Goal: Transaction & Acquisition: Purchase product/service

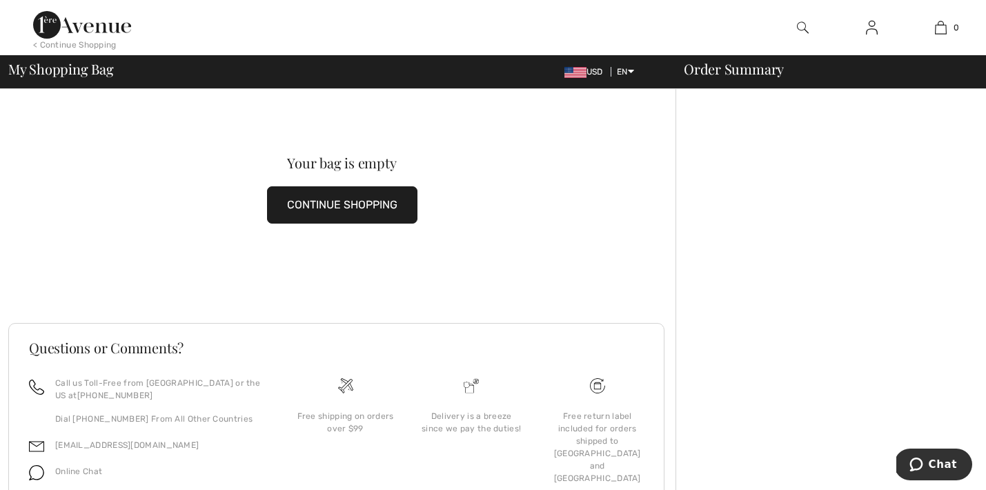
click at [871, 33] on img at bounding box center [872, 27] width 12 height 17
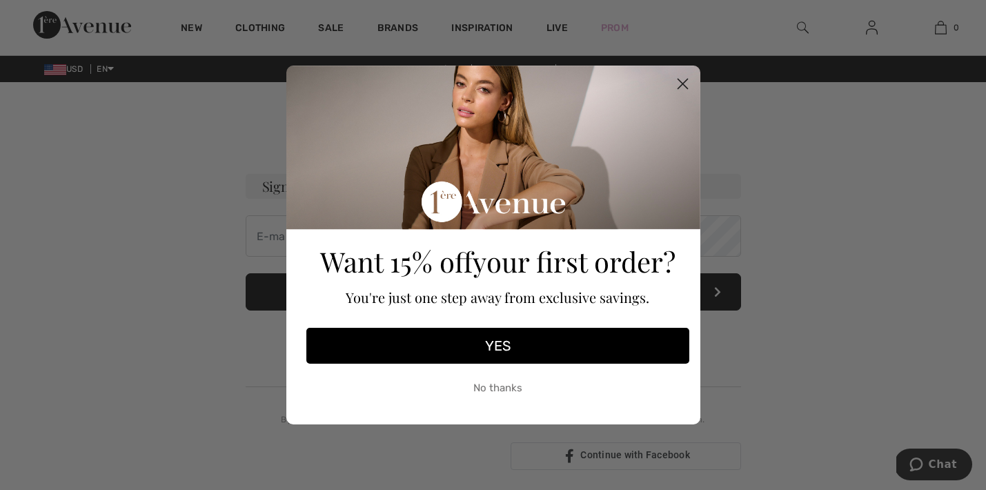
click at [678, 81] on circle "Close dialog" at bounding box center [682, 83] width 23 height 23
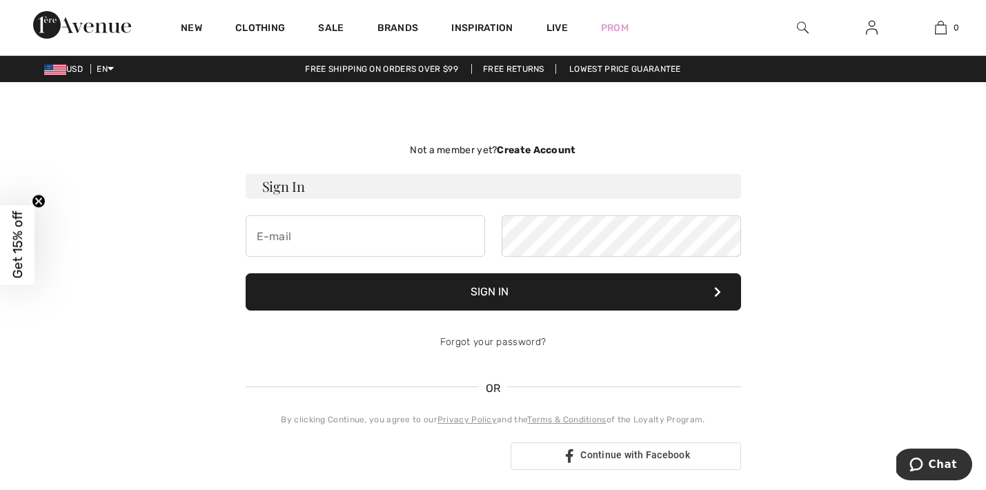
click at [21, 238] on span "Get 15% off" at bounding box center [18, 245] width 16 height 68
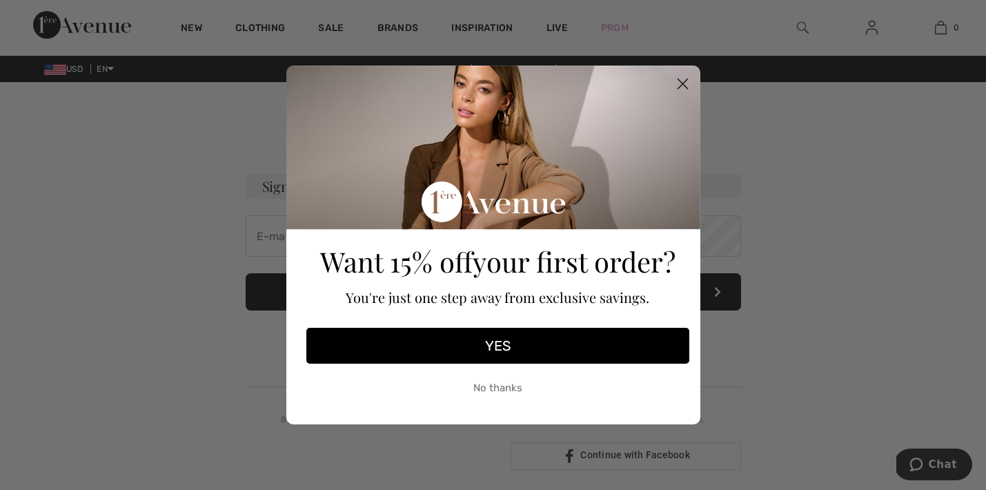
click at [686, 82] on circle "Close dialog" at bounding box center [682, 83] width 23 height 23
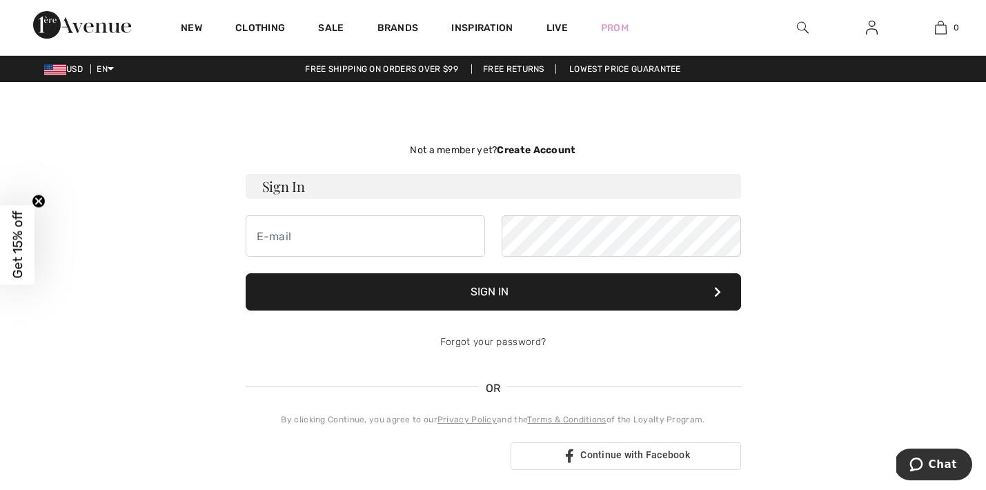
click at [864, 20] on link at bounding box center [872, 27] width 34 height 17
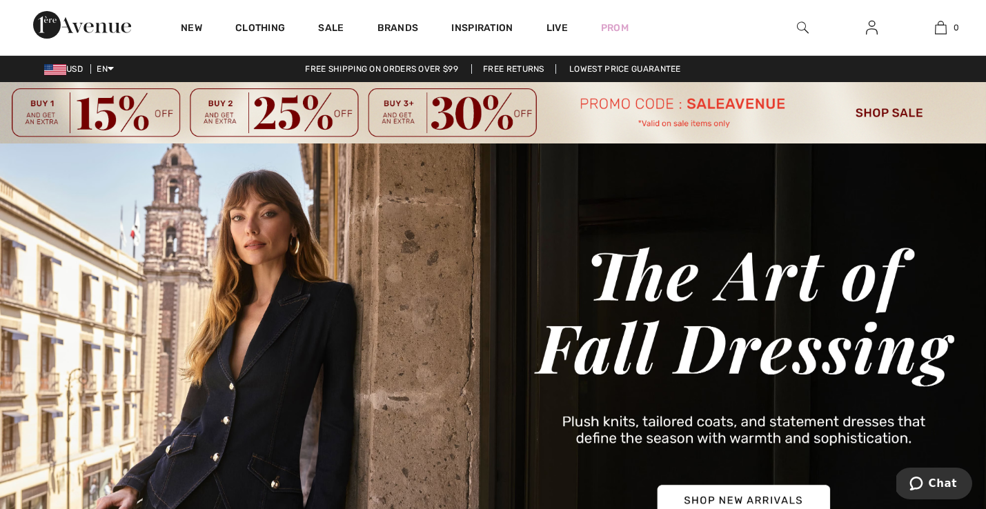
click at [868, 32] on img at bounding box center [872, 27] width 12 height 17
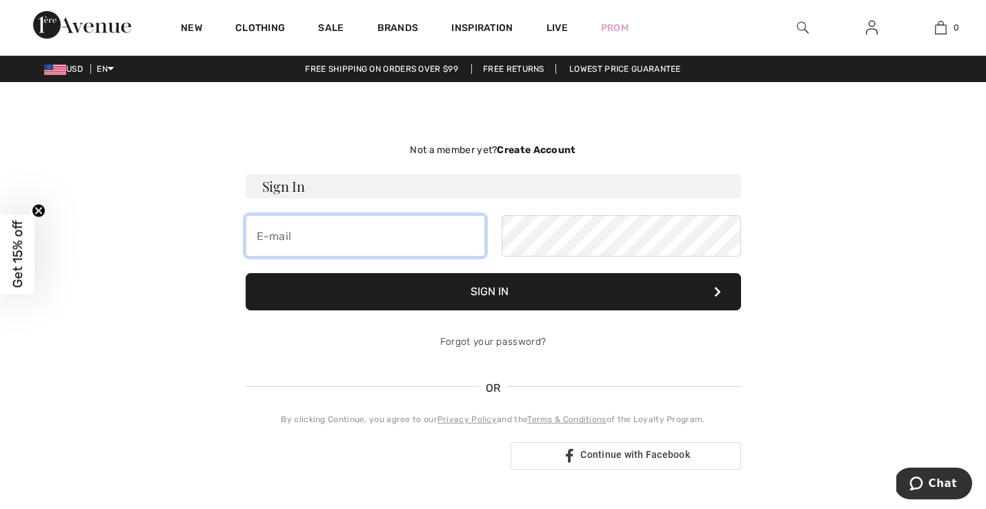
type input "jjpmd1@yahoo.com"
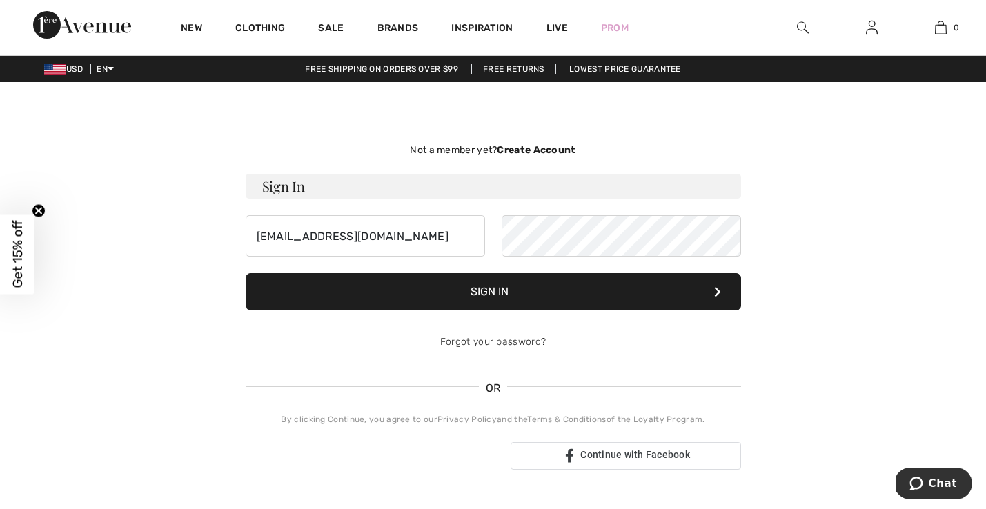
click at [506, 296] on button "Sign In" at bounding box center [493, 291] width 495 height 37
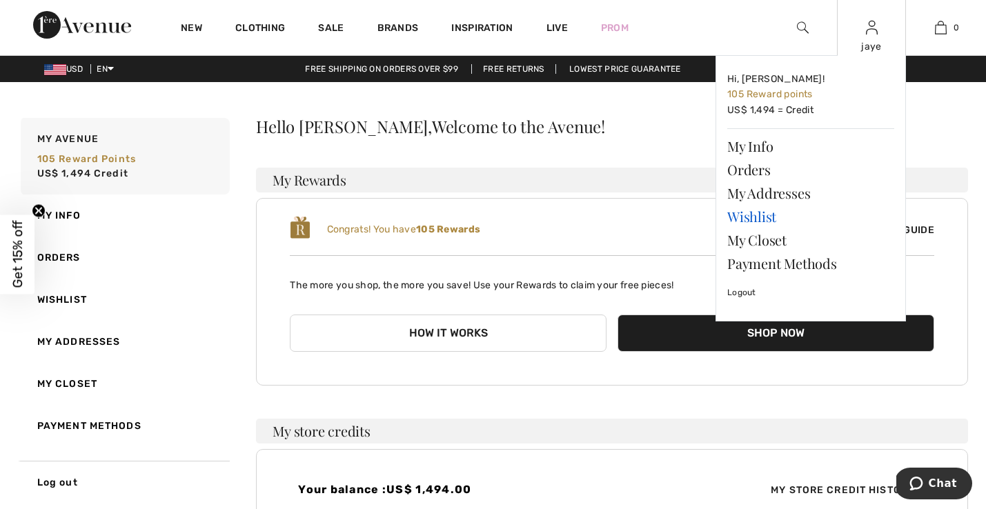
click at [765, 217] on link "Wishlist" at bounding box center [810, 216] width 167 height 23
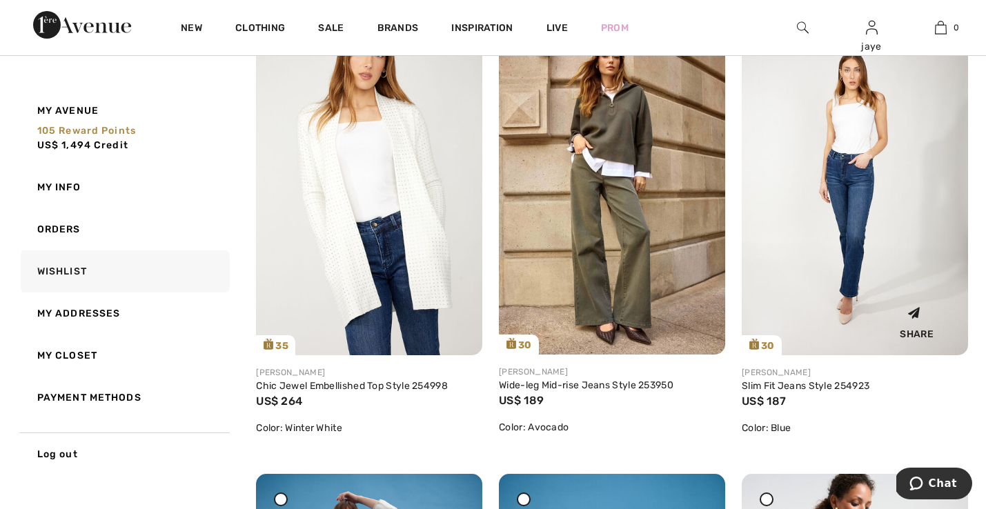
scroll to position [227, 0]
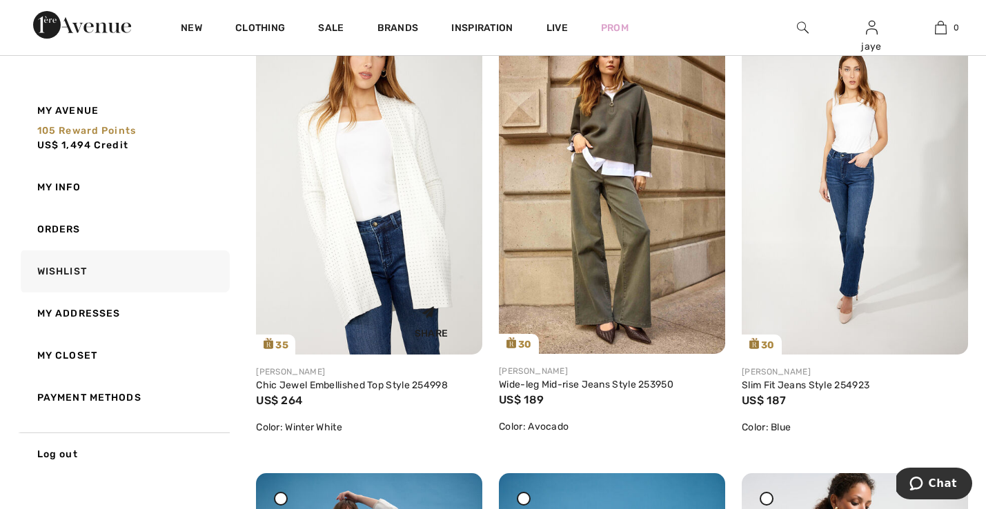
click at [365, 299] on div "Share" at bounding box center [369, 319] width 206 height 49
click at [369, 386] on link "Chic Jewel Embellished Top Style 254998" at bounding box center [352, 385] width 192 height 12
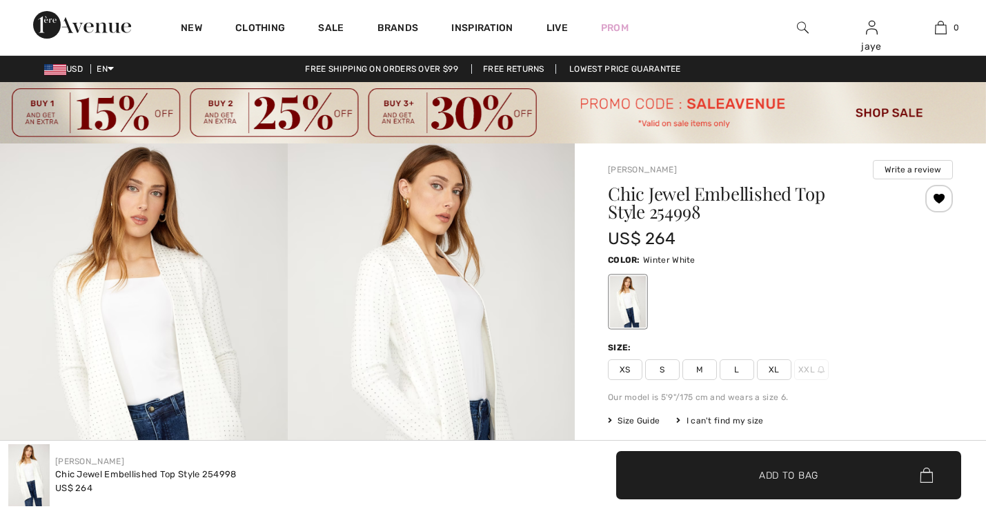
click at [670, 371] on span "S" at bounding box center [662, 369] width 34 height 21
click at [675, 463] on span "✔ Added to Bag Add to Bag" at bounding box center [788, 475] width 345 height 48
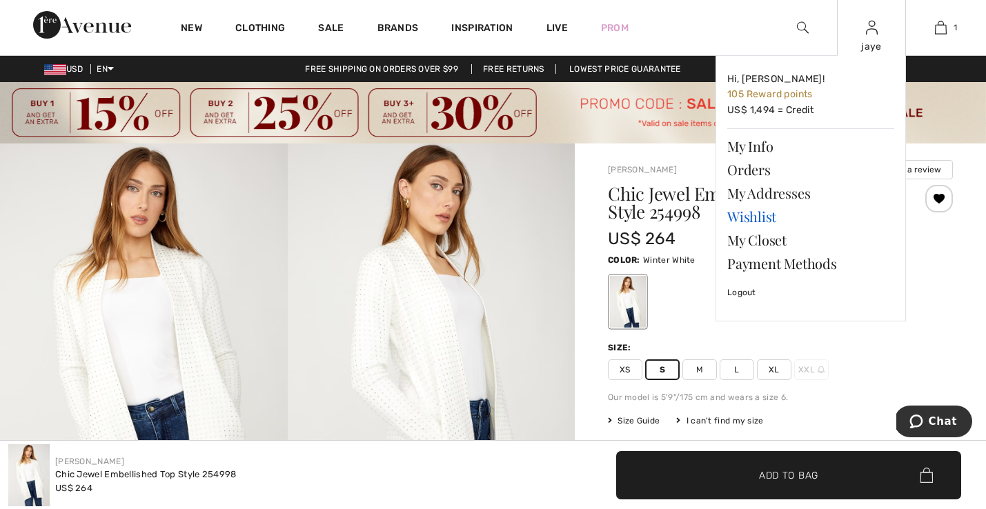
click at [765, 215] on link "Wishlist" at bounding box center [810, 216] width 167 height 23
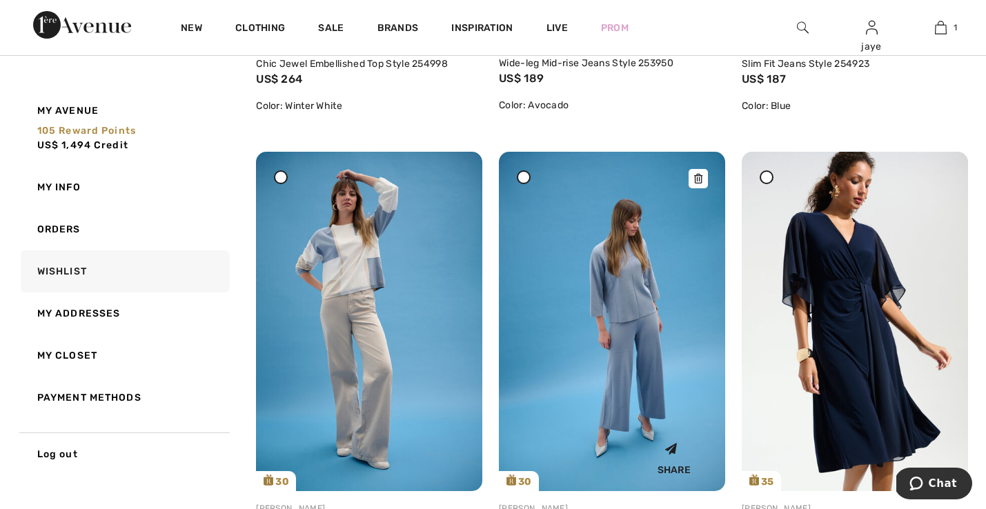
scroll to position [550, 0]
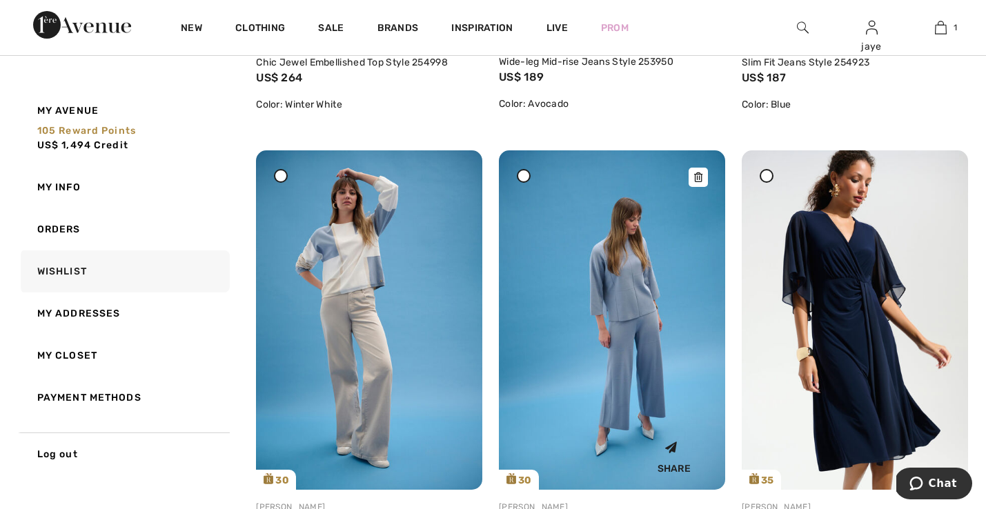
click at [647, 349] on img at bounding box center [612, 319] width 226 height 339
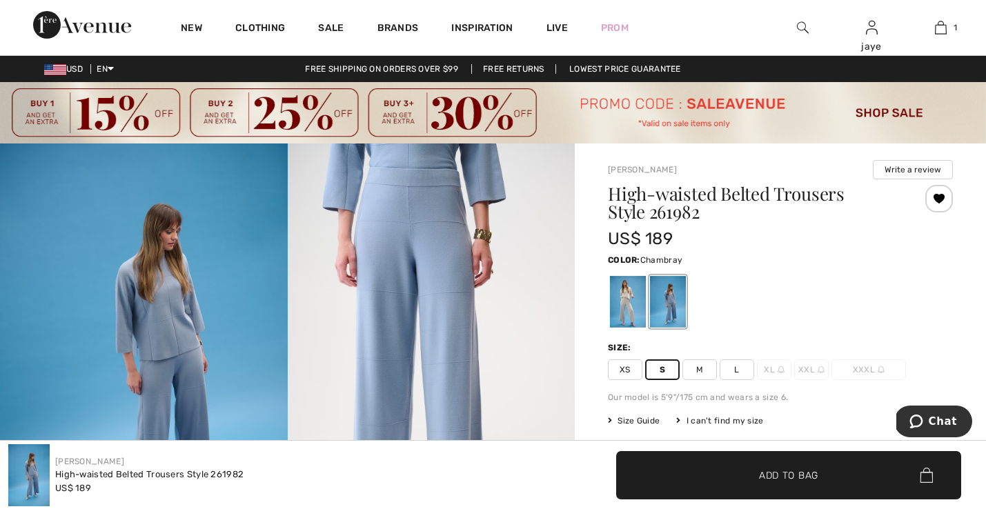
click at [691, 464] on span "✔ Added to Bag Add to Bag" at bounding box center [788, 475] width 345 height 48
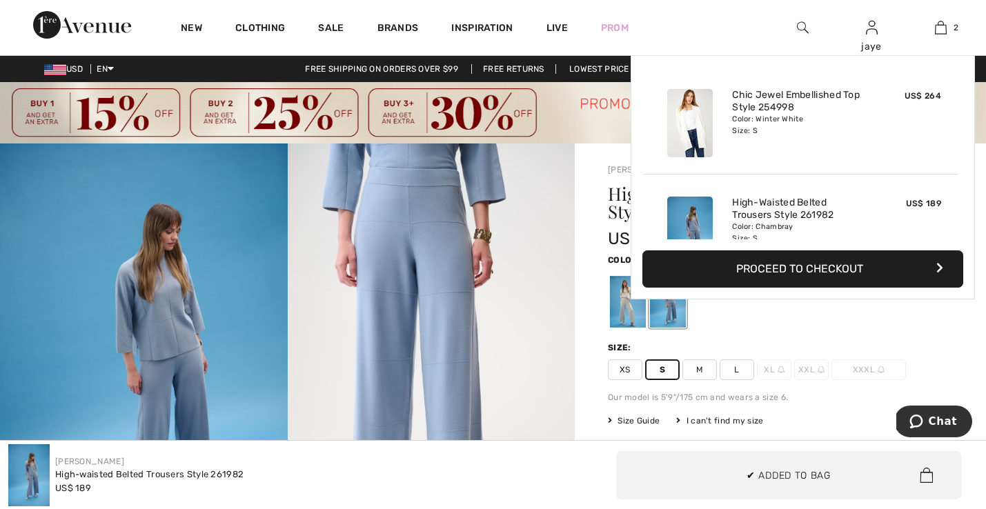
scroll to position [43, 0]
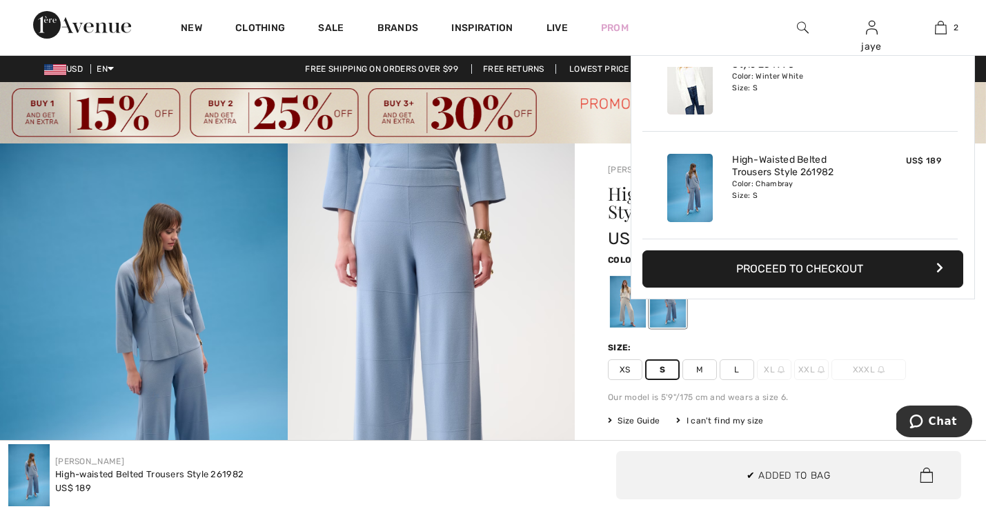
click at [702, 374] on span "M" at bounding box center [699, 369] width 34 height 21
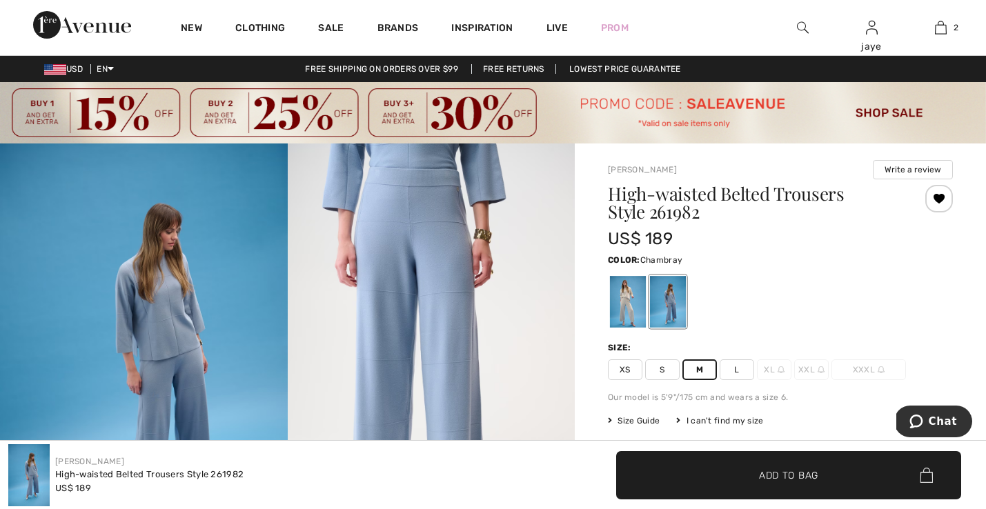
click at [700, 480] on span "✔ Added to Bag Add to Bag" at bounding box center [788, 475] width 345 height 48
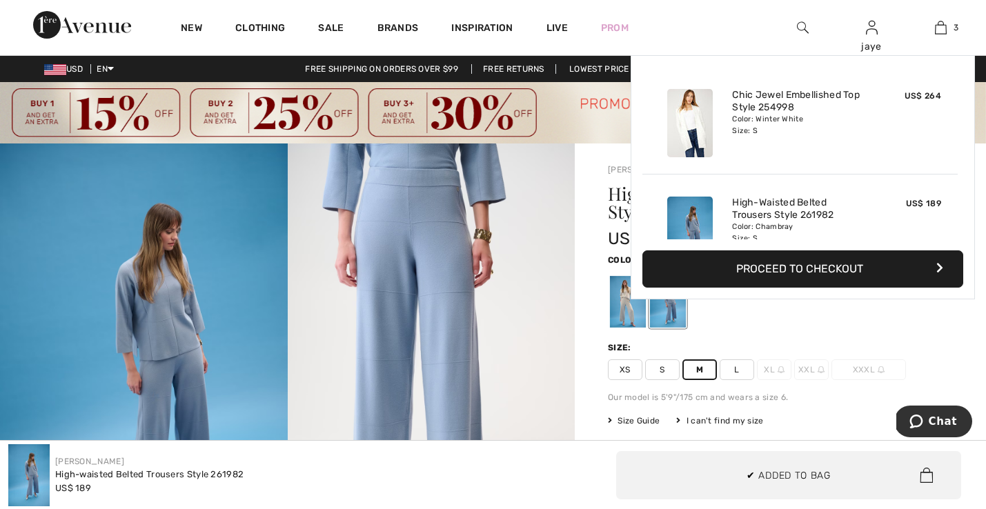
scroll to position [150, 0]
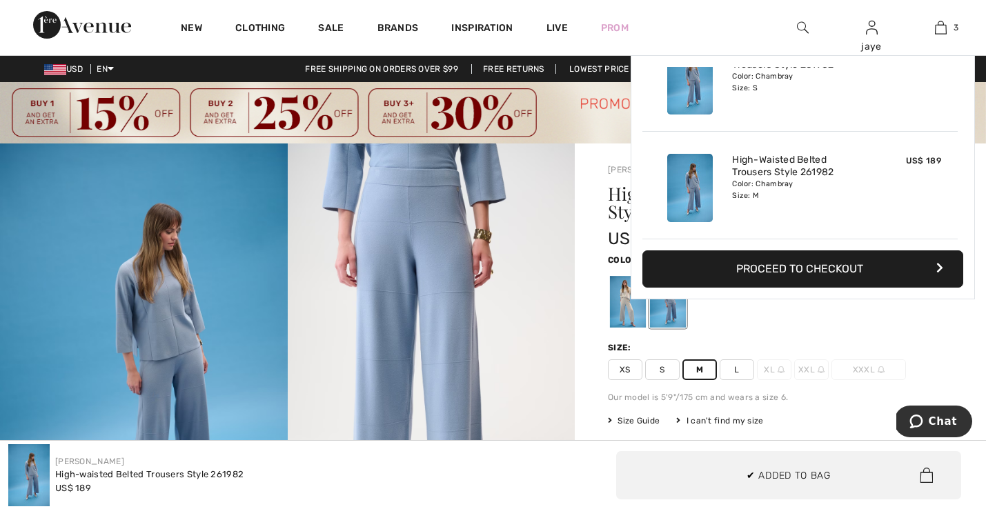
click at [665, 370] on span "S" at bounding box center [662, 369] width 34 height 21
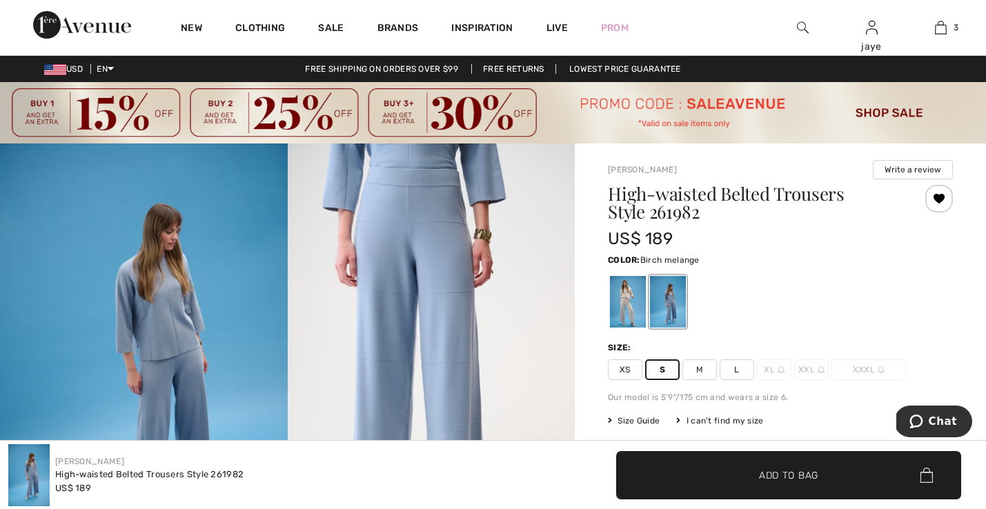
click at [620, 314] on div at bounding box center [628, 302] width 36 height 52
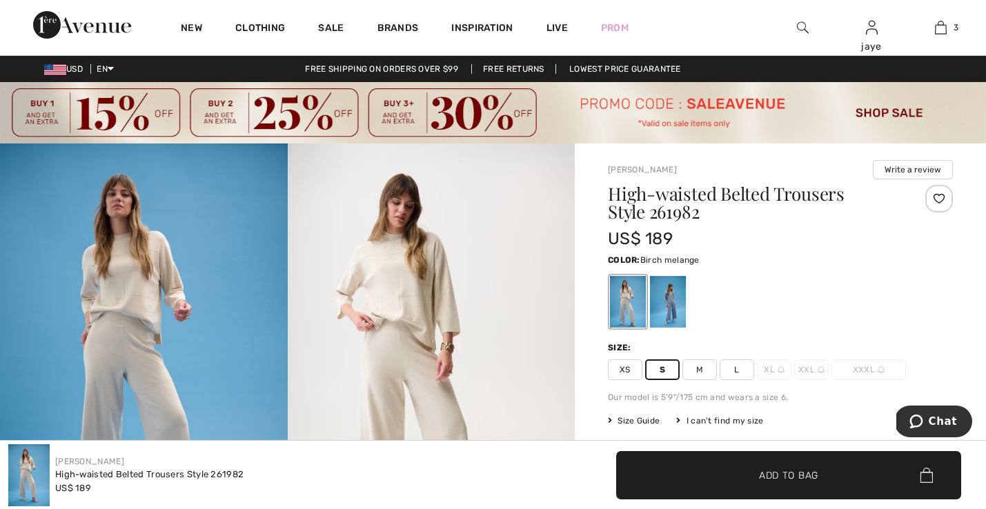
click at [689, 482] on span "✔ Added to Bag Add to Bag" at bounding box center [788, 475] width 345 height 48
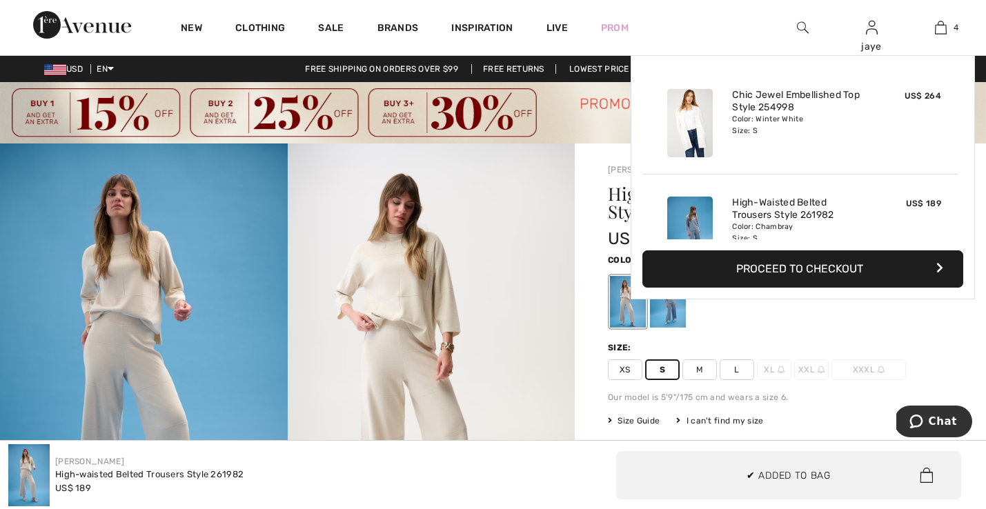
scroll to position [258, 0]
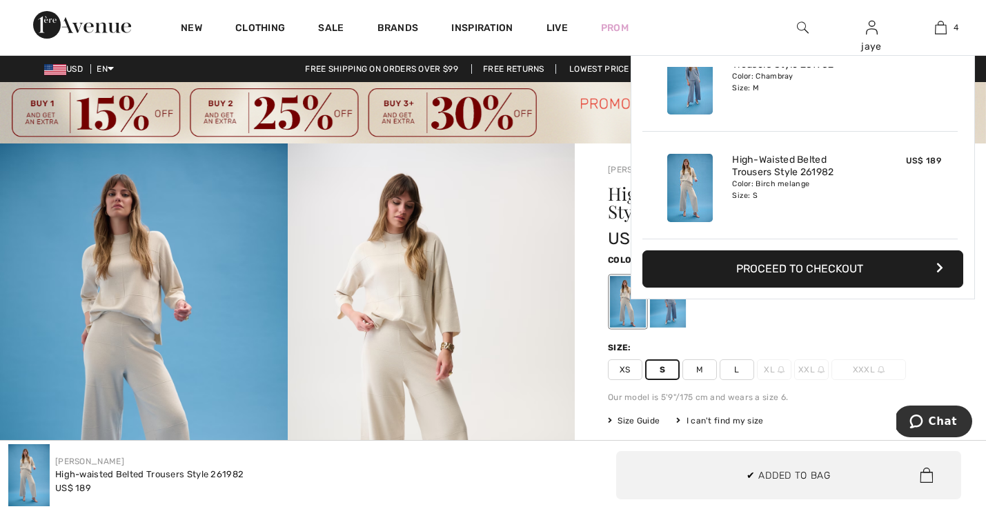
click at [692, 370] on span "M" at bounding box center [699, 369] width 34 height 21
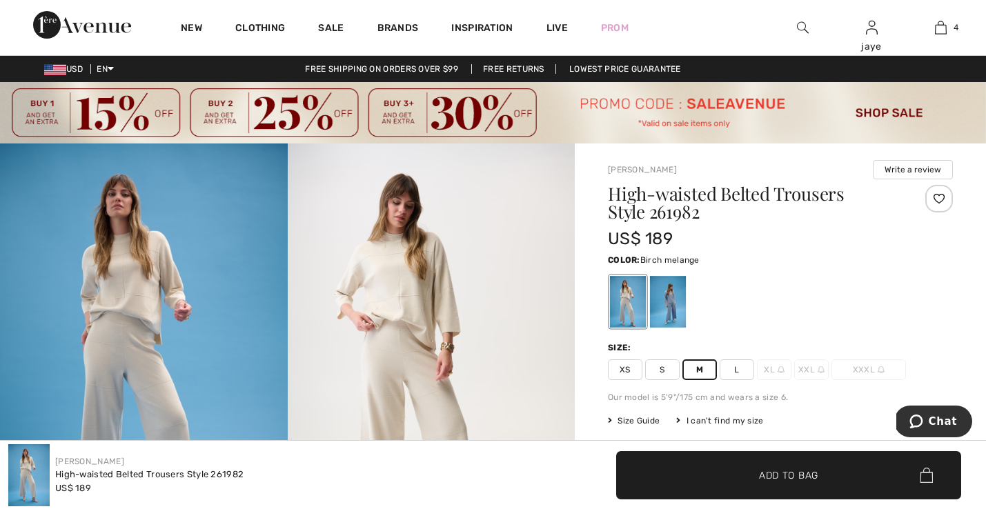
click at [686, 468] on span "✔ Added to Bag Add to Bag" at bounding box center [788, 475] width 345 height 48
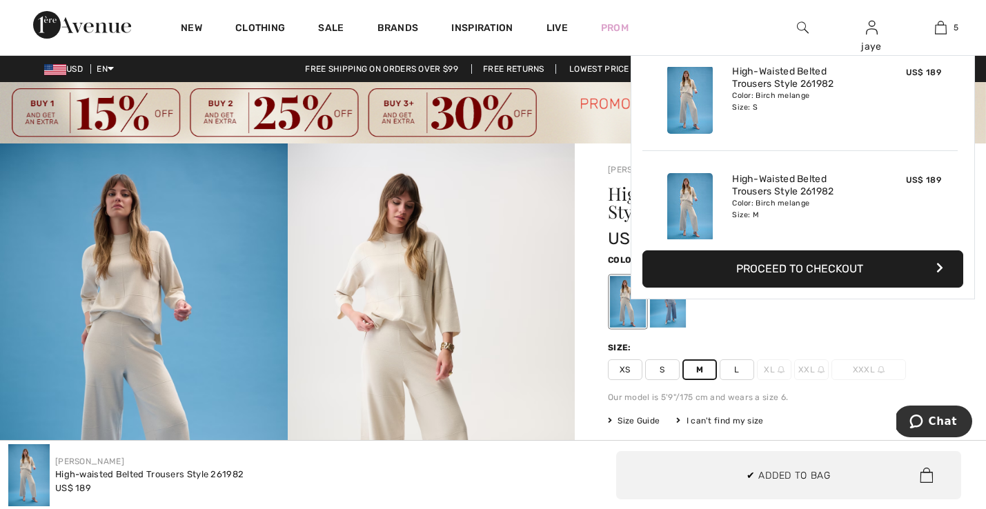
scroll to position [366, 0]
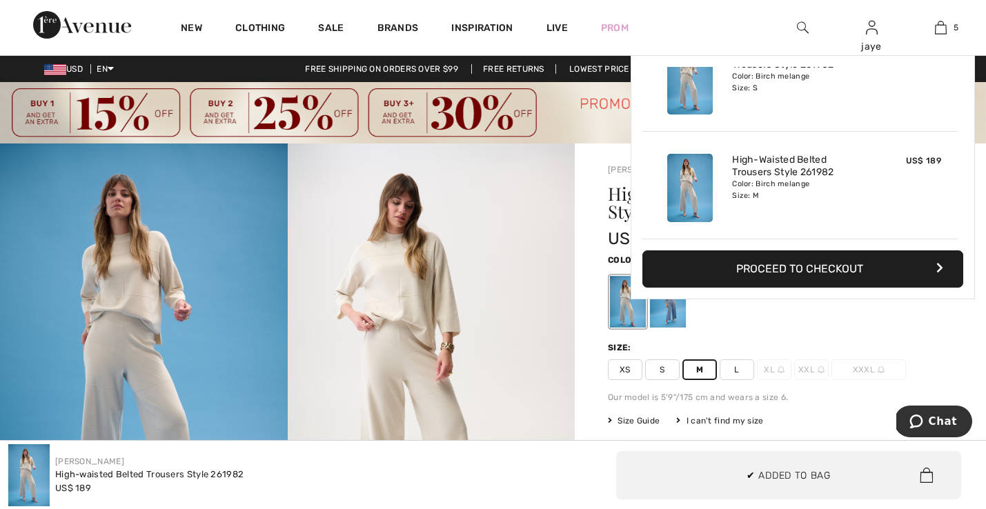
click at [555, 319] on img at bounding box center [432, 359] width 288 height 431
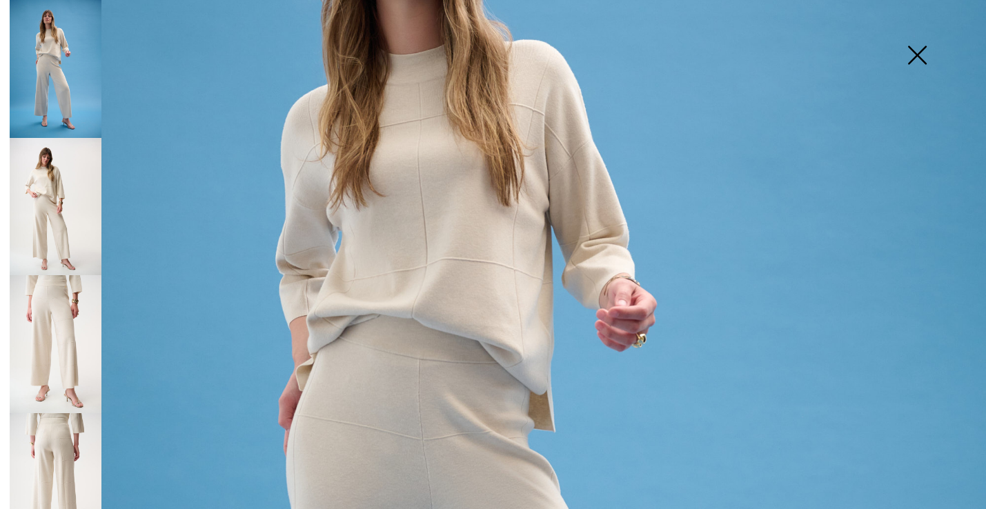
scroll to position [141, 0]
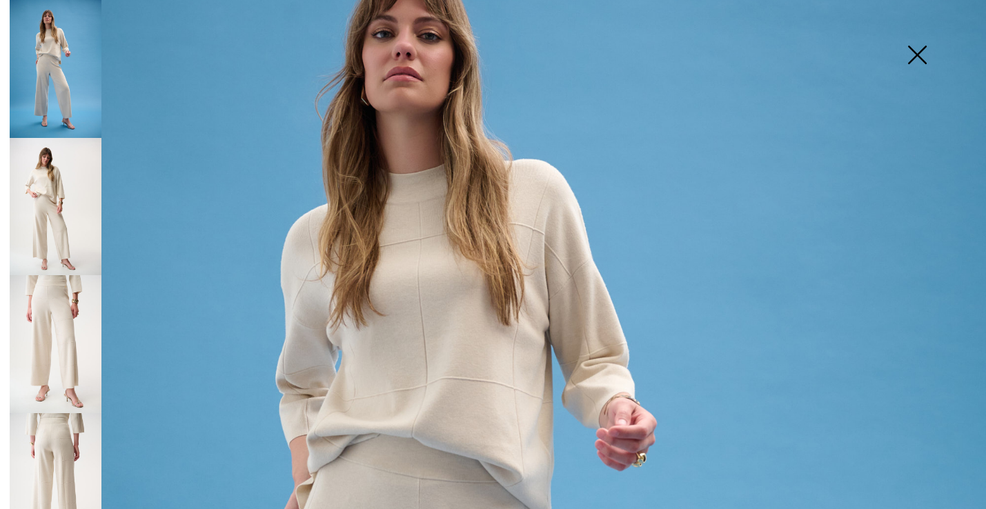
click at [919, 61] on img at bounding box center [916, 56] width 69 height 71
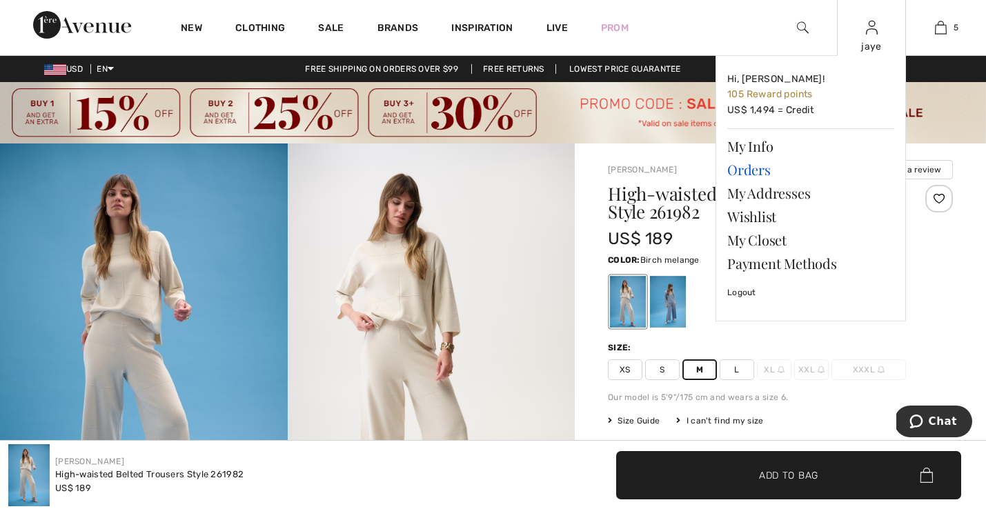
click at [769, 164] on link "Orders" at bounding box center [810, 169] width 167 height 23
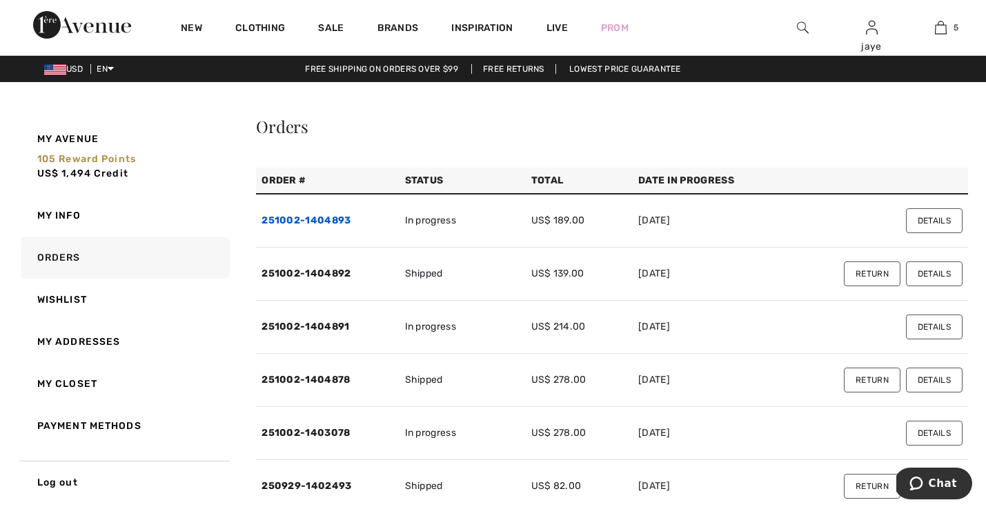
click at [337, 222] on link "251002-1404893" at bounding box center [305, 221] width 89 height 12
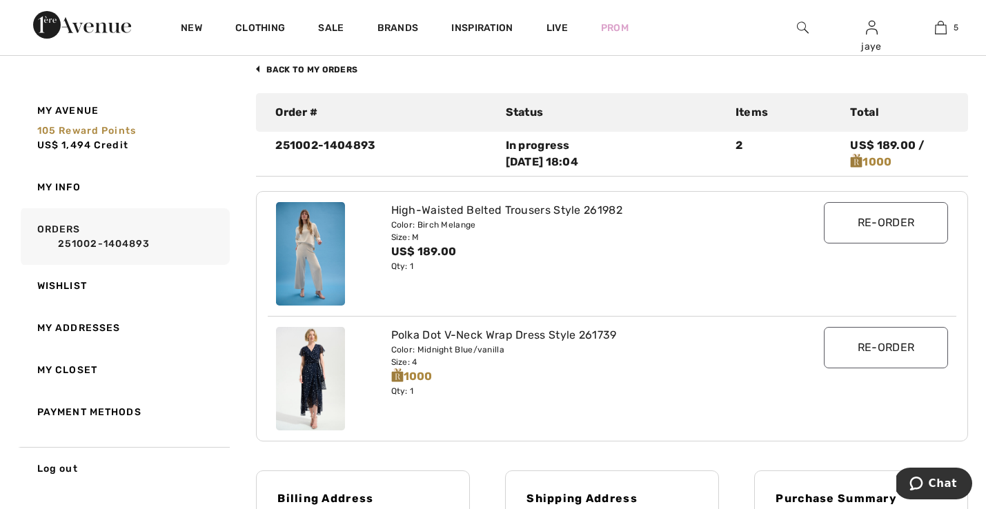
scroll to position [85, 0]
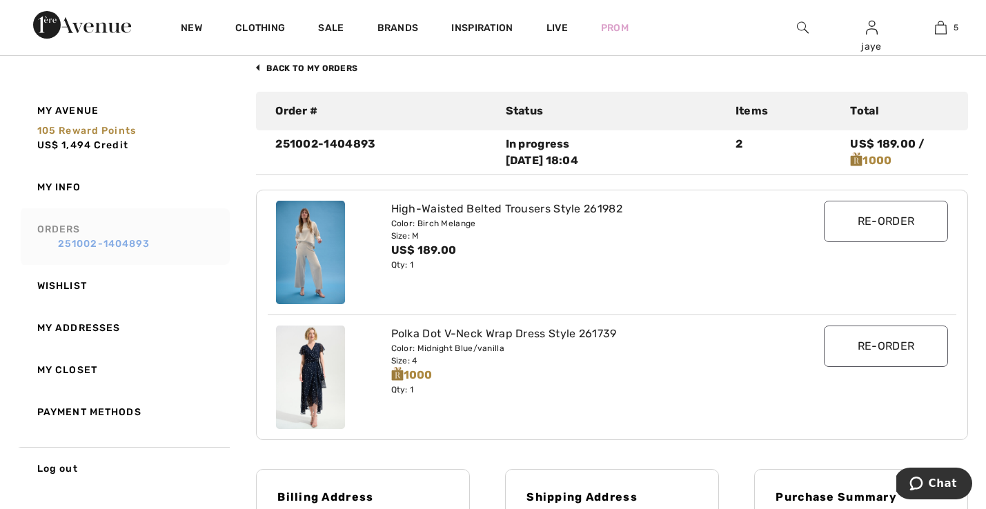
click at [132, 241] on link "251002-1404893" at bounding box center [131, 244] width 188 height 14
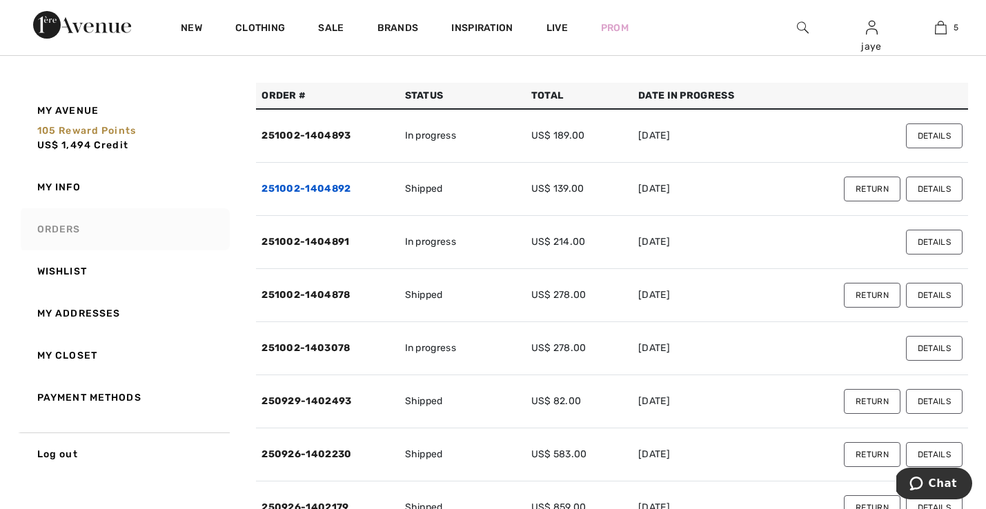
click at [299, 184] on link "251002-1404892" at bounding box center [305, 189] width 89 height 12
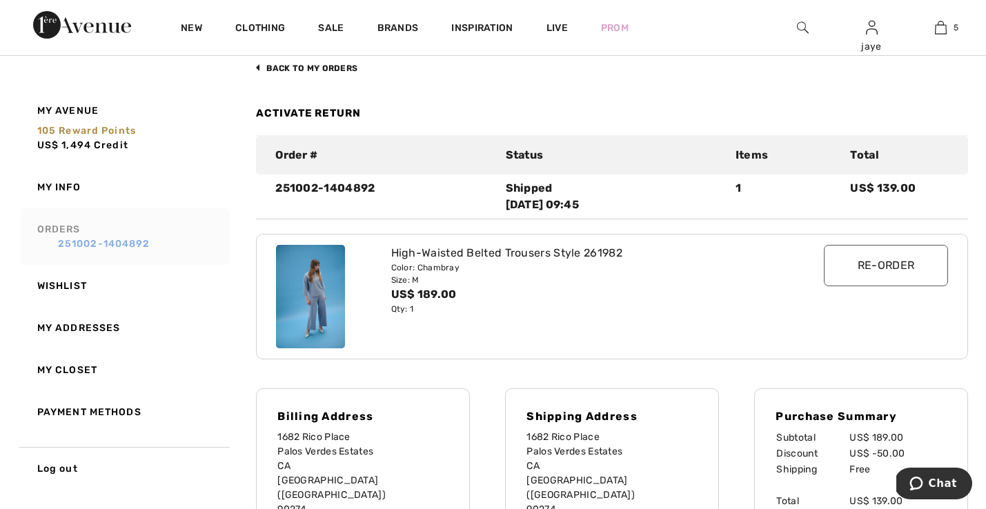
click at [126, 240] on link "251002-1404892" at bounding box center [131, 244] width 188 height 14
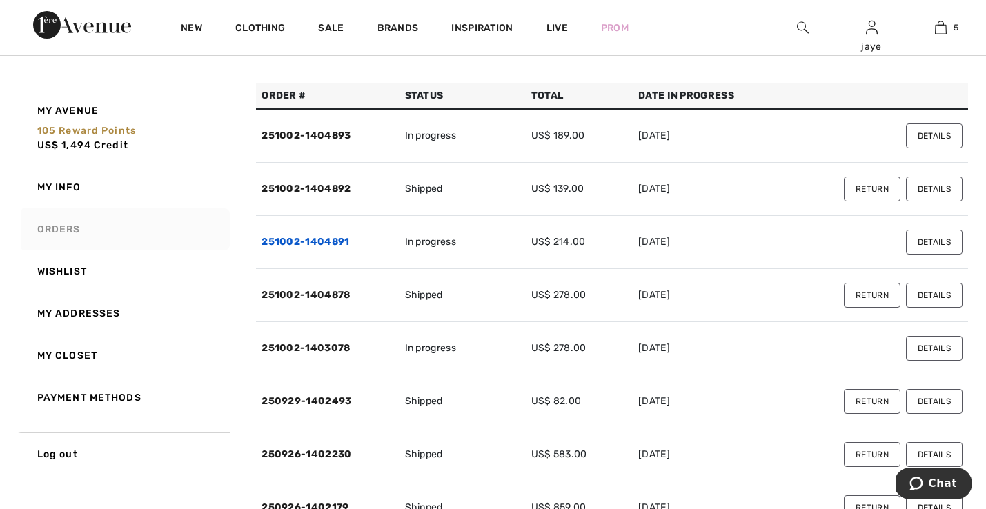
click at [306, 242] on link "251002-1404891" at bounding box center [305, 242] width 88 height 12
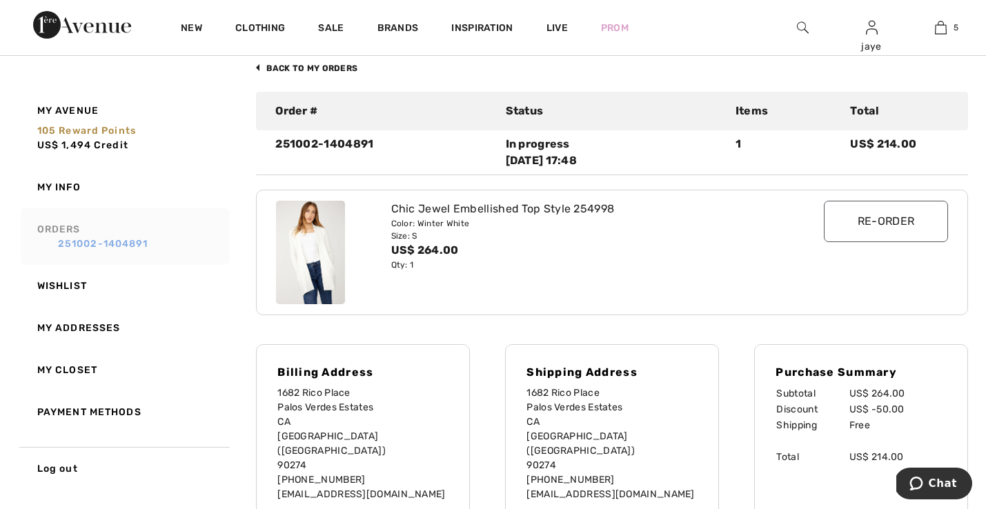
click at [132, 244] on link "251002-1404891" at bounding box center [131, 244] width 188 height 14
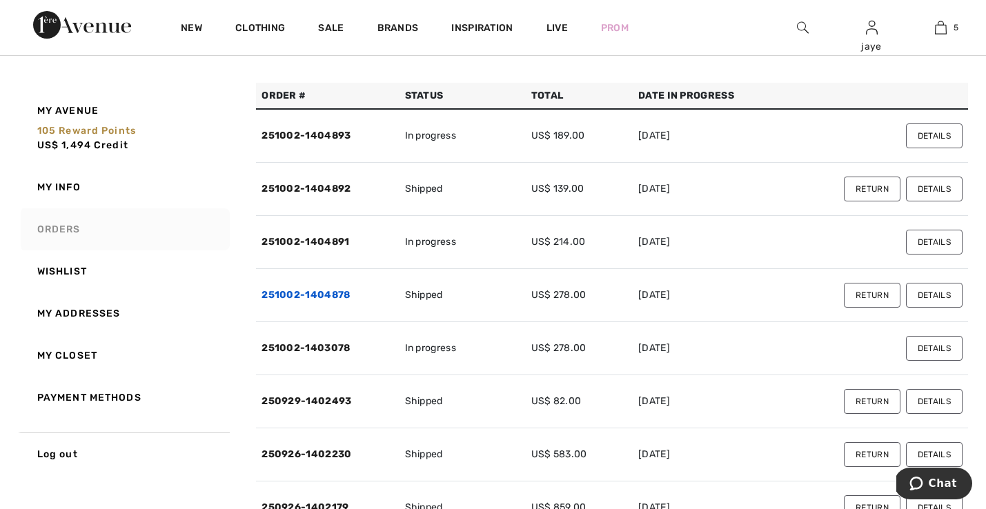
click at [326, 293] on link "251002-1404878" at bounding box center [305, 295] width 88 height 12
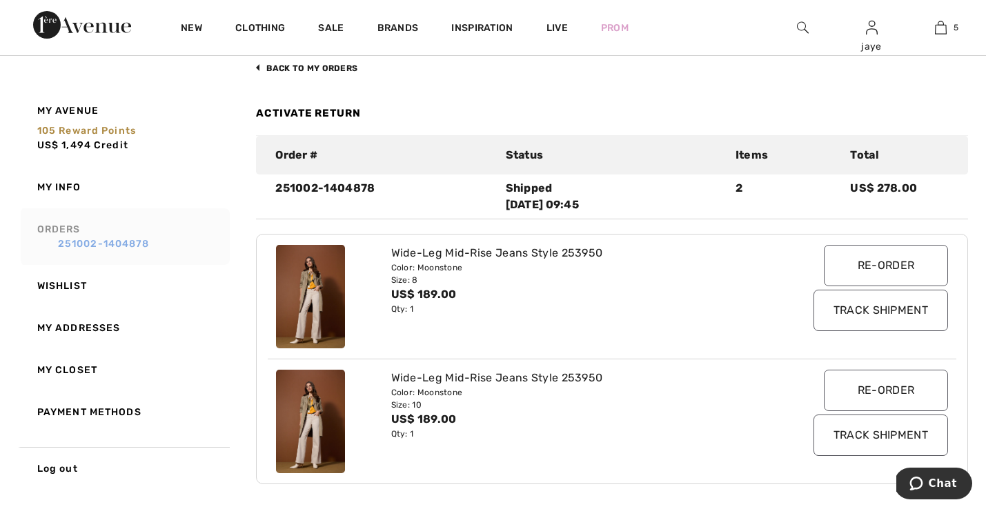
click at [141, 247] on link "251002-1404878" at bounding box center [131, 244] width 188 height 14
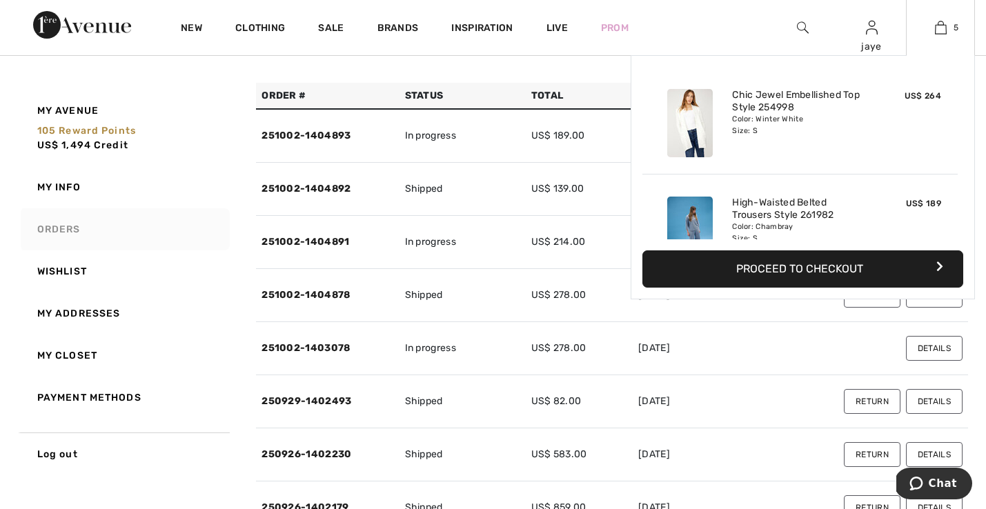
click at [816, 268] on button "Proceed to Checkout" at bounding box center [802, 268] width 321 height 37
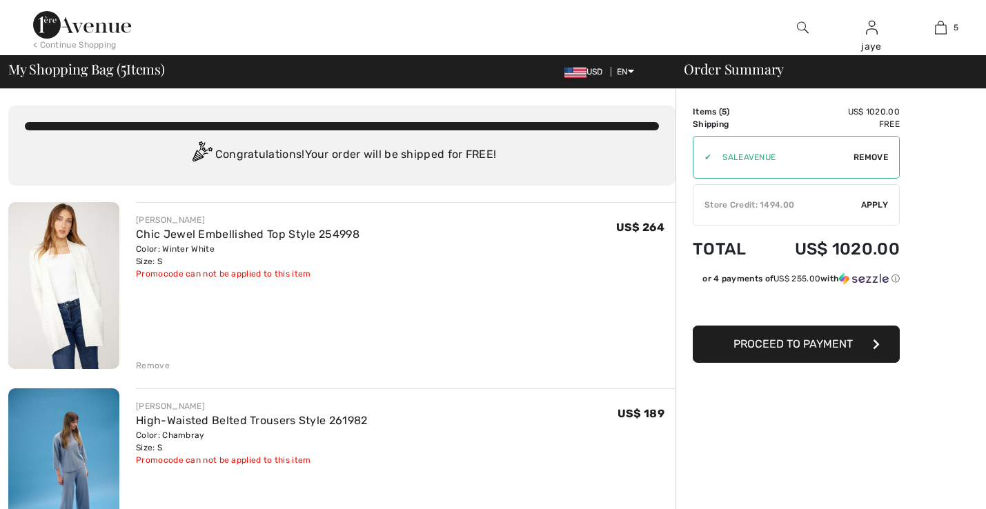
click at [152, 363] on div "Remove" at bounding box center [153, 365] width 34 height 12
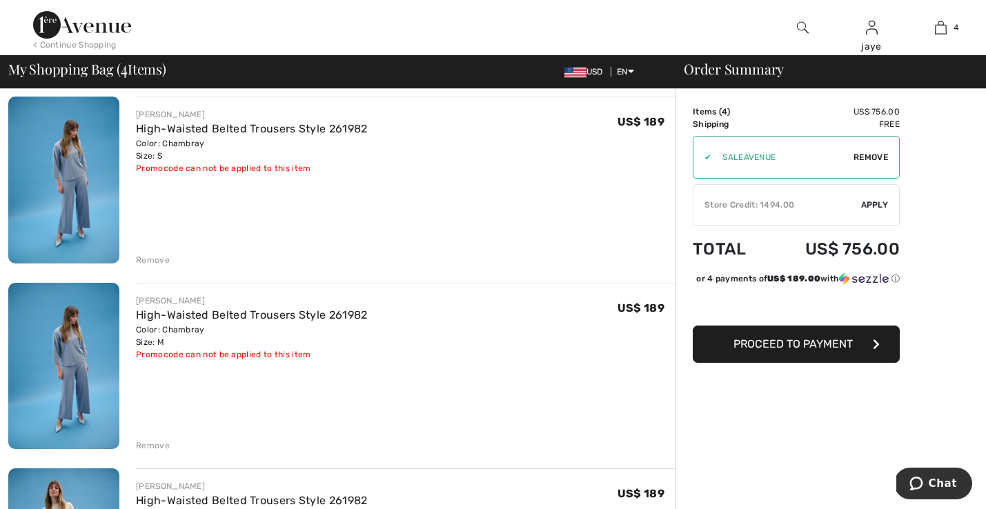
scroll to position [129, 0]
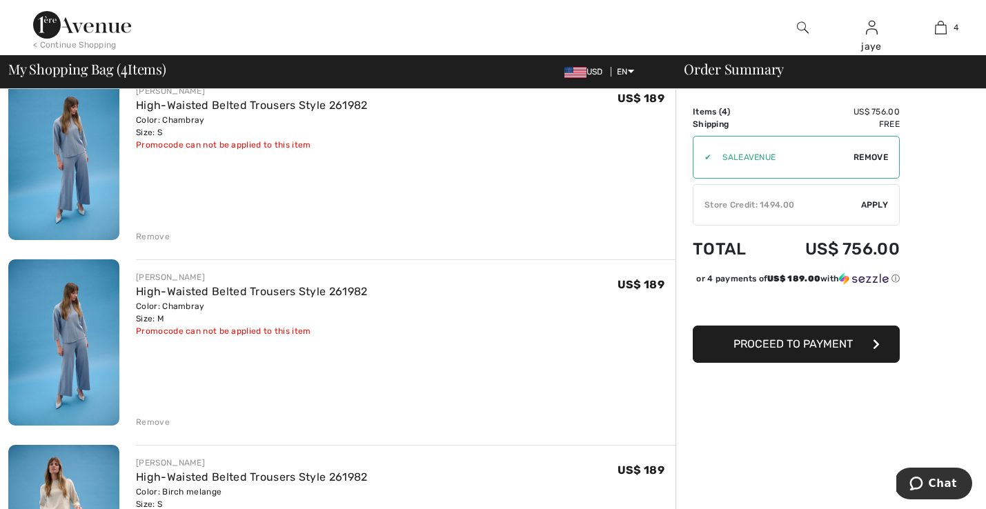
click at [159, 425] on div "Remove" at bounding box center [153, 422] width 34 height 12
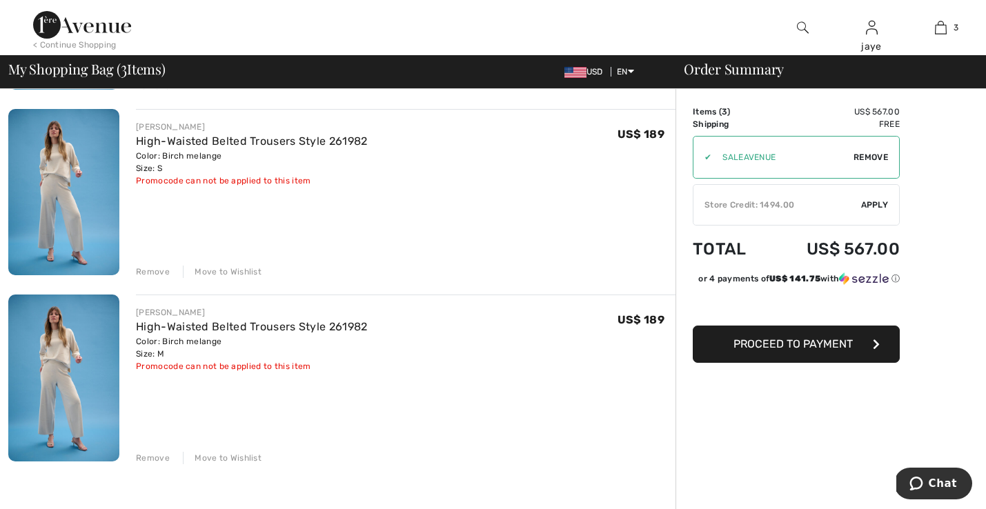
scroll to position [290, 0]
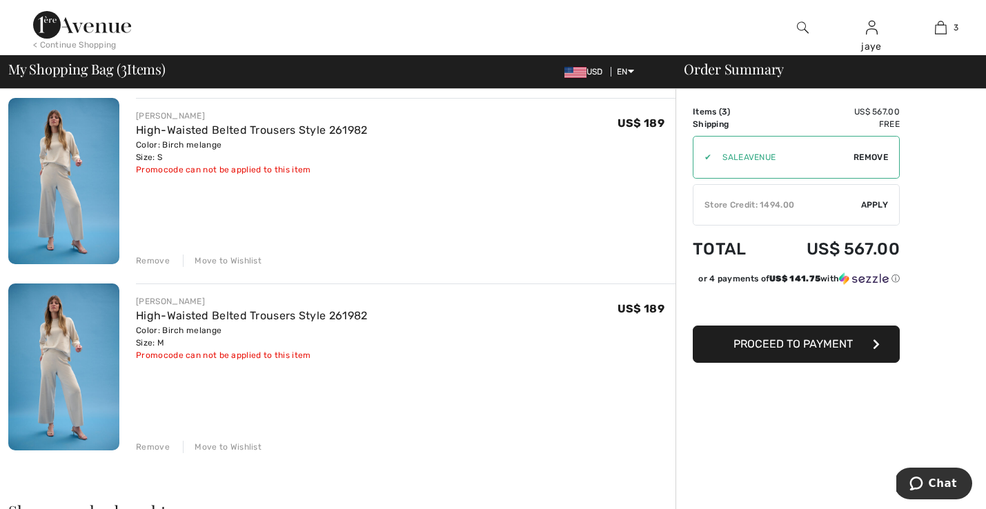
click at [232, 450] on div "Move to Wishlist" at bounding box center [222, 447] width 79 height 12
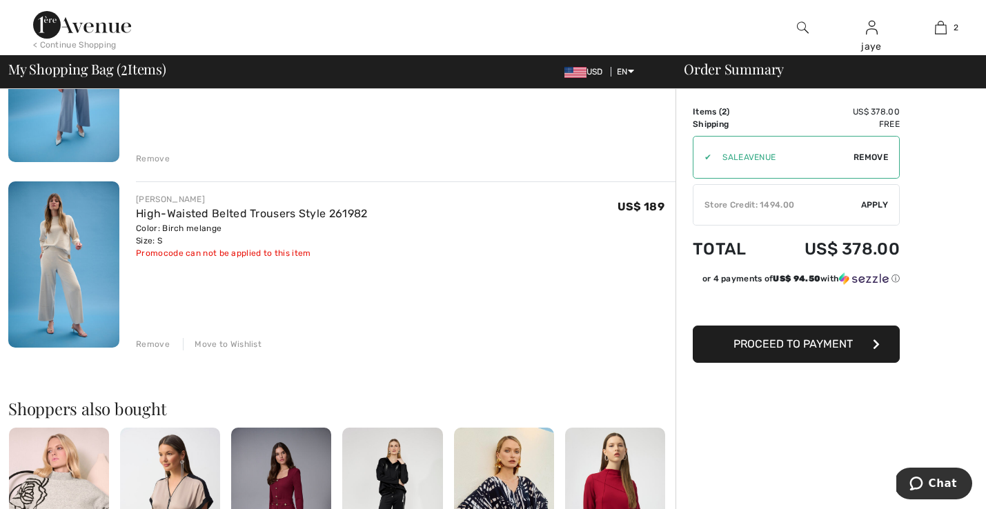
scroll to position [197, 0]
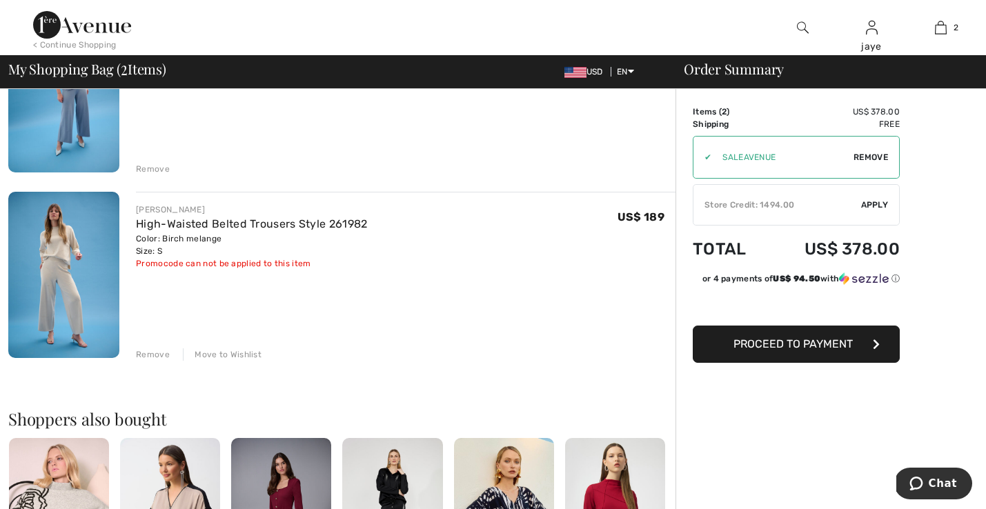
click at [867, 206] on span "Apply" at bounding box center [875, 205] width 28 height 12
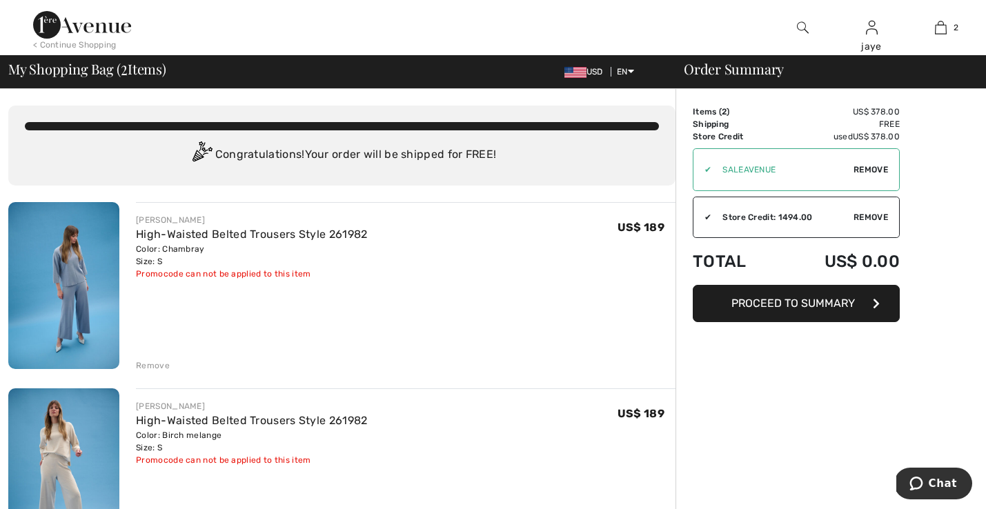
scroll to position [0, 0]
click at [102, 42] on div "< Continue Shopping" at bounding box center [74, 45] width 83 height 12
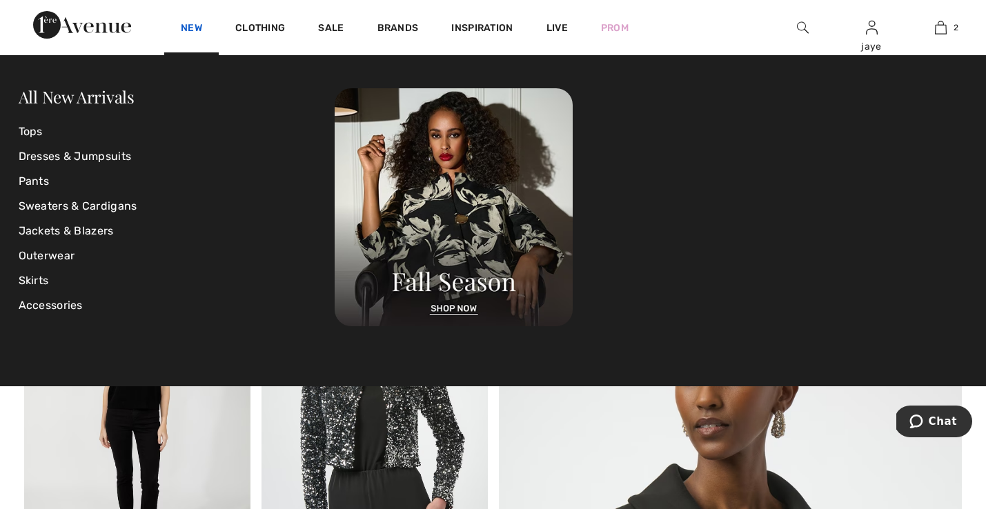
click at [190, 29] on link "New" at bounding box center [191, 29] width 21 height 14
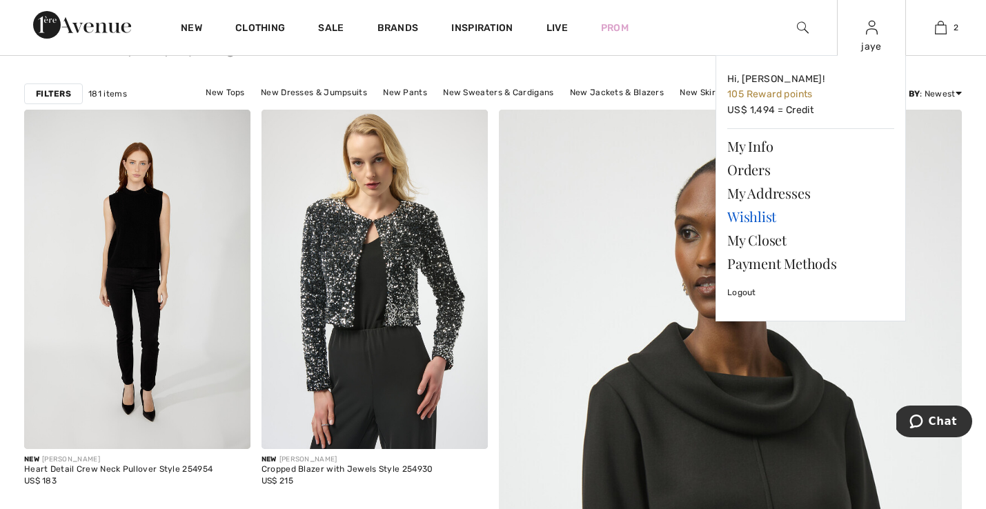
click at [750, 219] on link "Wishlist" at bounding box center [810, 216] width 167 height 23
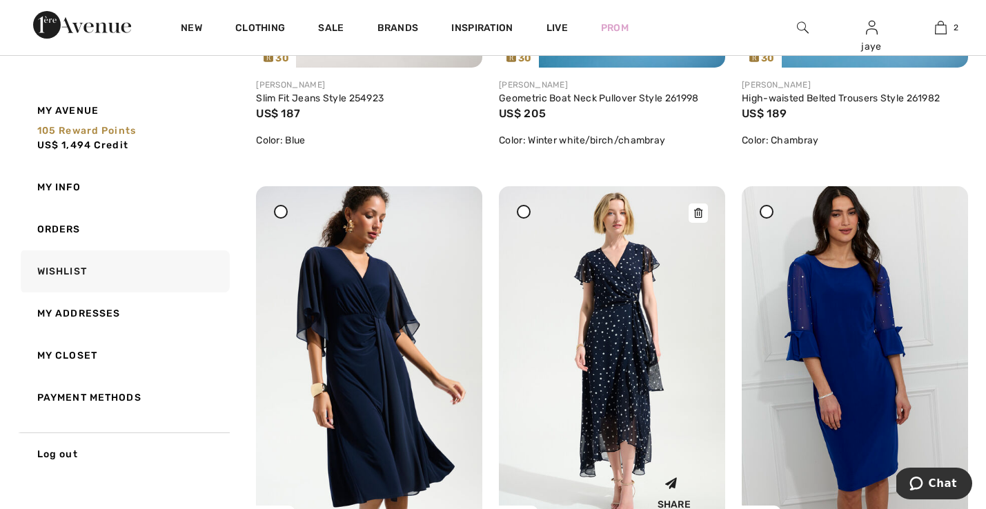
scroll to position [975, 0]
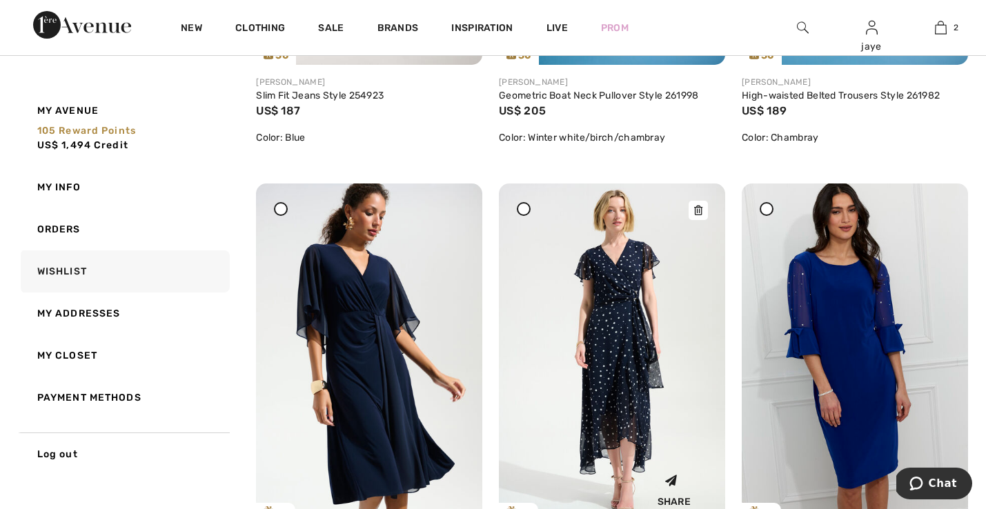
click at [635, 295] on img at bounding box center [612, 353] width 226 height 339
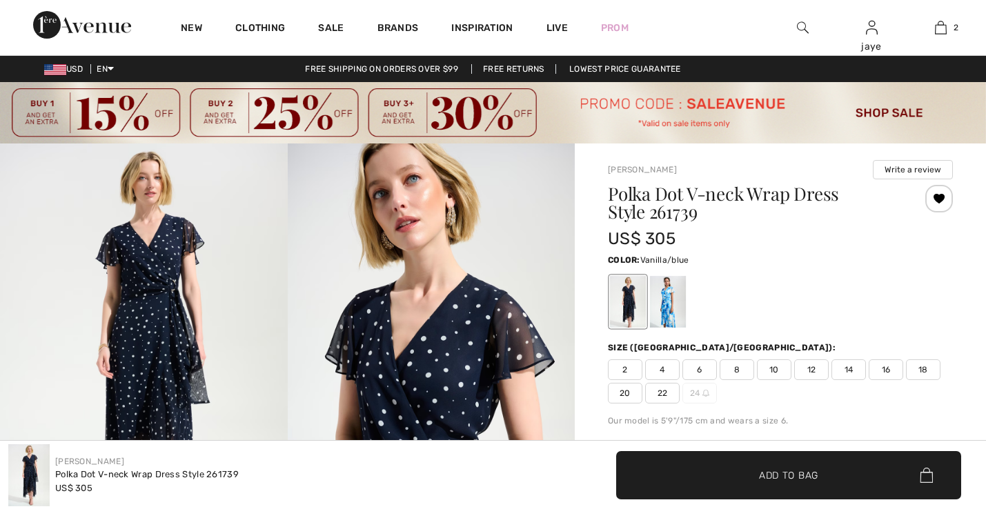
drag, startPoint x: 0, startPoint y: 0, endPoint x: 672, endPoint y: 181, distance: 696.1
click at [672, 276] on div at bounding box center [668, 302] width 36 height 52
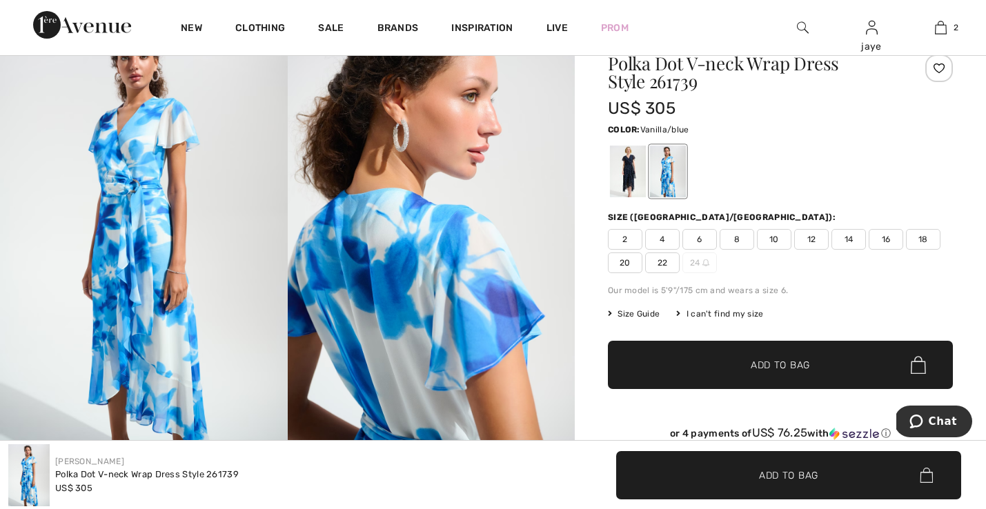
click at [667, 241] on span "4" at bounding box center [662, 239] width 34 height 21
click at [792, 364] on span "Add to Bag" at bounding box center [780, 365] width 59 height 14
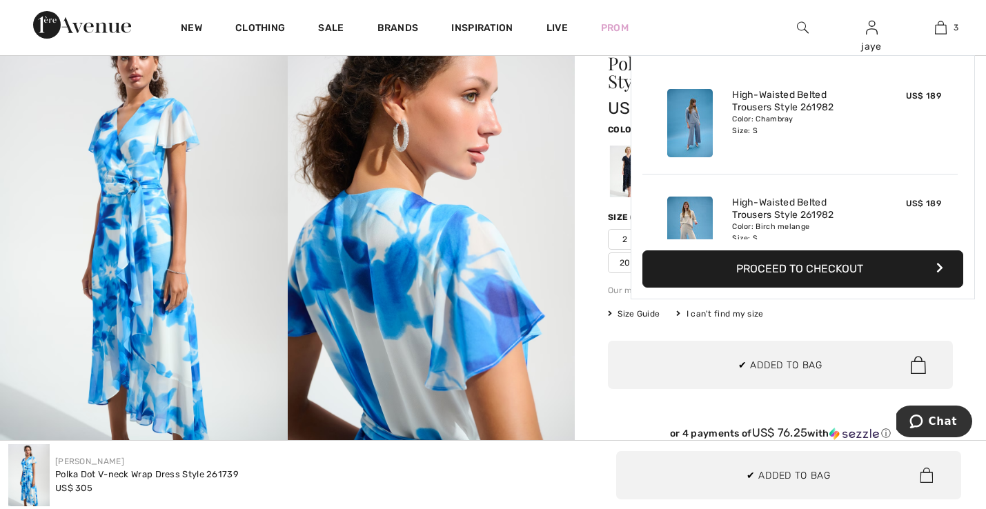
scroll to position [150, 0]
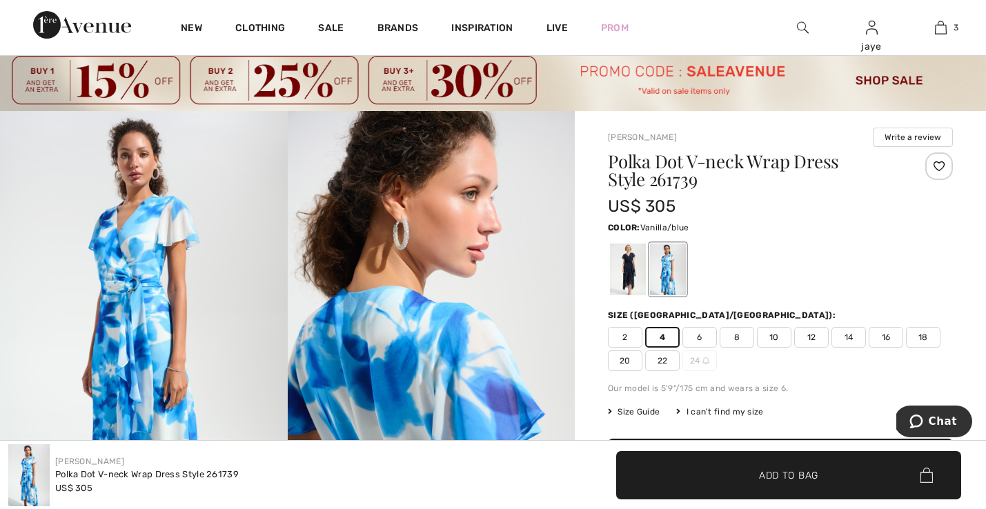
scroll to position [29, 0]
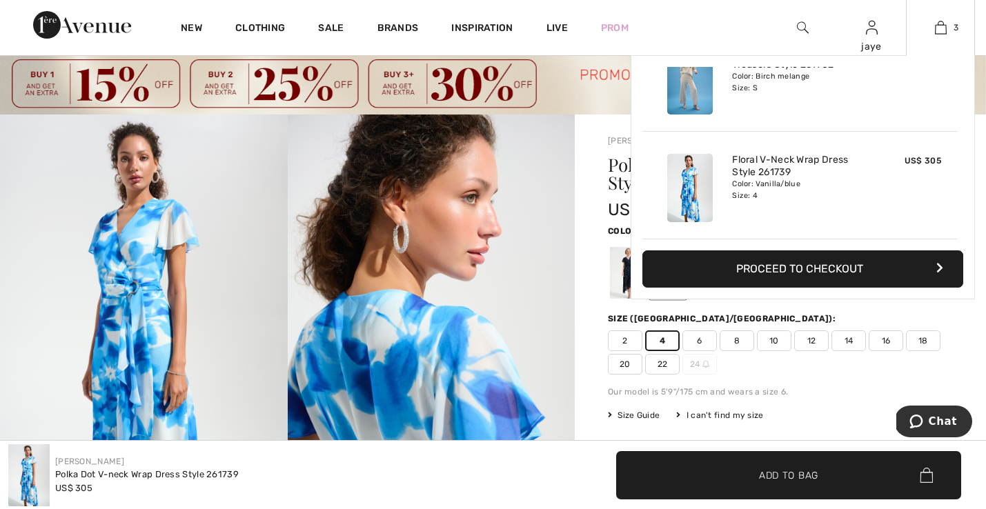
click at [698, 98] on img at bounding box center [690, 80] width 46 height 68
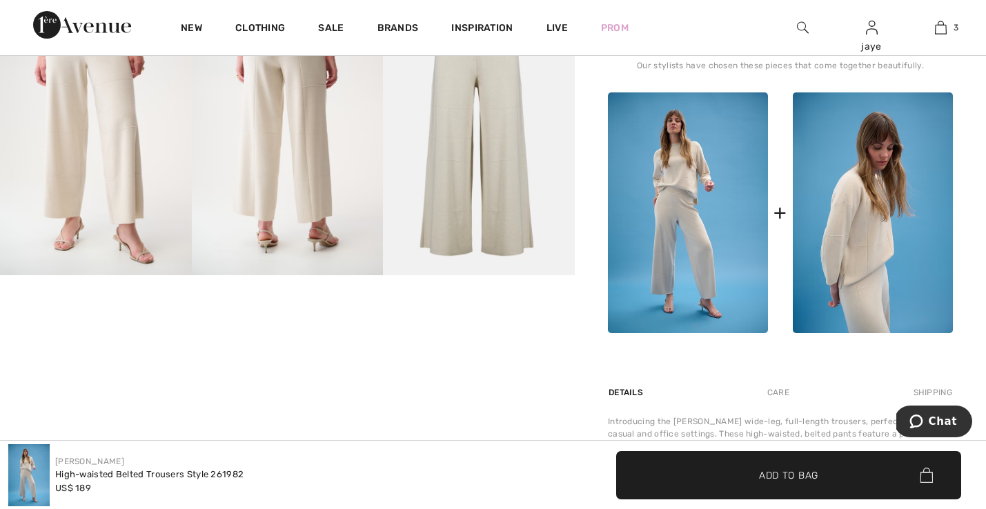
scroll to position [637, 0]
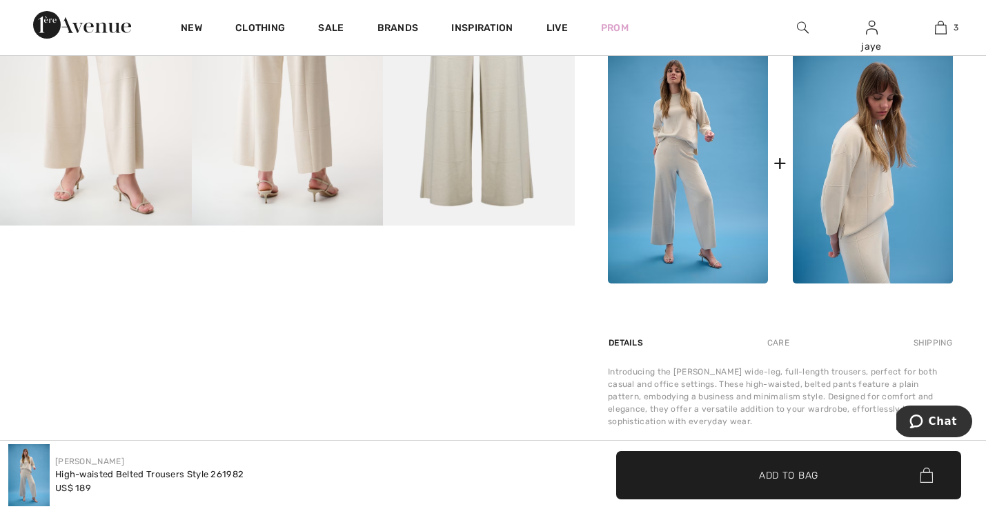
click at [694, 161] on img at bounding box center [688, 163] width 160 height 241
click at [690, 150] on img at bounding box center [688, 163] width 160 height 241
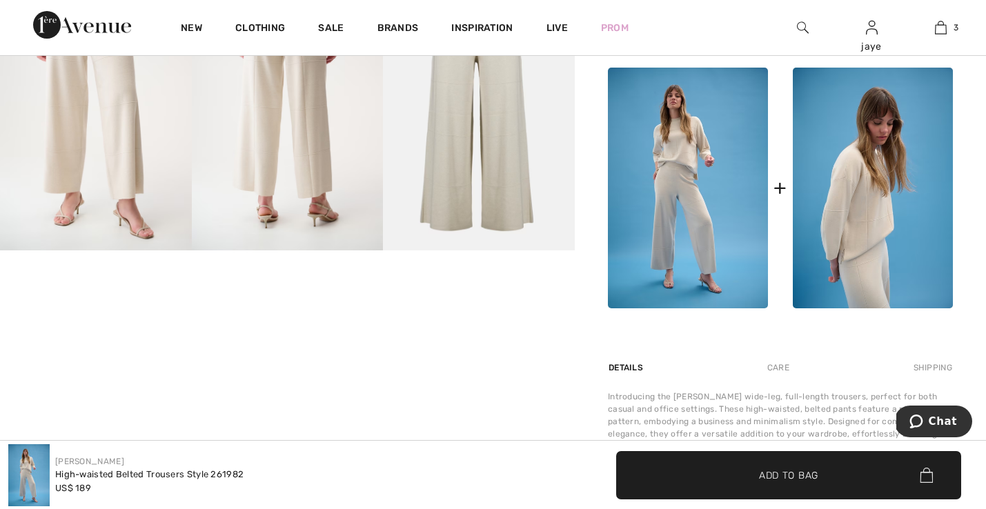
scroll to position [624, 0]
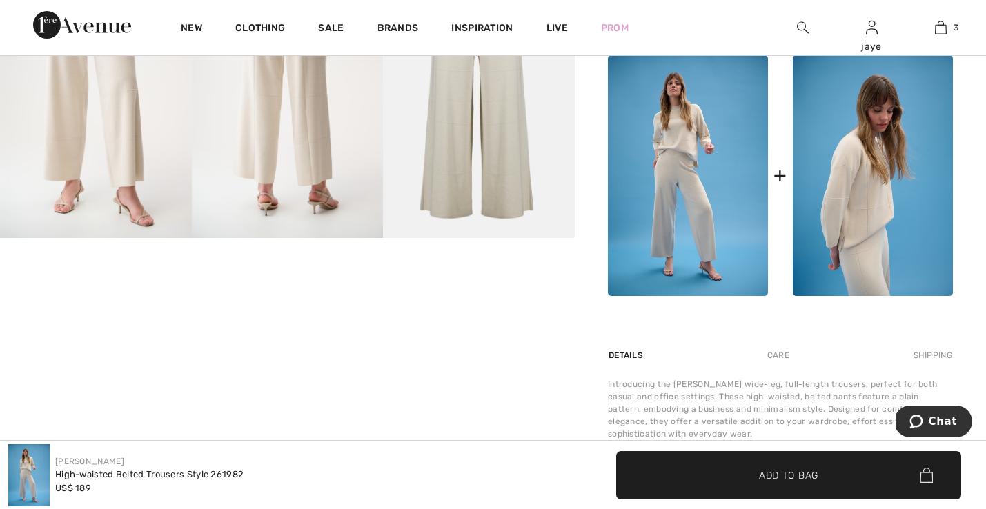
click at [693, 143] on img at bounding box center [688, 175] width 160 height 241
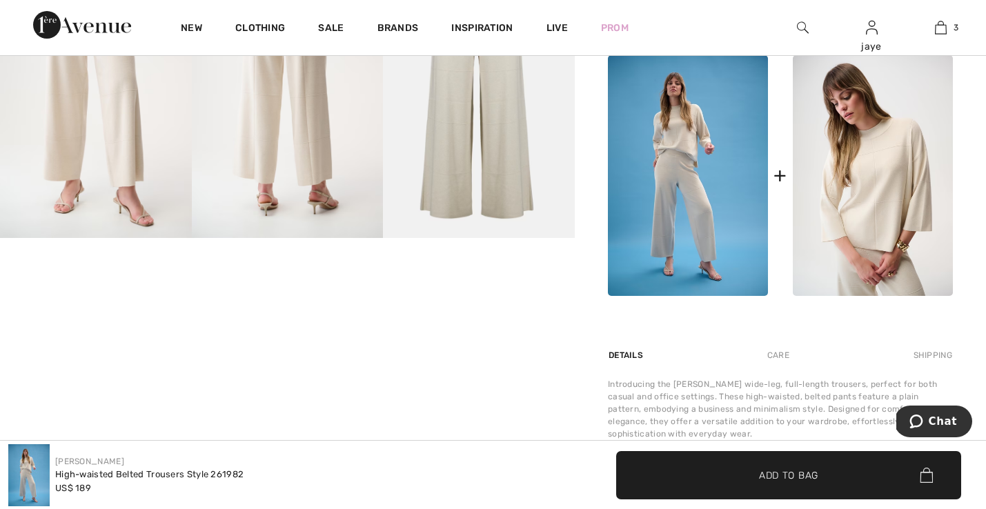
click at [853, 221] on img at bounding box center [873, 175] width 160 height 241
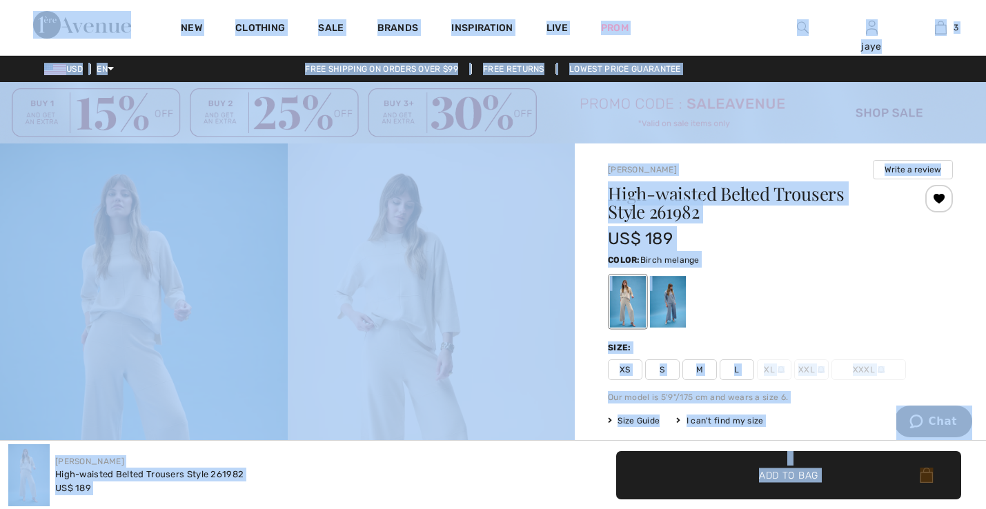
scroll to position [0, 0]
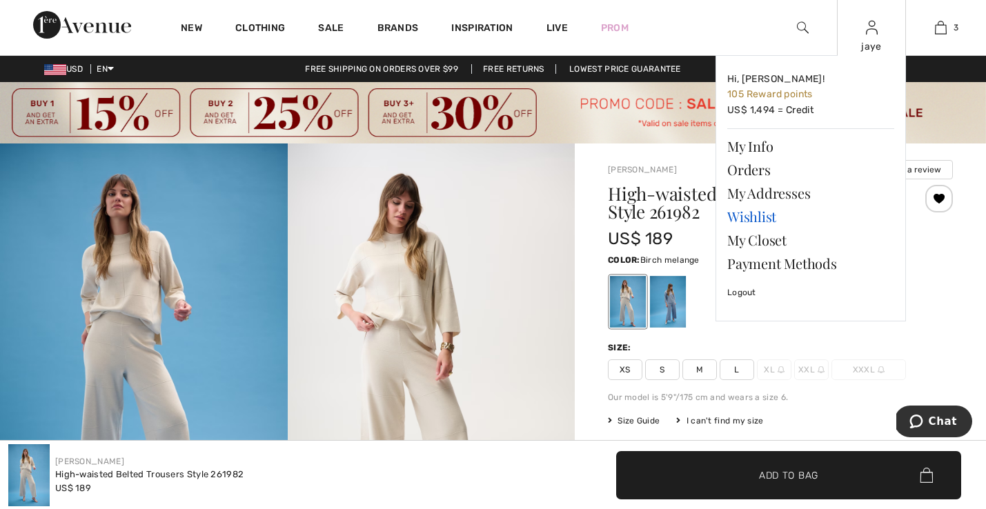
click at [763, 217] on link "Wishlist" at bounding box center [810, 216] width 167 height 23
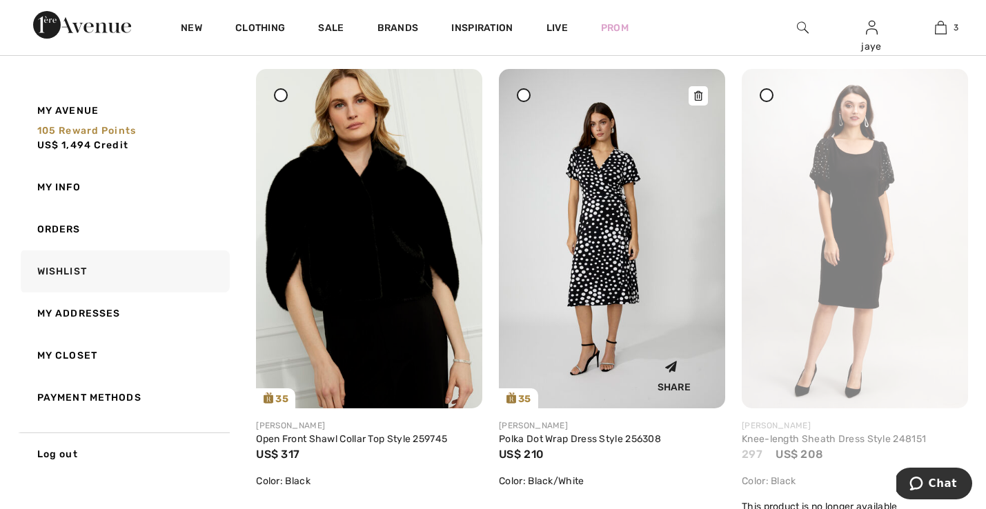
scroll to position [3415, 0]
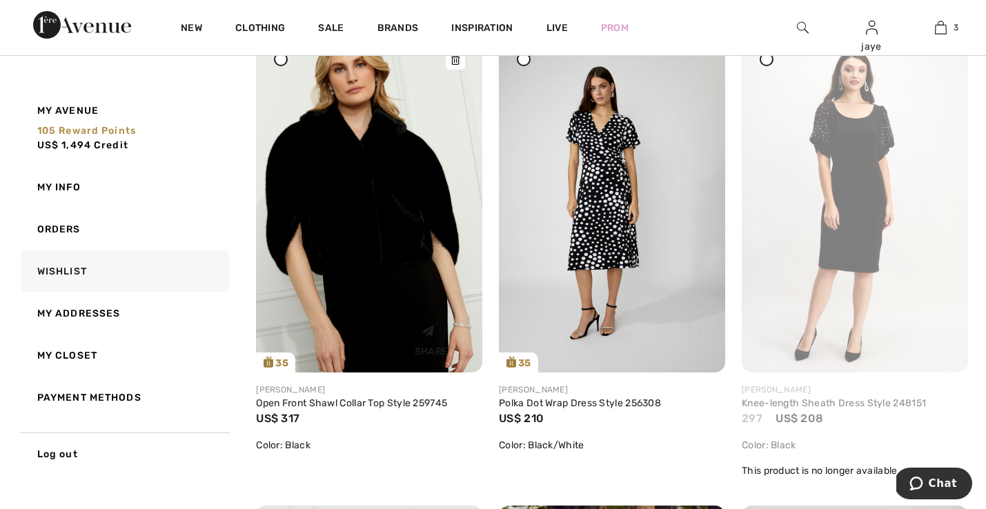
click at [435, 282] on img at bounding box center [369, 202] width 226 height 339
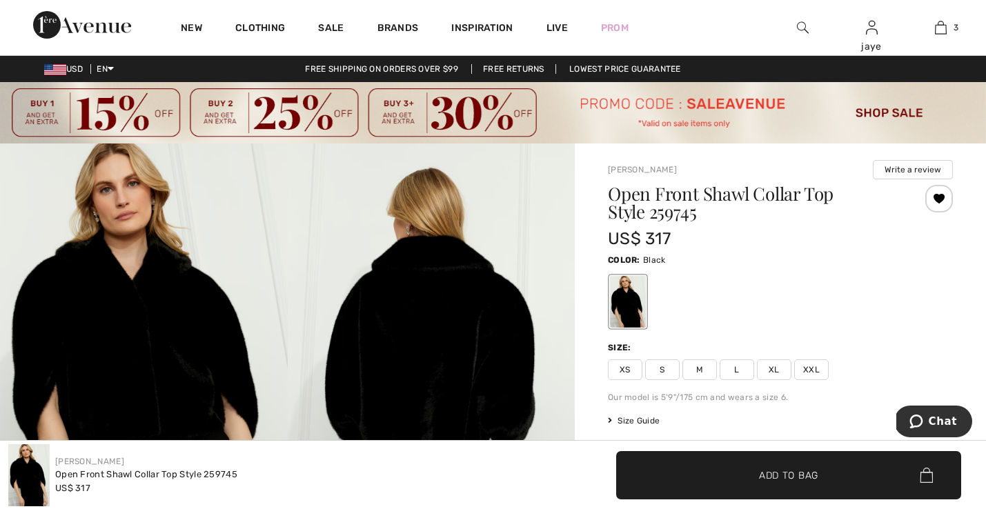
click at [630, 373] on span "XS" at bounding box center [625, 369] width 34 height 21
click at [676, 468] on span "✔ Added to Bag Add to Bag" at bounding box center [788, 475] width 345 height 48
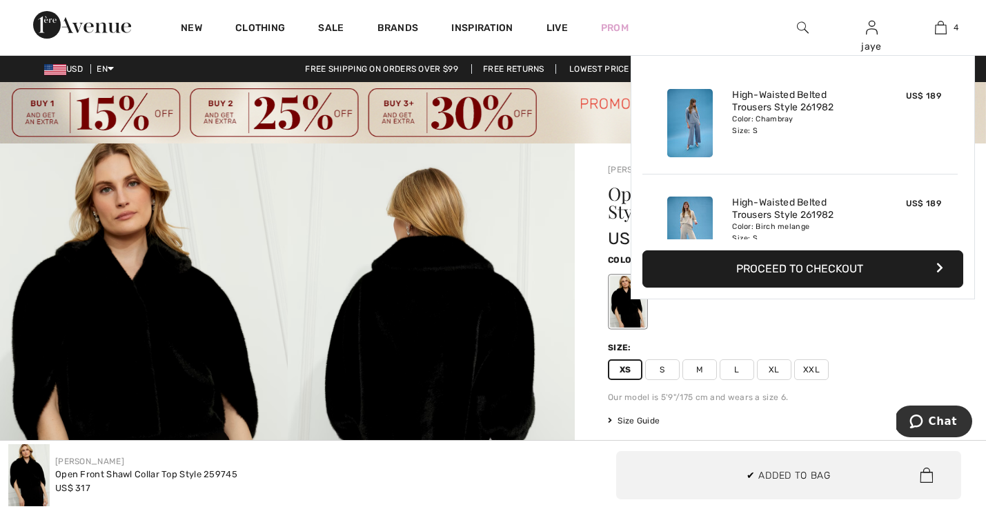
scroll to position [258, 0]
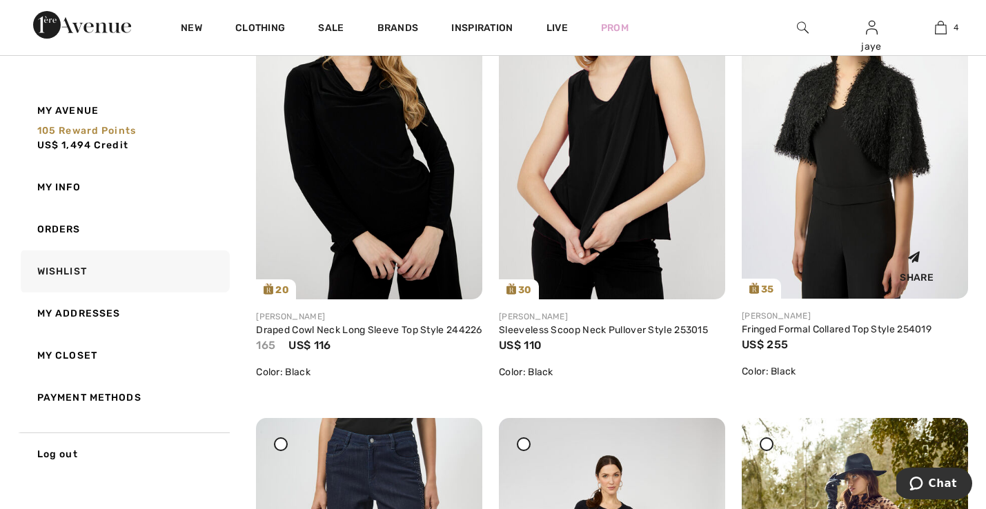
scroll to position [6705, 0]
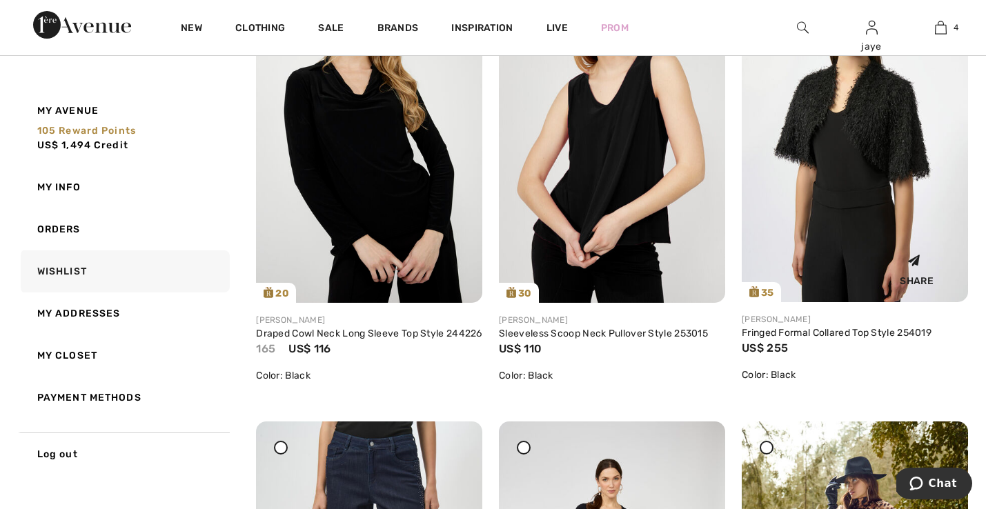
click at [873, 153] on img at bounding box center [855, 132] width 226 height 339
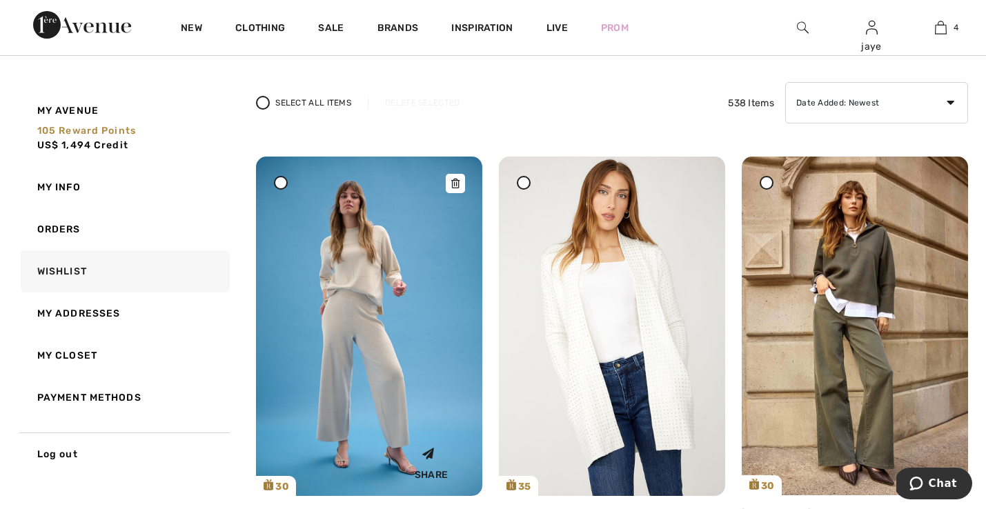
scroll to position [112, 0]
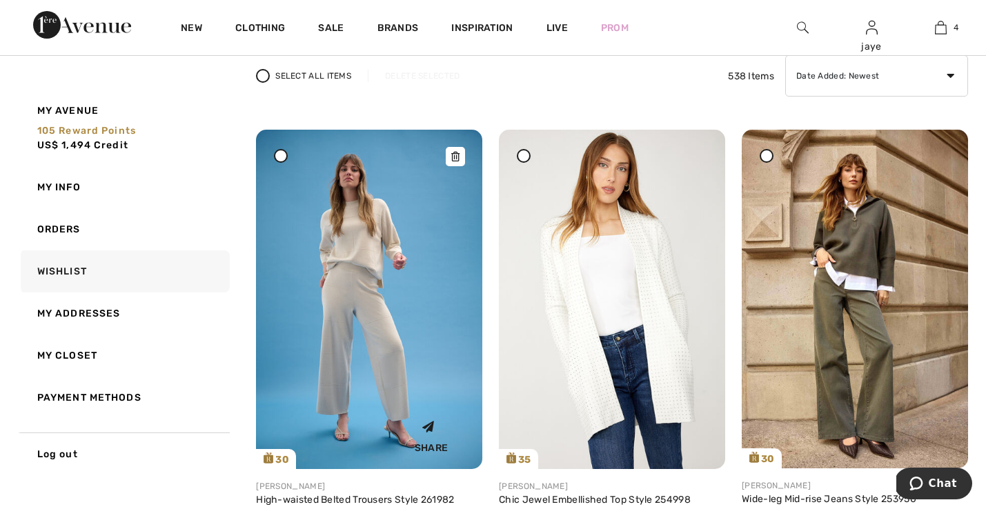
click at [343, 287] on img at bounding box center [369, 299] width 226 height 339
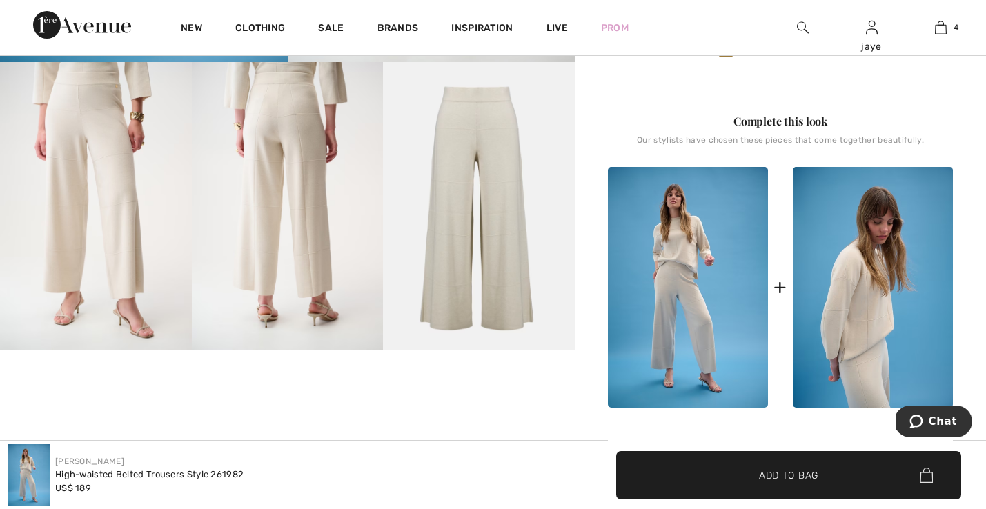
click at [678, 283] on img at bounding box center [688, 287] width 160 height 241
click at [796, 121] on div "Complete this look" at bounding box center [780, 121] width 345 height 17
click at [738, 279] on img at bounding box center [688, 287] width 160 height 241
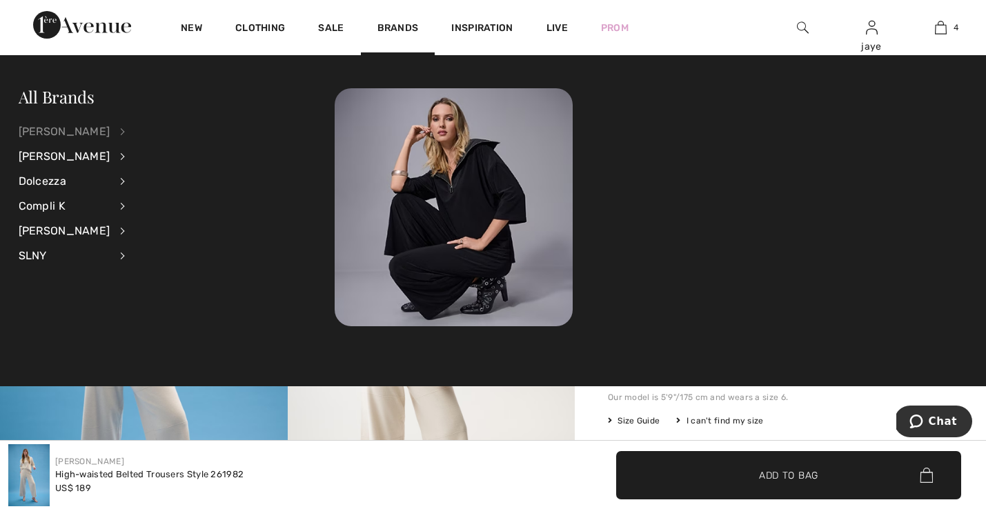
click at [90, 132] on div "[PERSON_NAME]" at bounding box center [65, 131] width 92 height 25
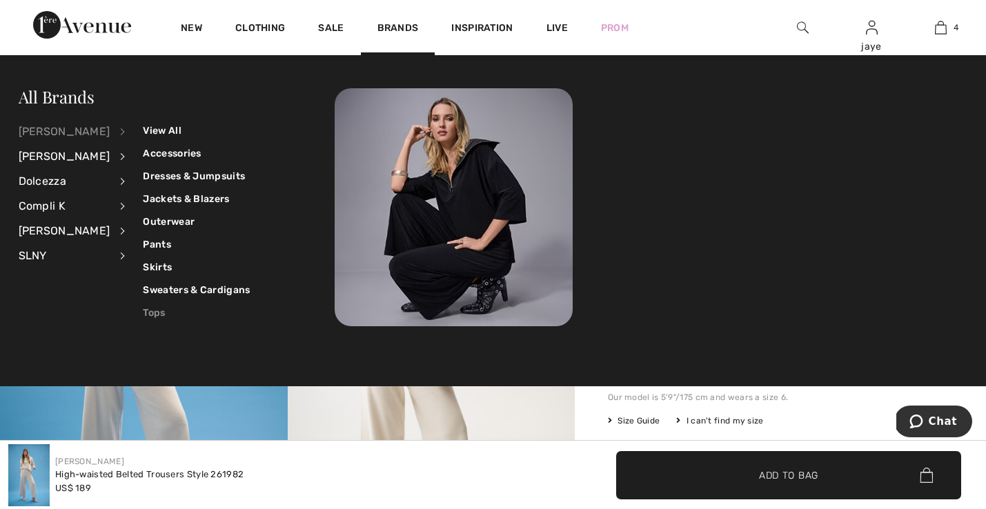
click at [146, 314] on link "Tops" at bounding box center [196, 313] width 107 height 23
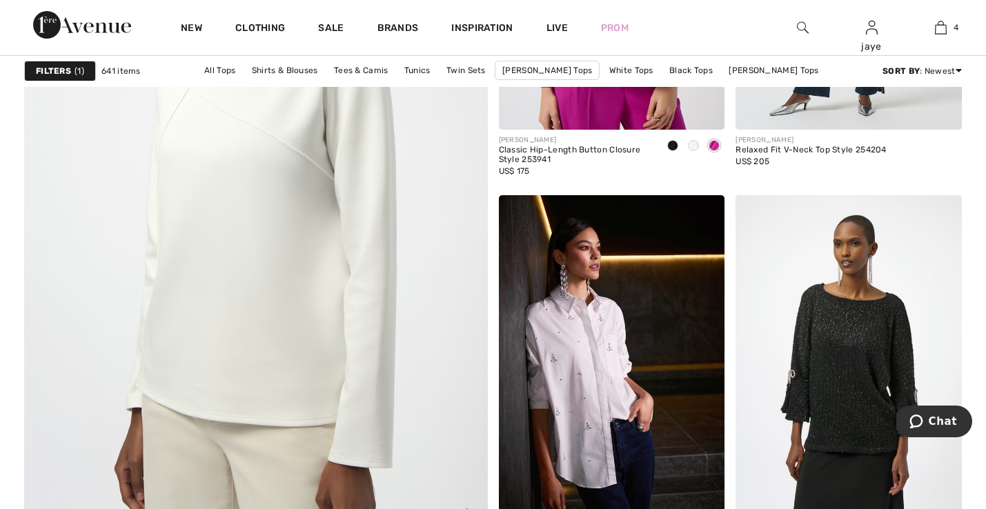
scroll to position [3651, 0]
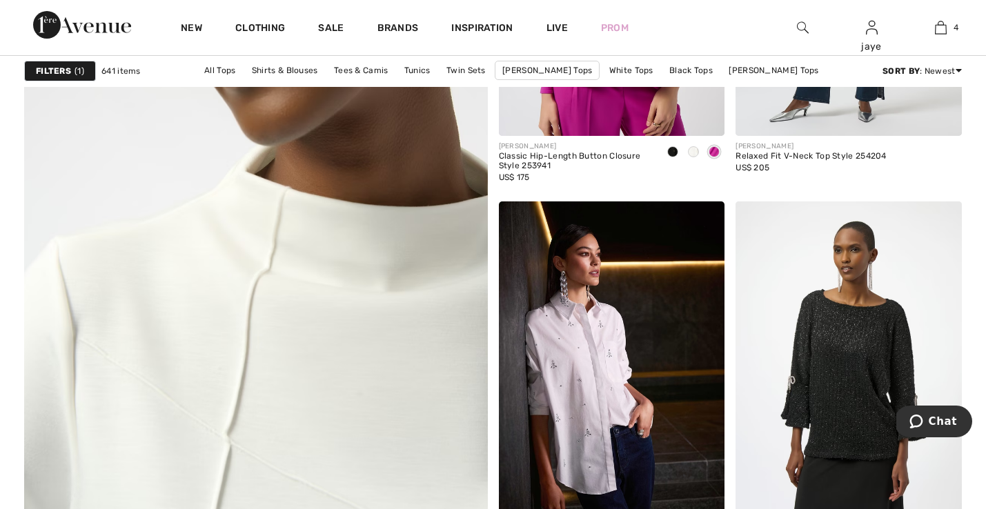
click at [228, 285] on img at bounding box center [256, 213] width 556 height 834
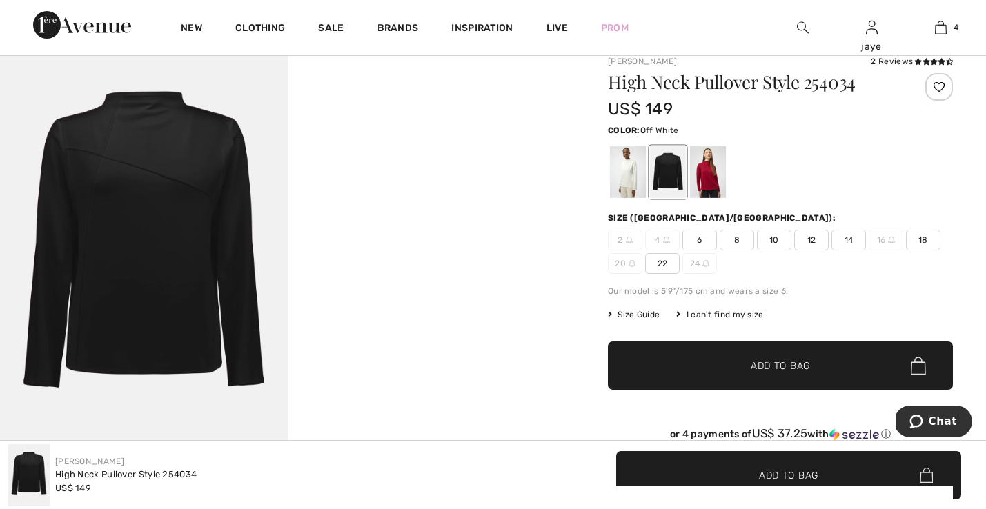
scroll to position [107, 0]
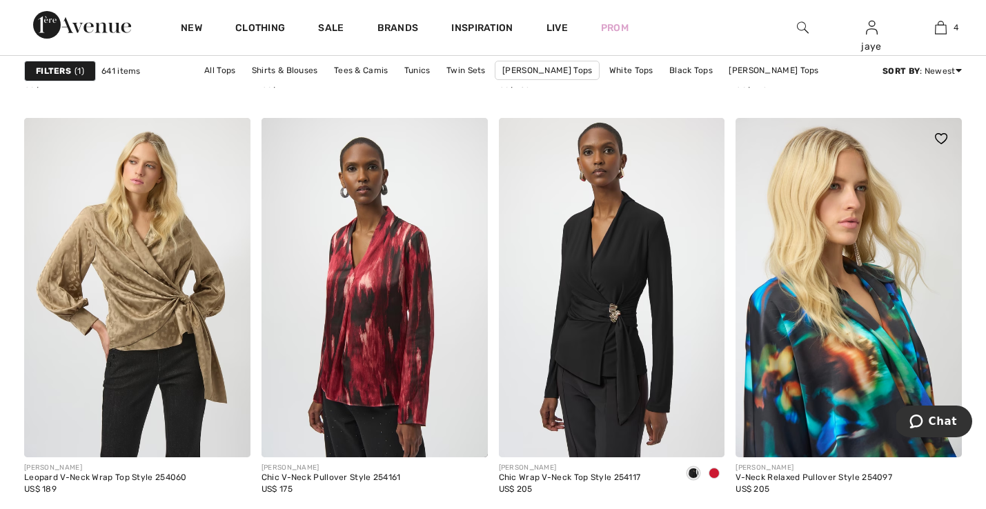
scroll to position [4547, 0]
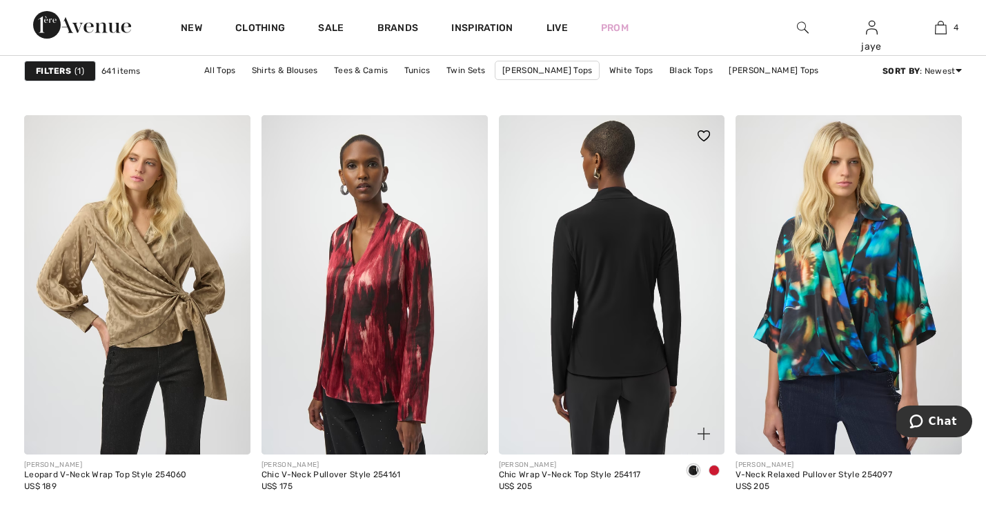
click at [629, 293] on img at bounding box center [612, 284] width 226 height 339
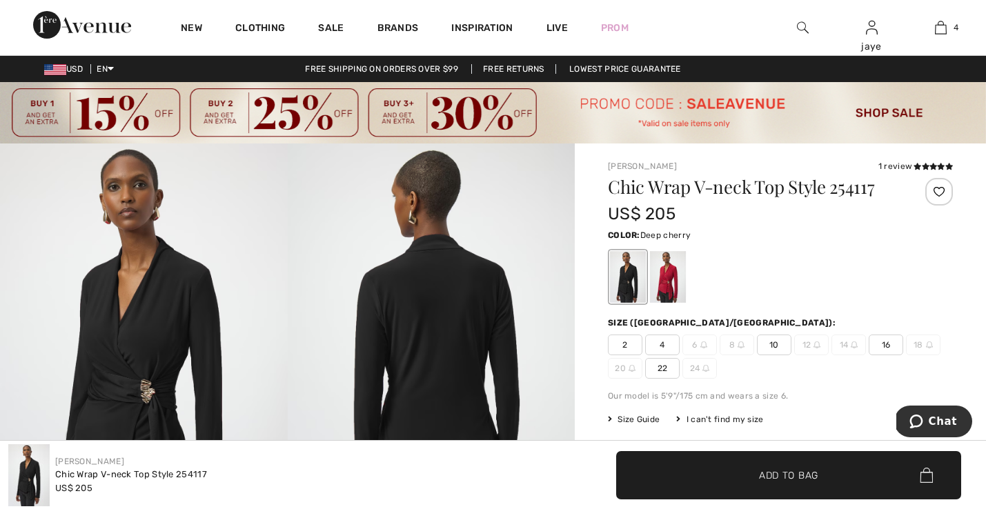
click at [664, 285] on div at bounding box center [668, 277] width 36 height 52
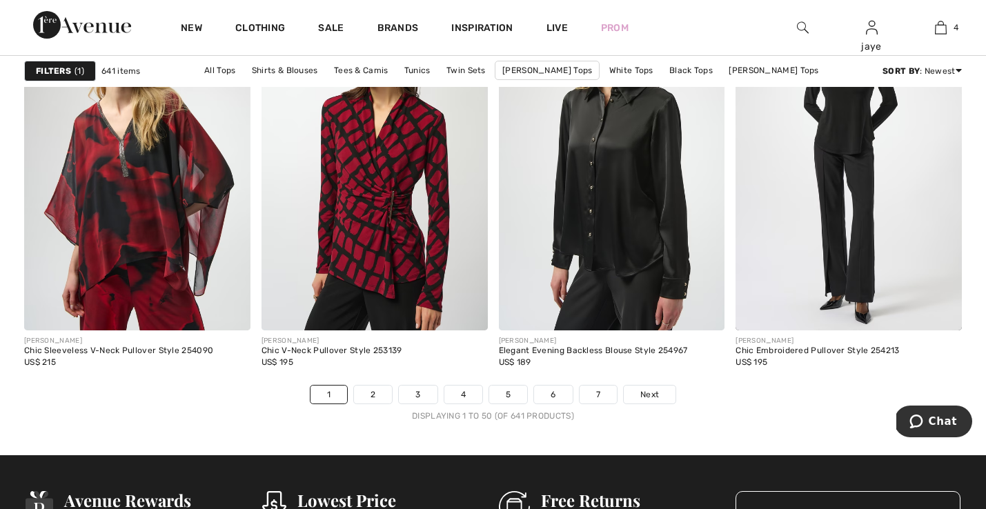
scroll to position [6042, 0]
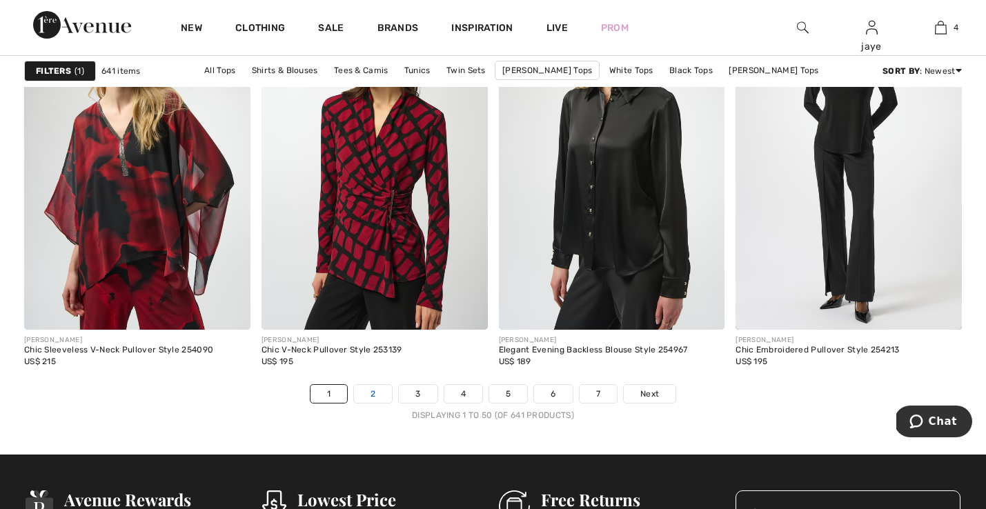
click at [373, 395] on link "2" at bounding box center [373, 394] width 38 height 18
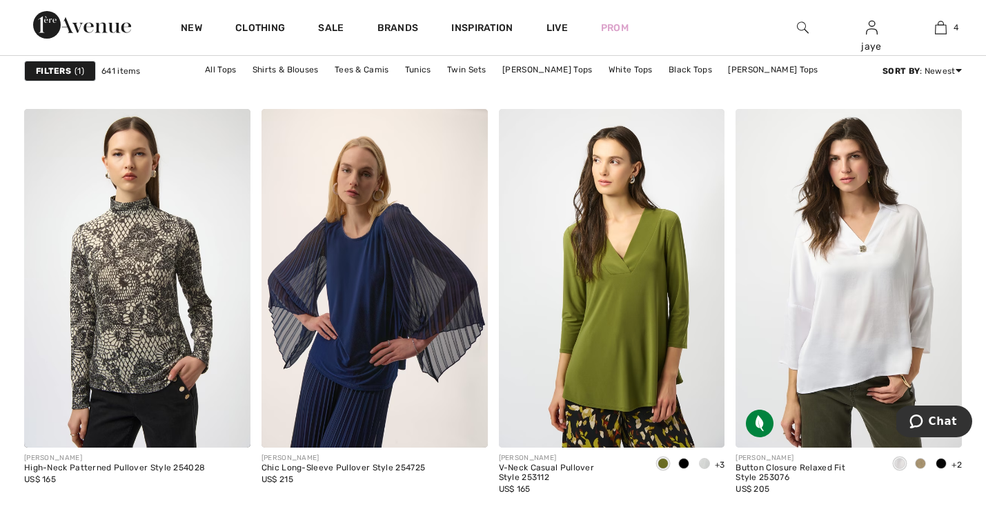
scroll to position [1969, 0]
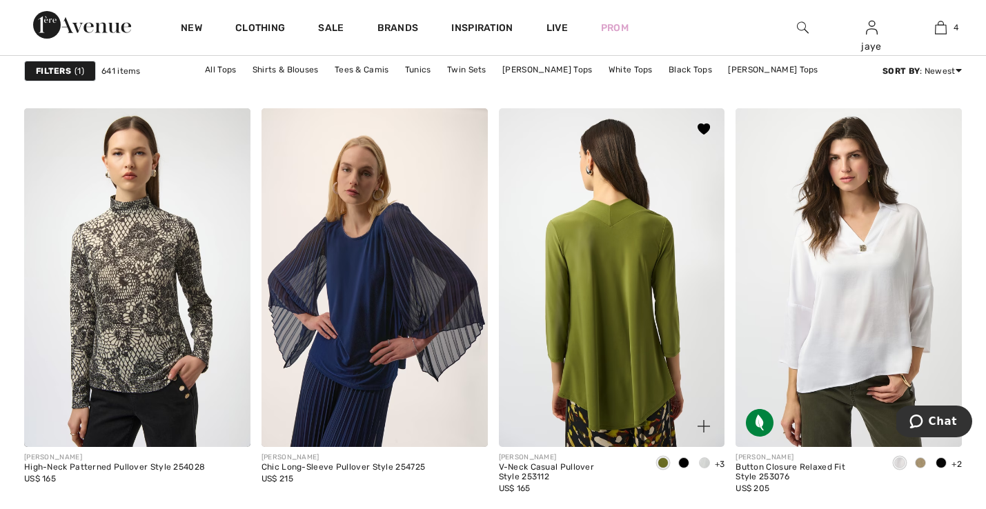
click at [618, 381] on img at bounding box center [612, 277] width 226 height 339
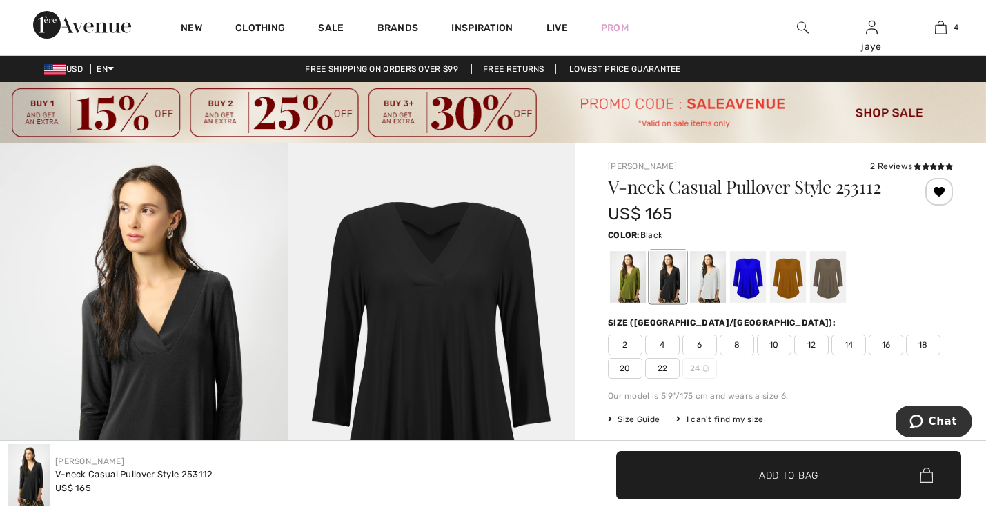
click at [667, 347] on span "4" at bounding box center [662, 345] width 34 height 21
click at [689, 482] on span "✔ Added to Bag Add to Bag" at bounding box center [788, 475] width 345 height 48
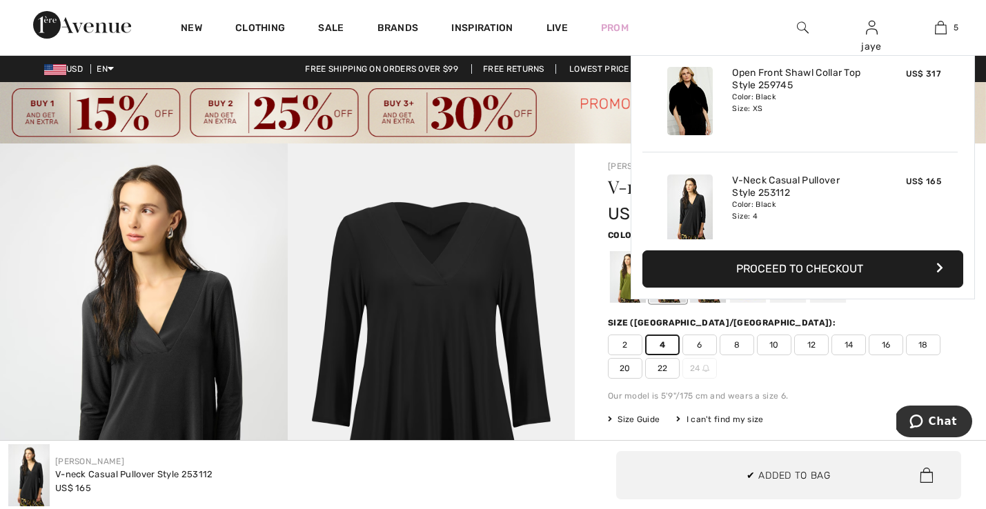
scroll to position [366, 0]
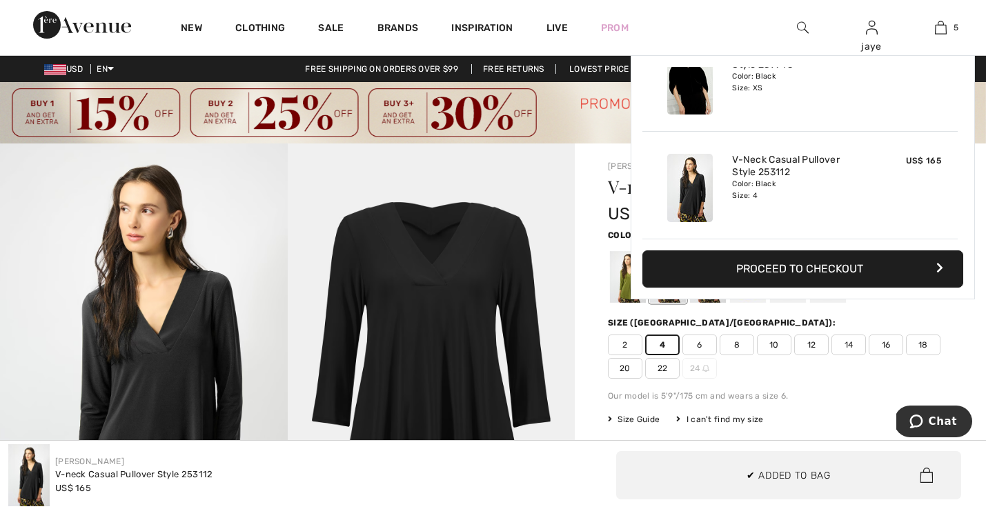
click at [734, 315] on div "V-neck Casual Pullover Style 253112 US$ 165 Color: Black Size (CA/US): 2 4 6 8 …" at bounding box center [780, 384] width 345 height 413
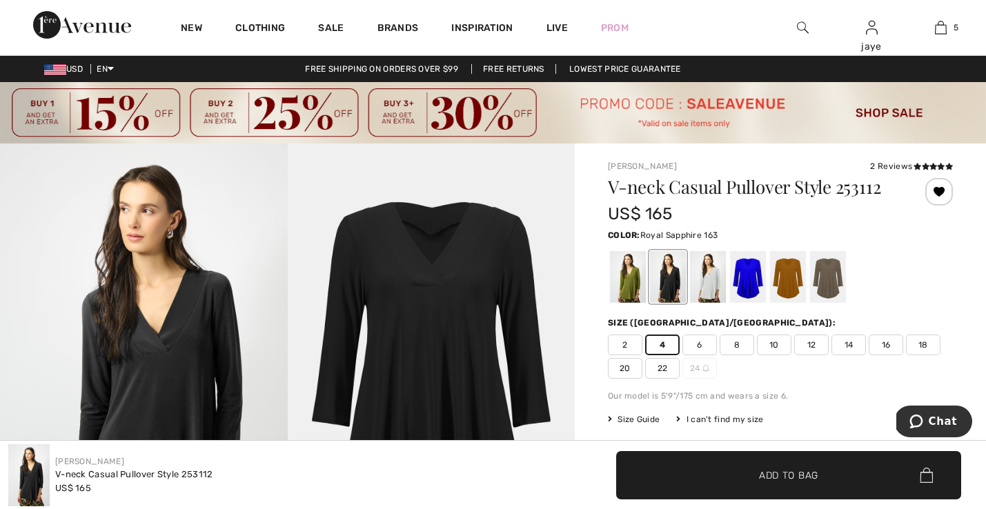
click at [751, 281] on div at bounding box center [748, 277] width 36 height 52
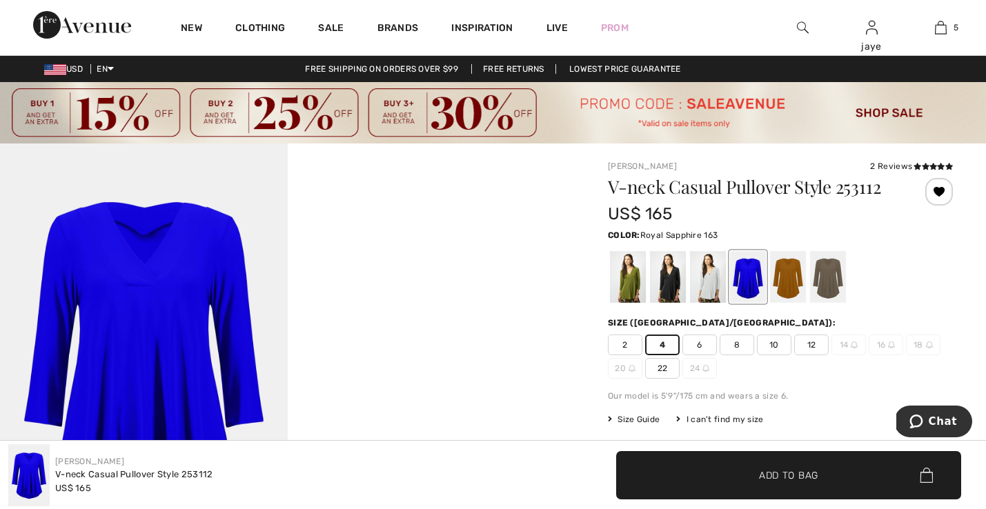
click at [738, 467] on span "✔ Added to Bag Add to Bag" at bounding box center [788, 475] width 345 height 48
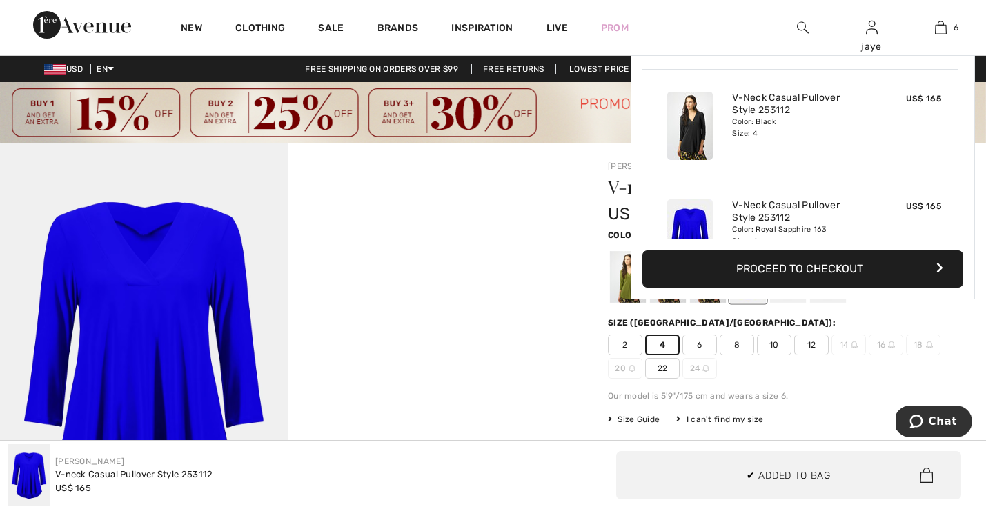
scroll to position [473, 0]
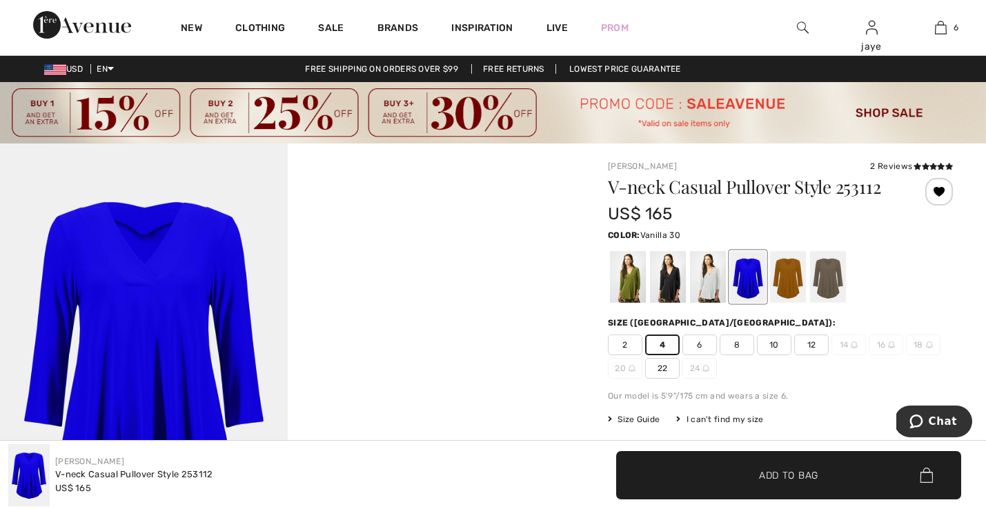
click at [715, 286] on div at bounding box center [708, 277] width 36 height 52
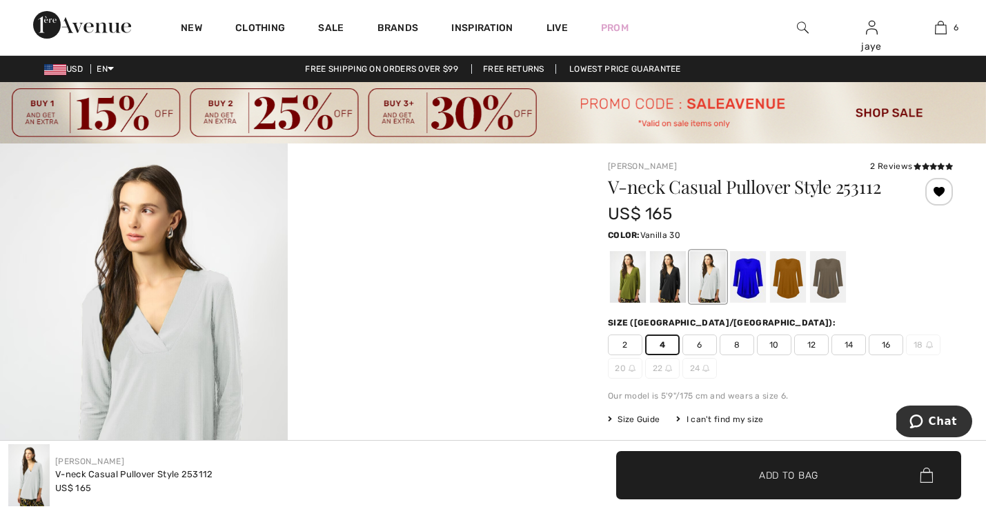
click at [709, 478] on span "✔ Added to Bag Add to Bag" at bounding box center [788, 475] width 345 height 48
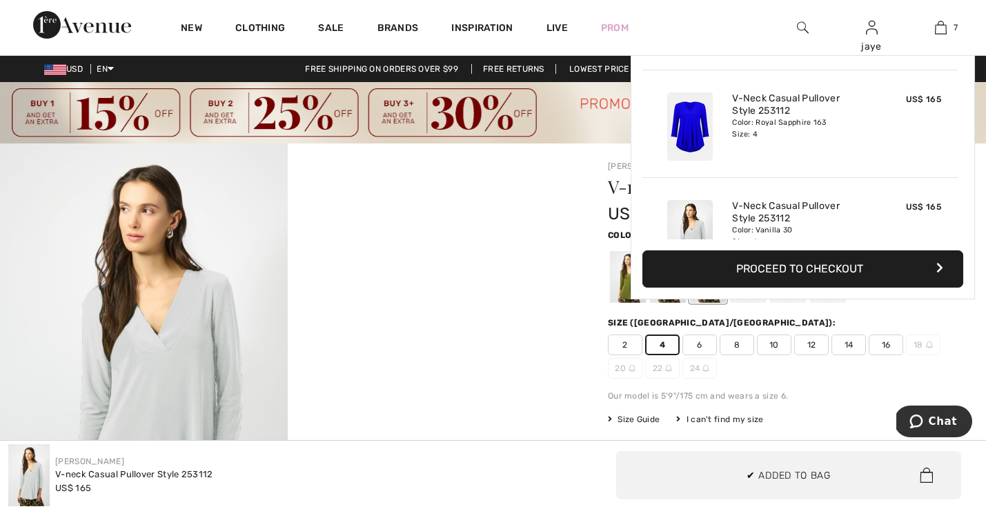
scroll to position [581, 0]
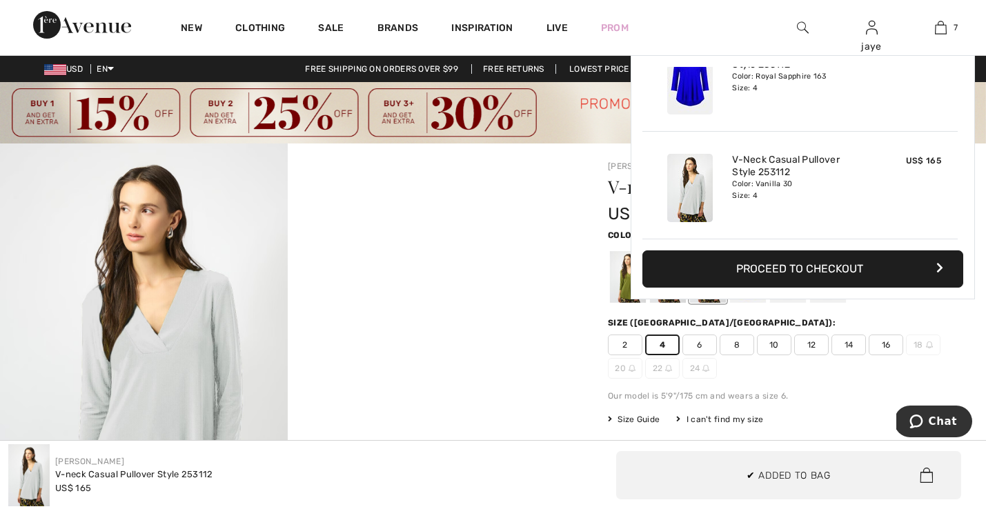
click at [793, 319] on div "Size (CA/US):" at bounding box center [780, 323] width 345 height 12
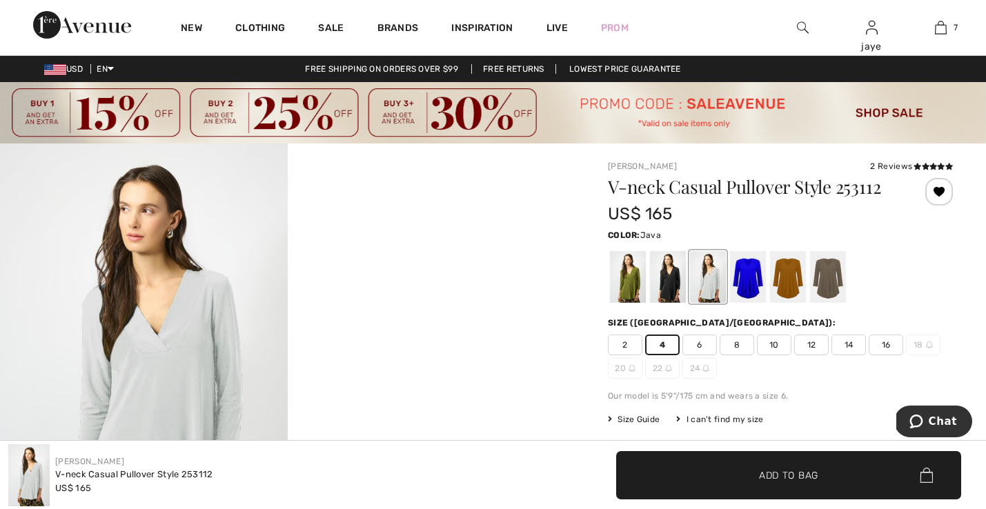
click at [831, 281] on div at bounding box center [828, 277] width 36 height 52
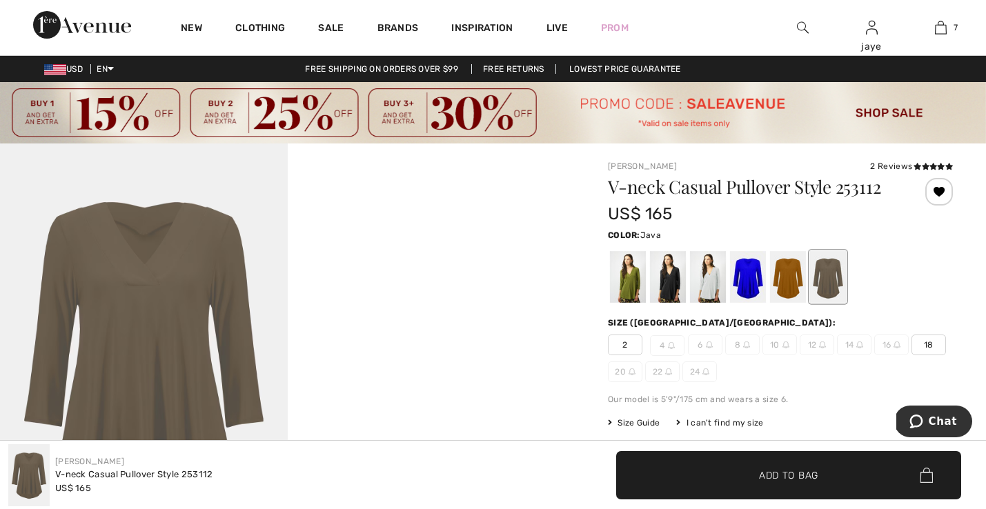
click at [740, 477] on span "✔ Added to Bag" at bounding box center [768, 475] width 84 height 14
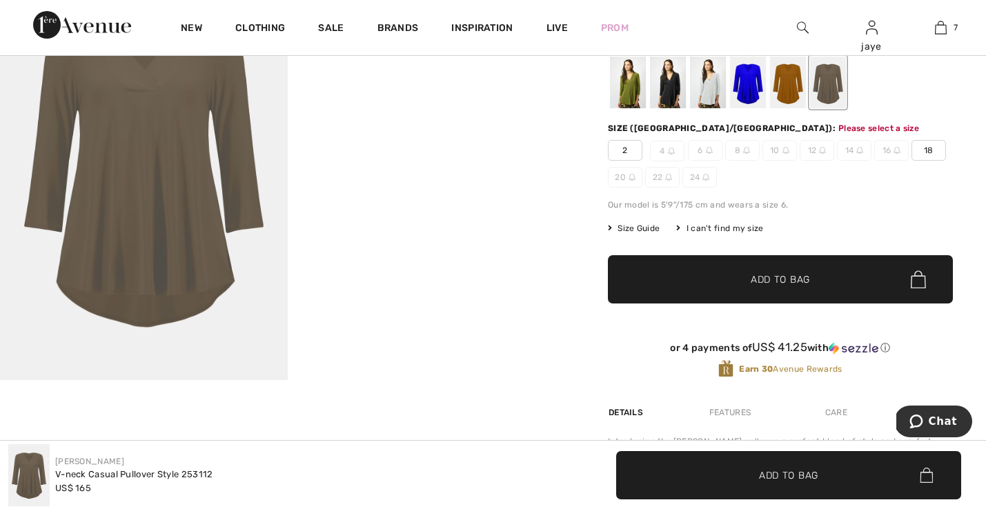
scroll to position [206, 0]
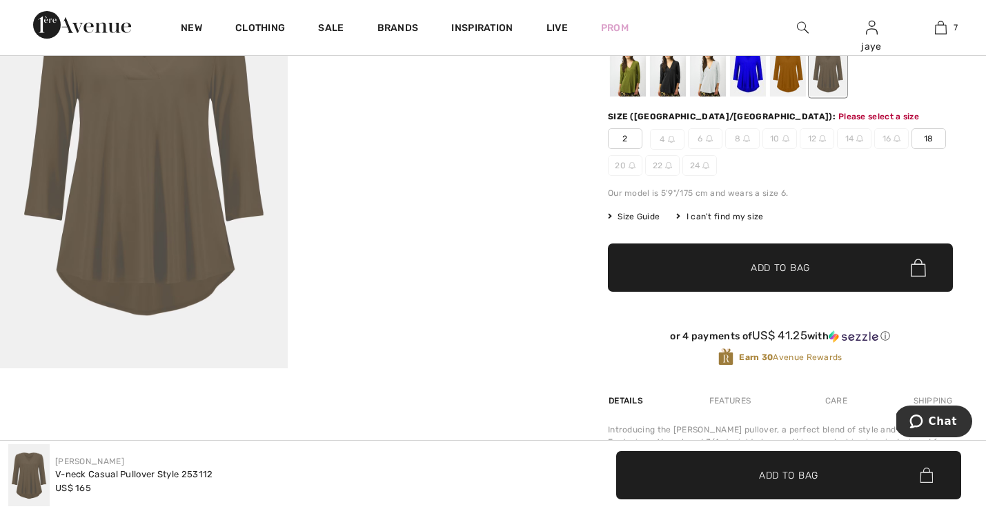
click at [798, 269] on span "Add to Bag" at bounding box center [780, 268] width 59 height 14
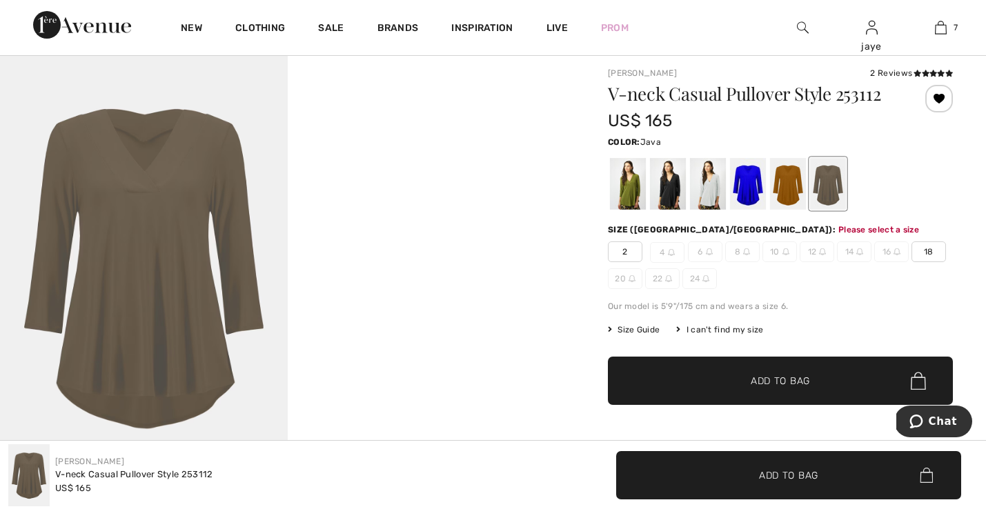
scroll to position [86, 0]
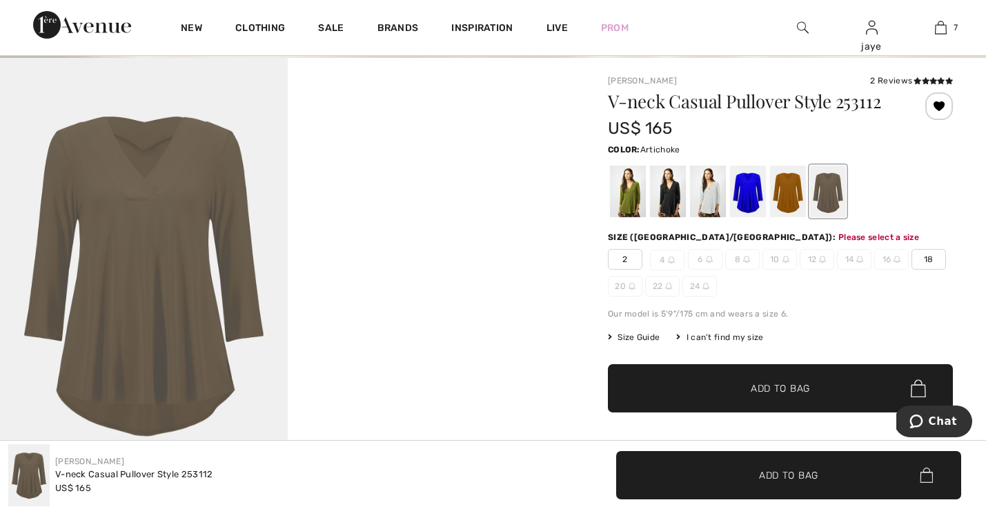
click at [629, 199] on div at bounding box center [628, 192] width 36 height 52
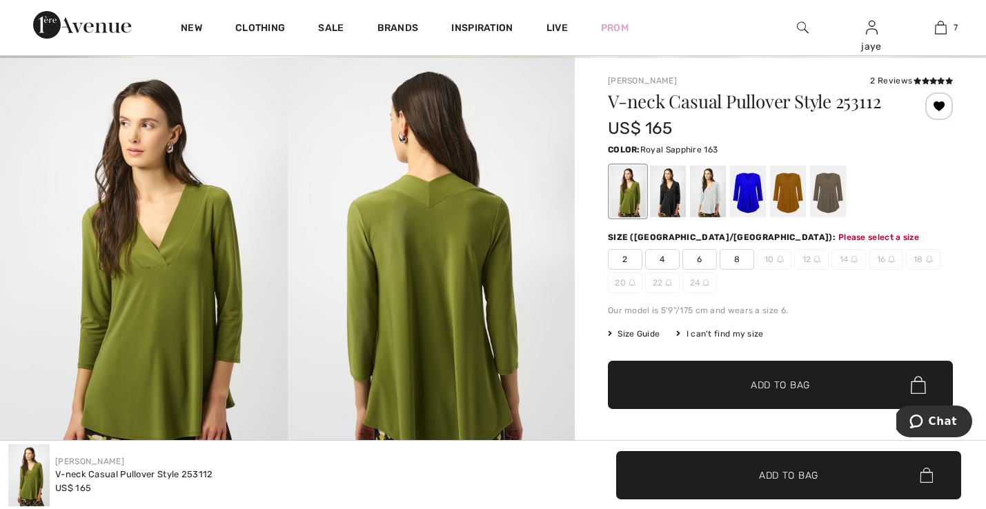
click at [752, 201] on div at bounding box center [748, 192] width 36 height 52
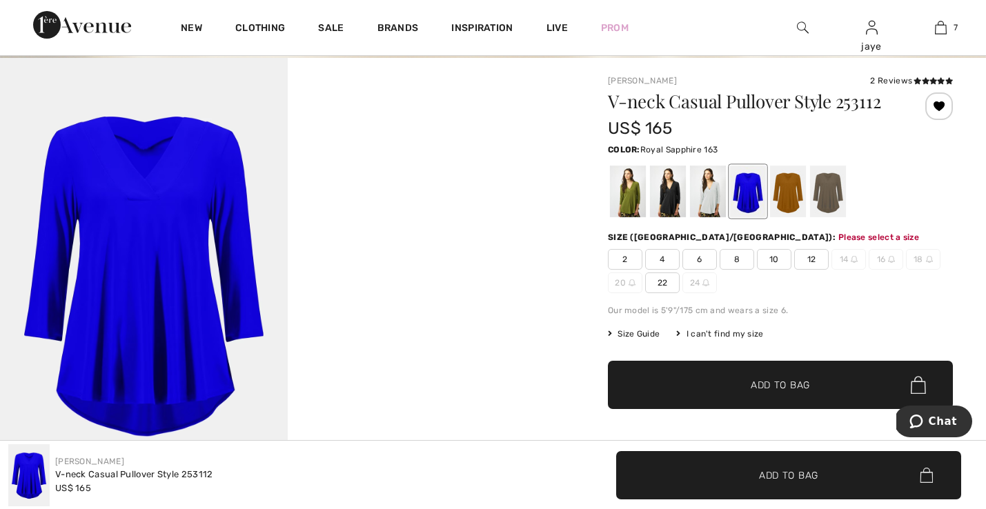
click at [669, 260] on span "4" at bounding box center [662, 259] width 34 height 21
click at [680, 376] on span "✔ Added to Bag Add to Bag" at bounding box center [780, 385] width 345 height 48
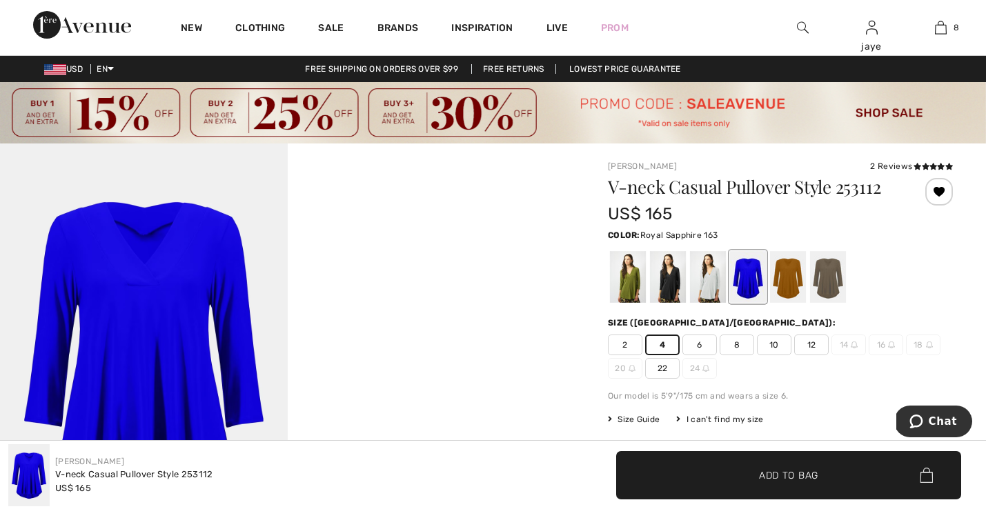
scroll to position [0, 0]
click at [669, 275] on div at bounding box center [668, 277] width 36 height 52
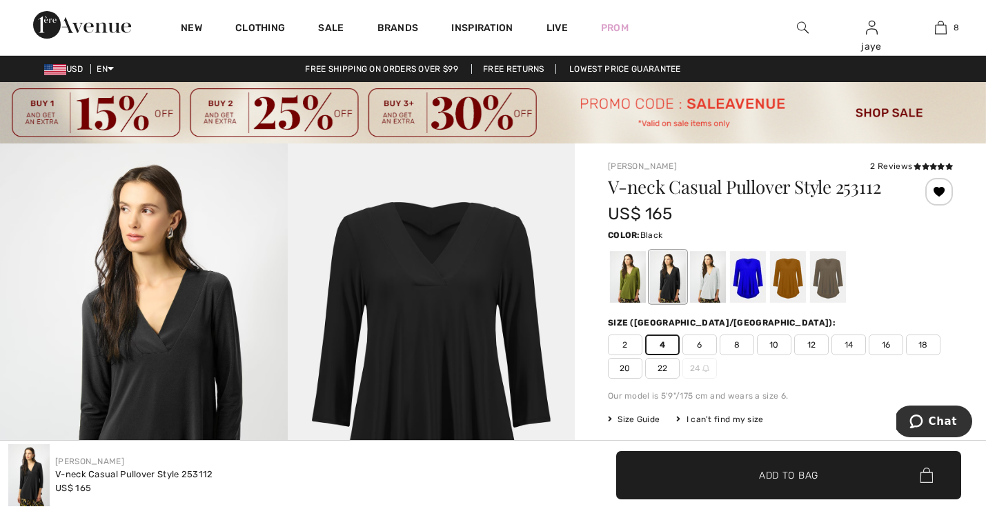
click at [678, 473] on span "✔ Added to Bag Add to Bag" at bounding box center [788, 475] width 345 height 48
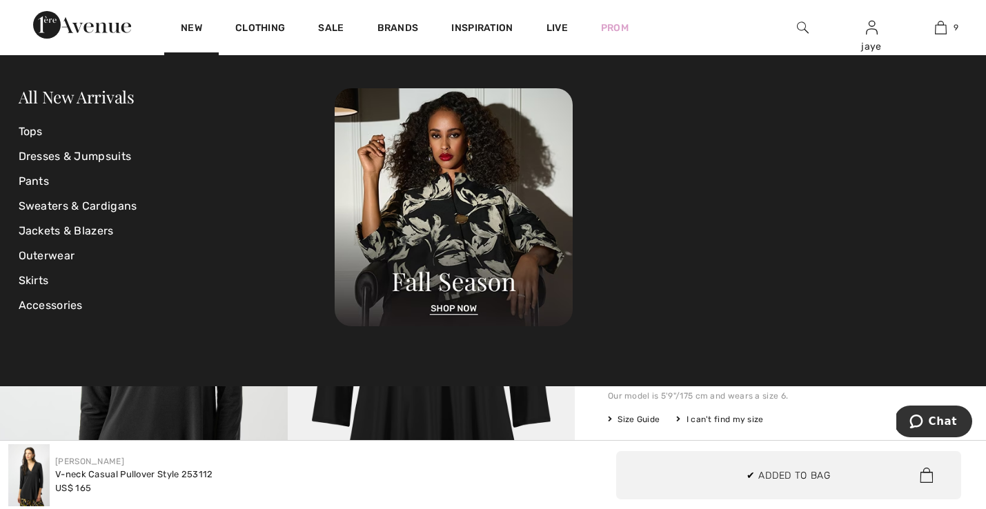
scroll to position [796, 0]
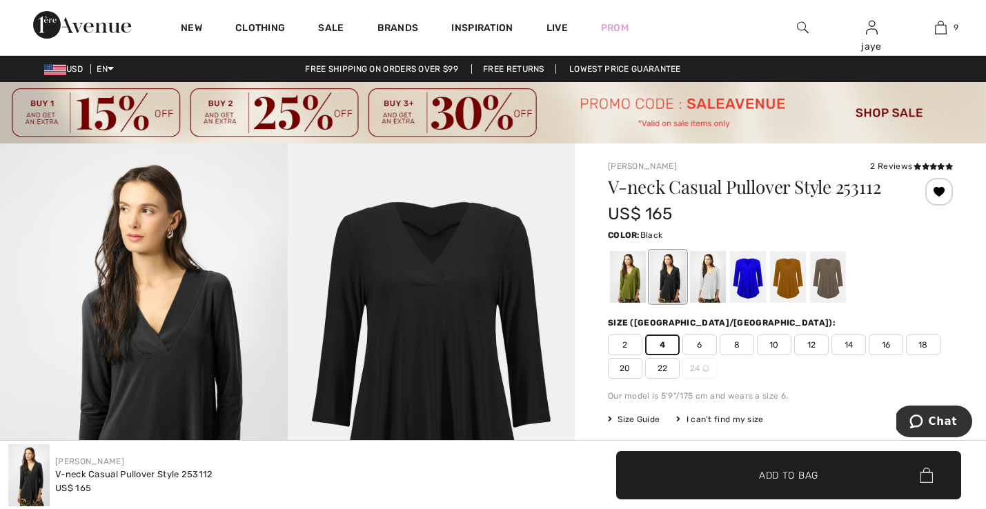
click at [664, 468] on span "✔ Added to Bag Add to Bag" at bounding box center [788, 475] width 345 height 48
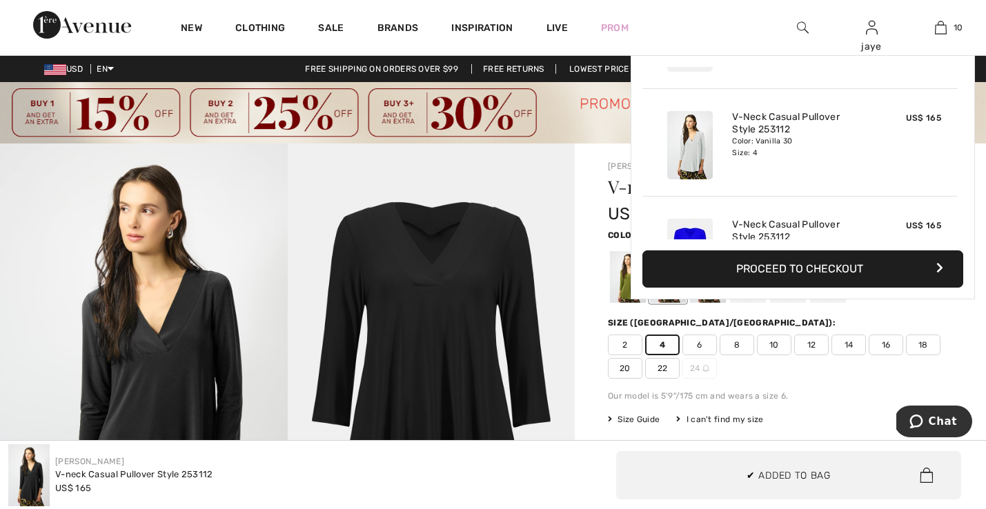
click at [747, 476] on span "✔ Added to Bag" at bounding box center [789, 475] width 84 height 14
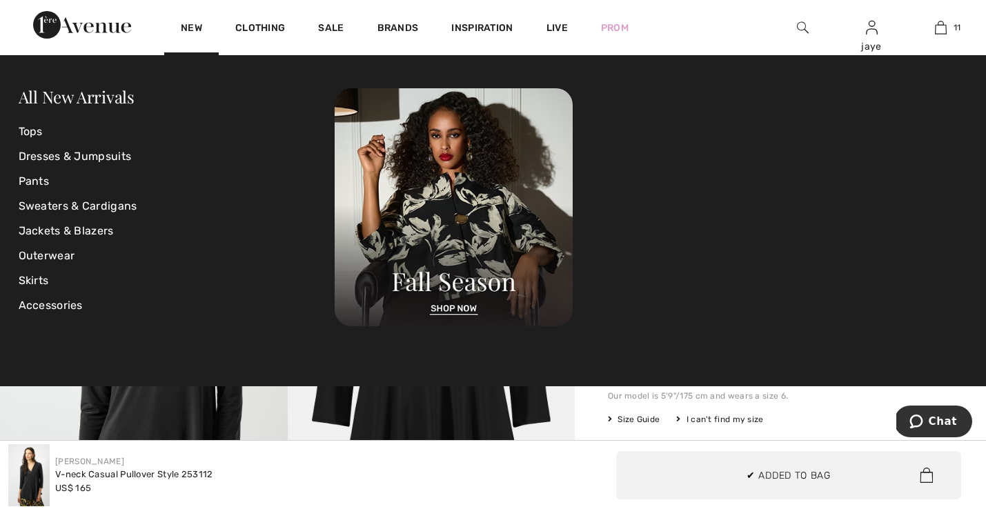
scroll to position [990, 0]
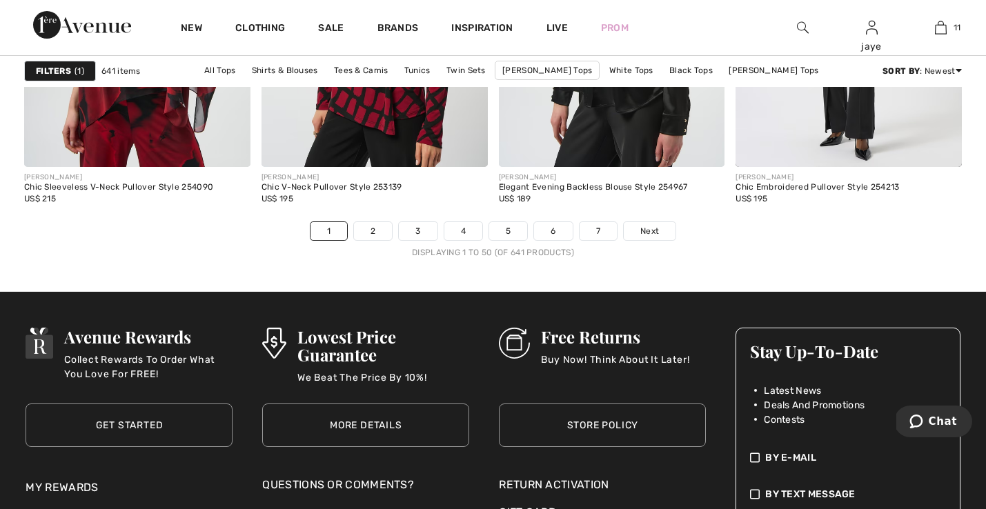
scroll to position [6257, 0]
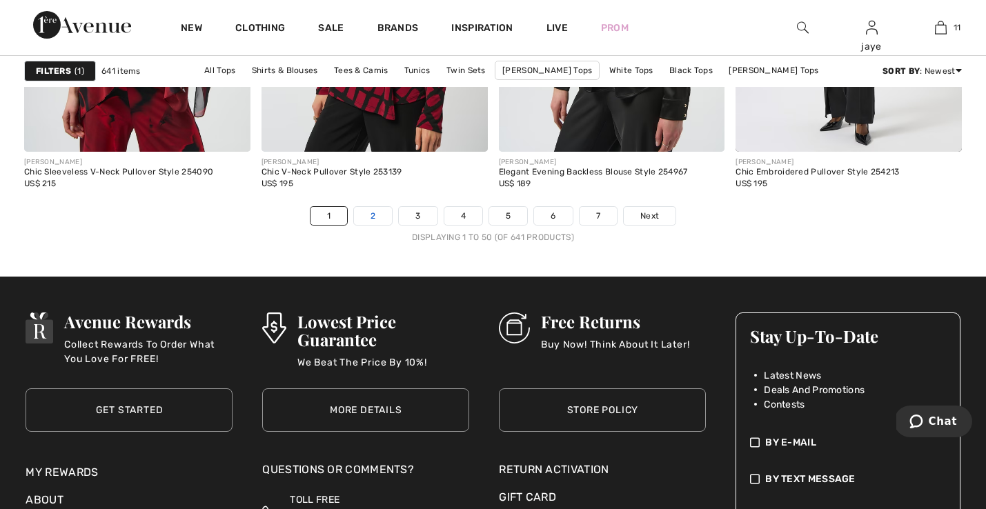
click at [367, 215] on link "2" at bounding box center [373, 216] width 38 height 18
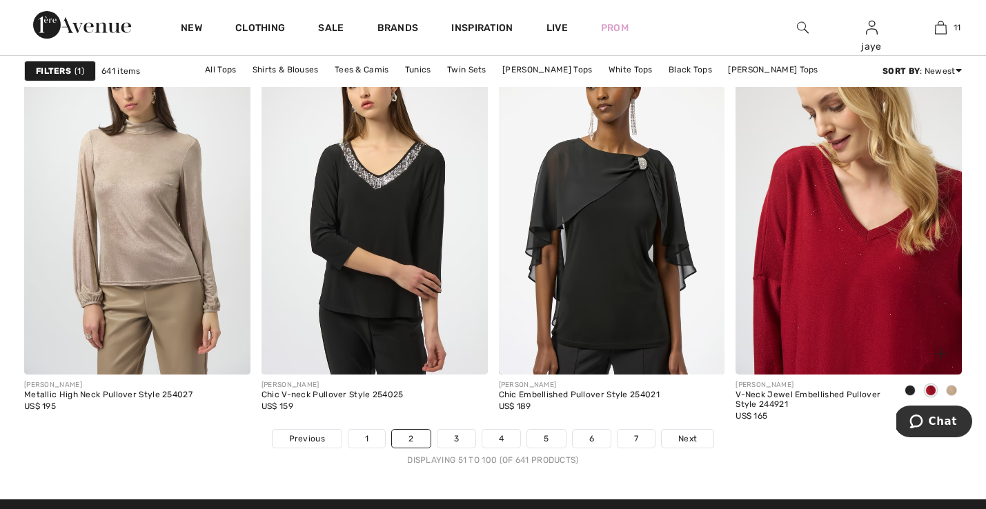
scroll to position [6002, 0]
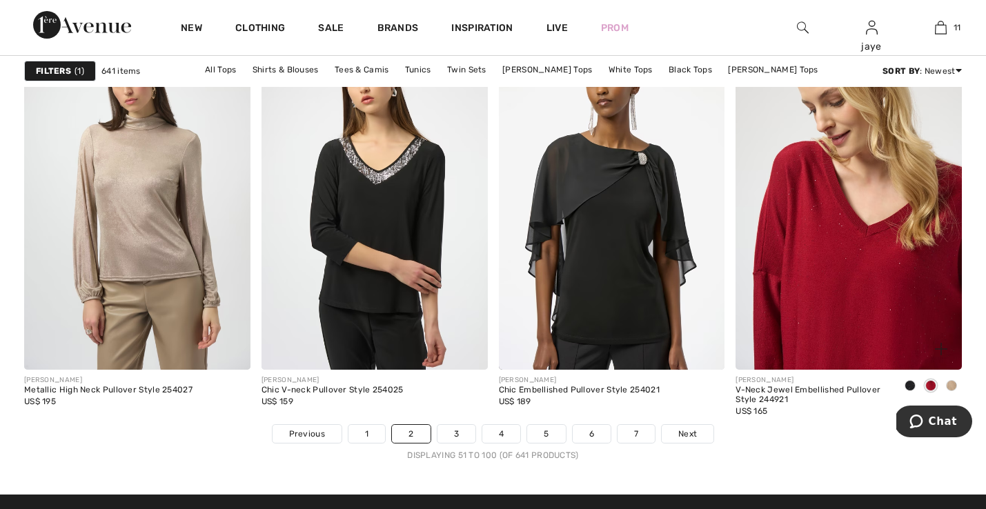
click at [812, 269] on img at bounding box center [848, 200] width 226 height 339
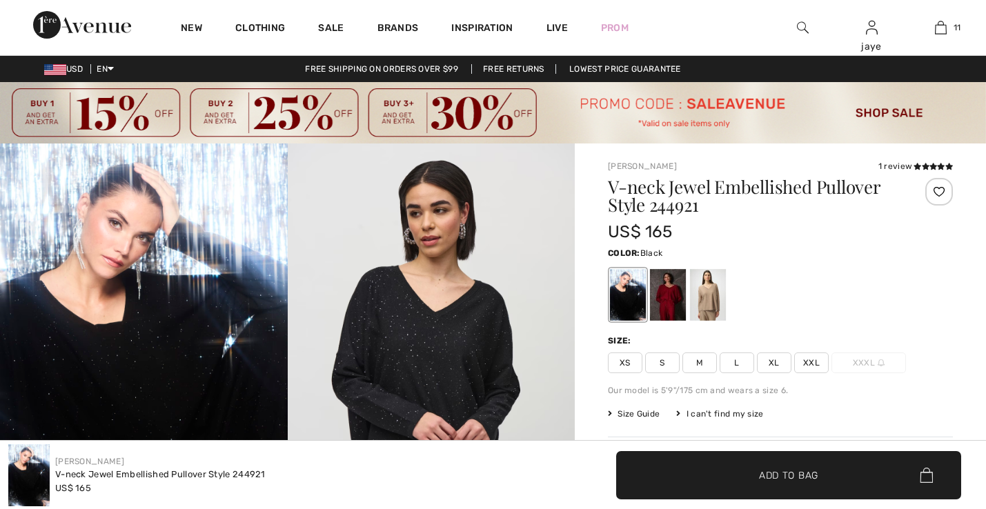
click at [709, 294] on div at bounding box center [708, 295] width 36 height 52
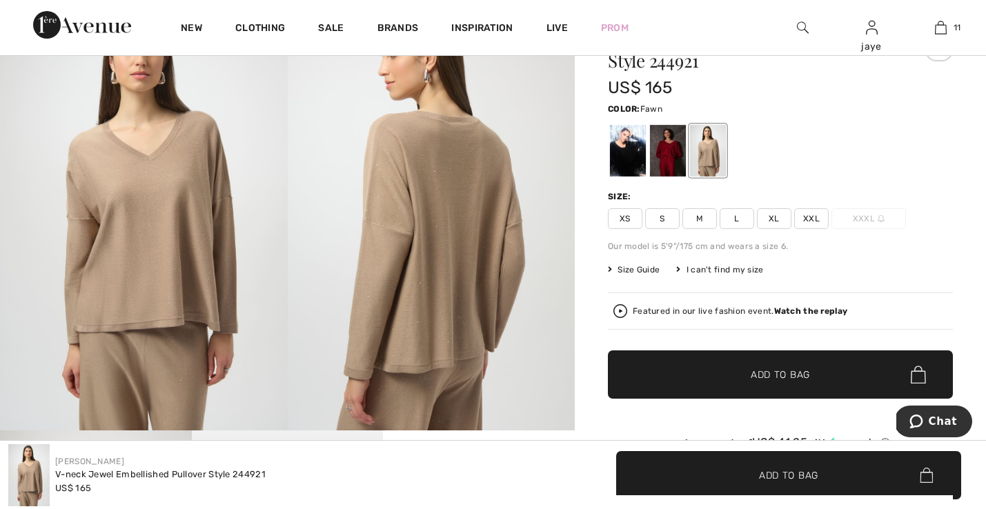
scroll to position [145, 0]
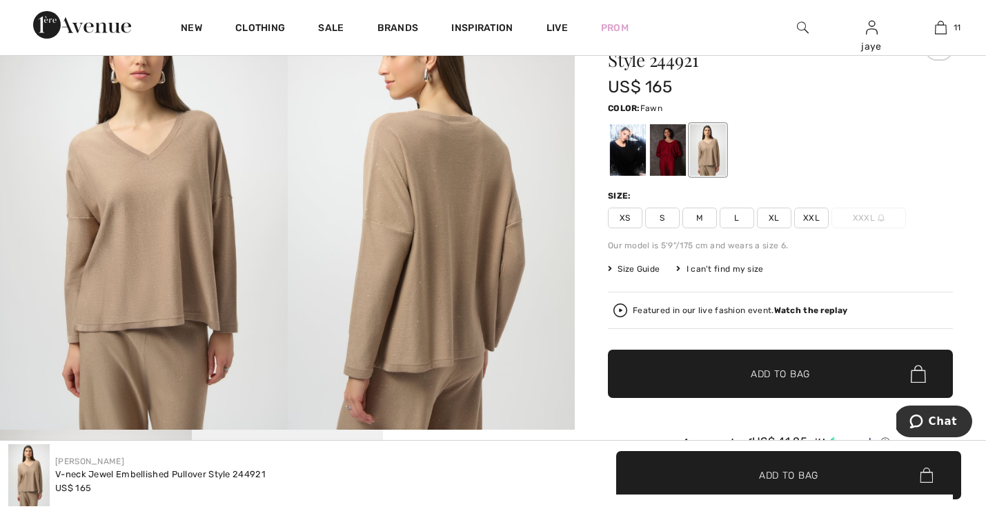
click at [199, 239] on img at bounding box center [144, 214] width 288 height 431
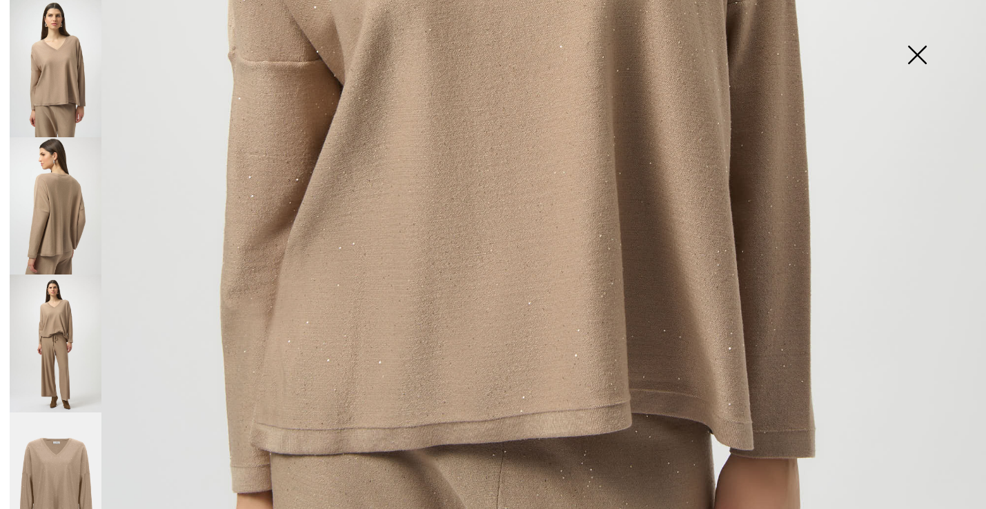
scroll to position [693, 0]
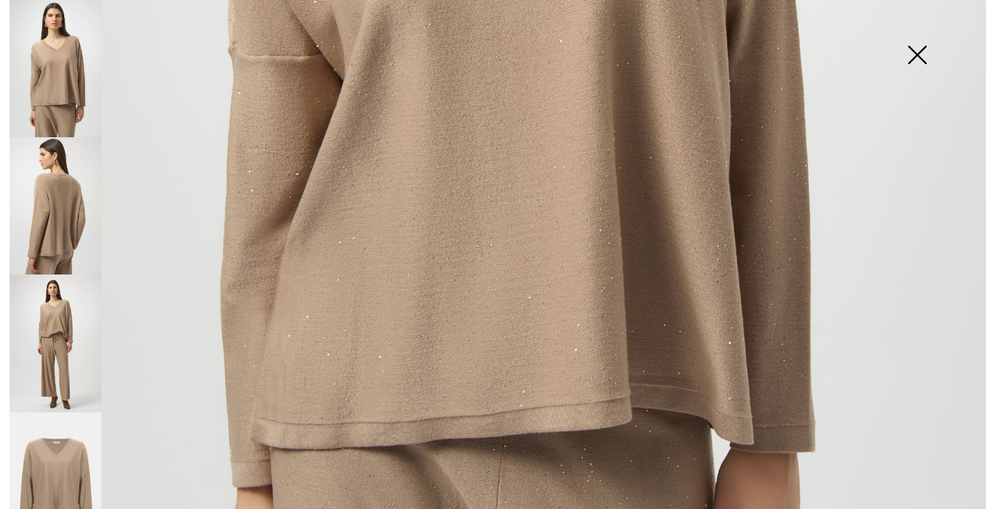
click at [910, 61] on img at bounding box center [916, 56] width 69 height 71
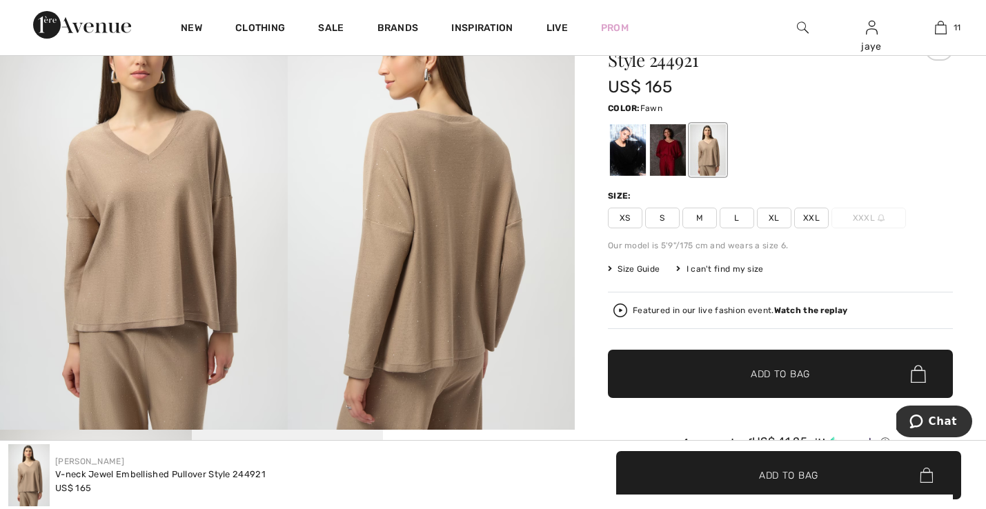
click at [633, 219] on span "XS" at bounding box center [625, 218] width 34 height 21
click at [645, 380] on span "✔ Added to Bag Add to Bag" at bounding box center [780, 374] width 345 height 48
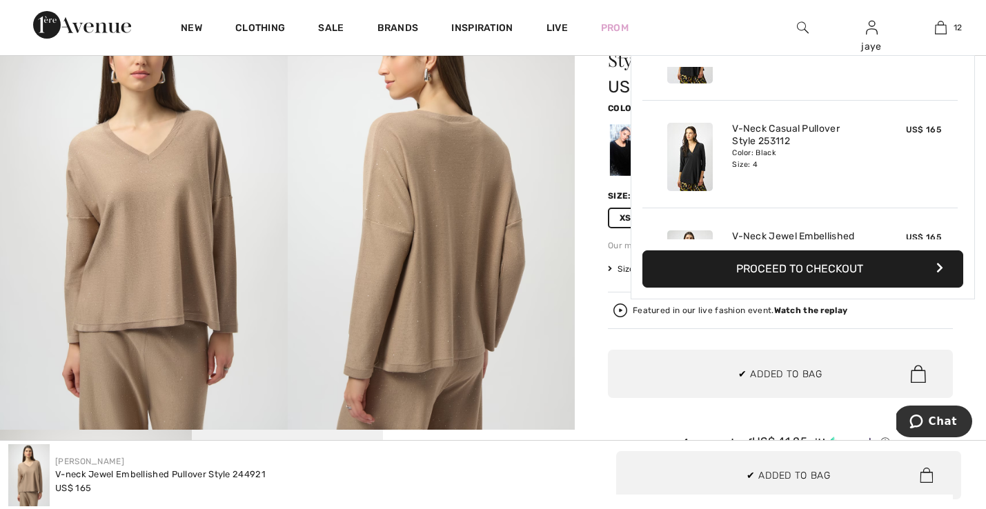
scroll to position [1119, 0]
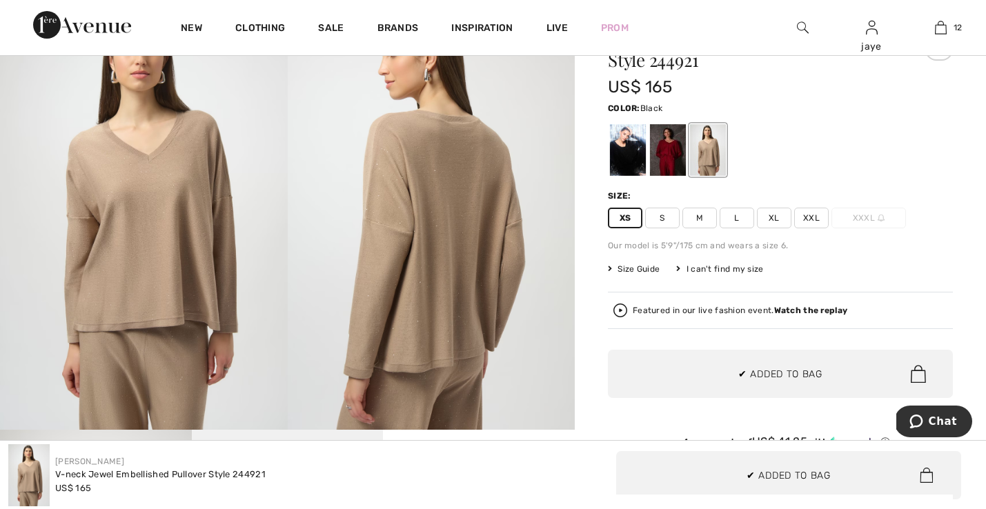
click at [621, 159] on div at bounding box center [628, 150] width 36 height 52
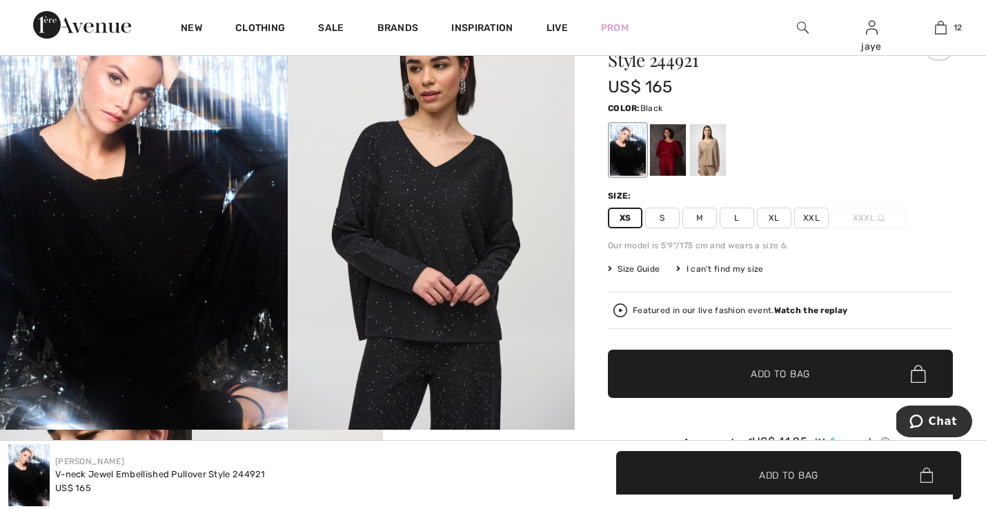
click at [654, 370] on span "✔ Added to Bag Add to Bag" at bounding box center [780, 374] width 345 height 48
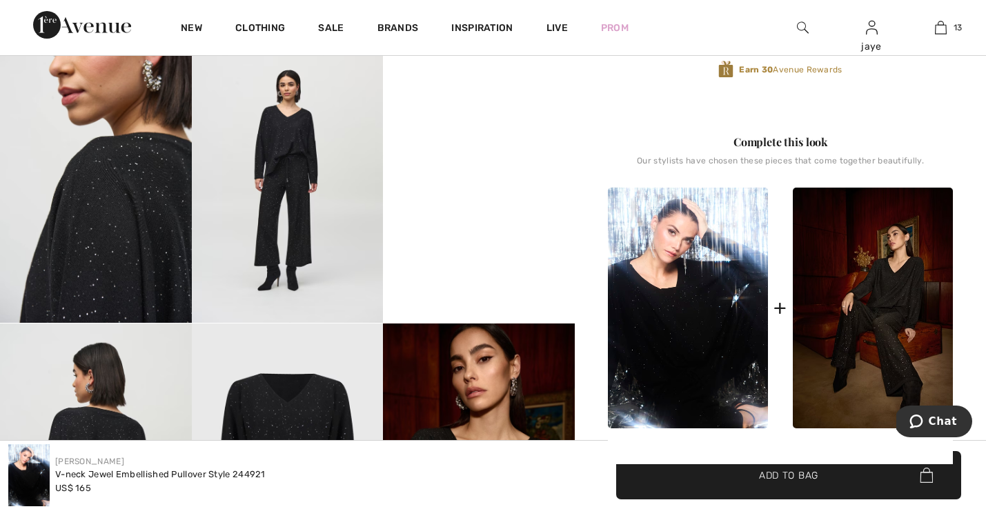
scroll to position [542, 0]
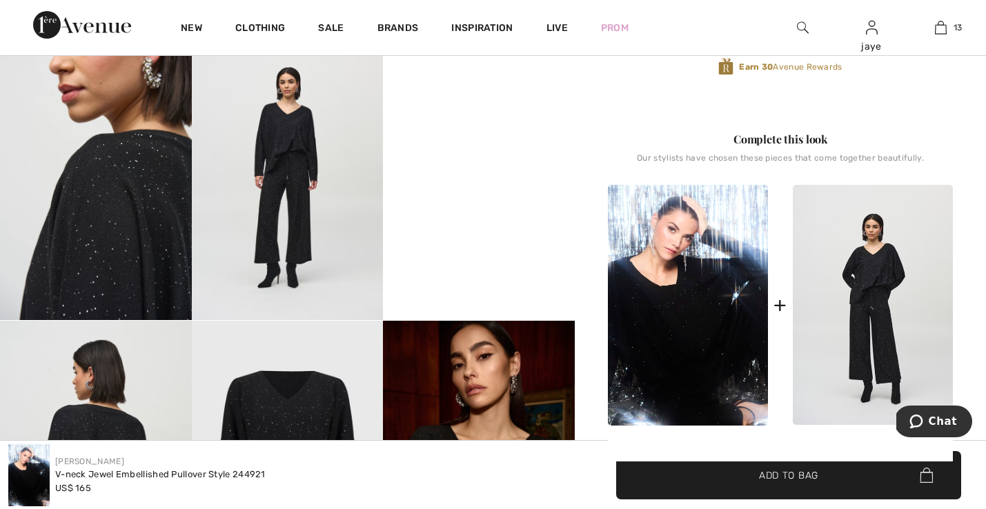
click at [837, 341] on img at bounding box center [873, 305] width 160 height 241
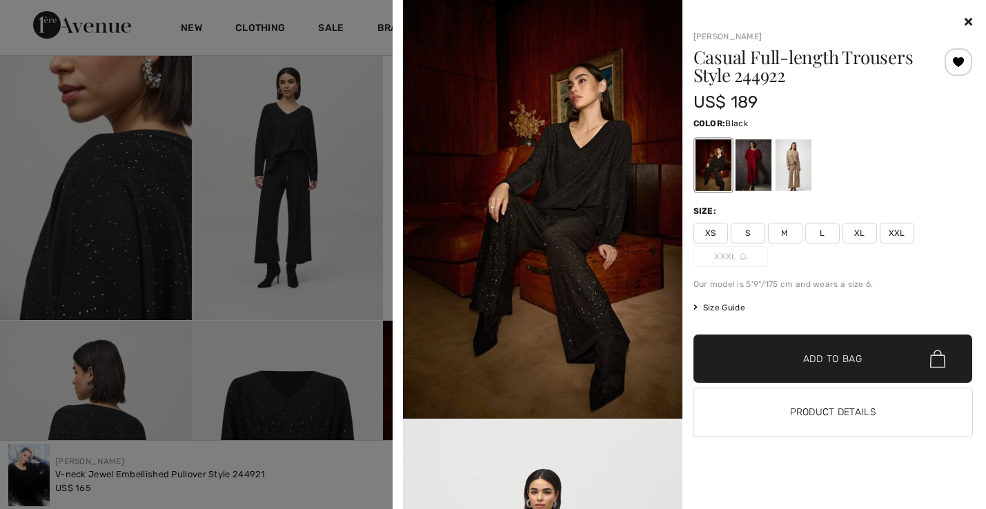
click at [757, 232] on span "S" at bounding box center [748, 233] width 34 height 21
click at [770, 368] on span "✔ Added to Bag Add to Bag" at bounding box center [832, 359] width 279 height 48
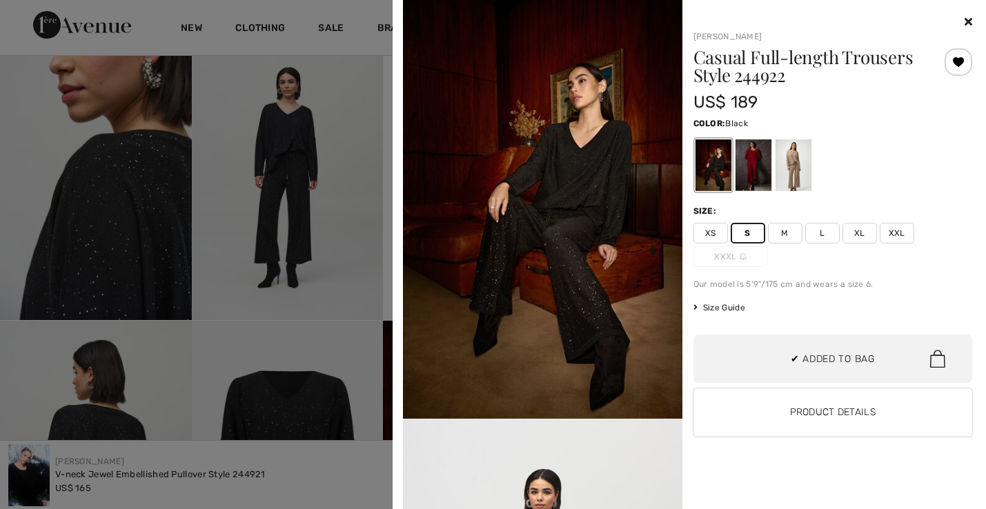
scroll to position [1334, 0]
click at [787, 232] on span "M" at bounding box center [785, 233] width 34 height 21
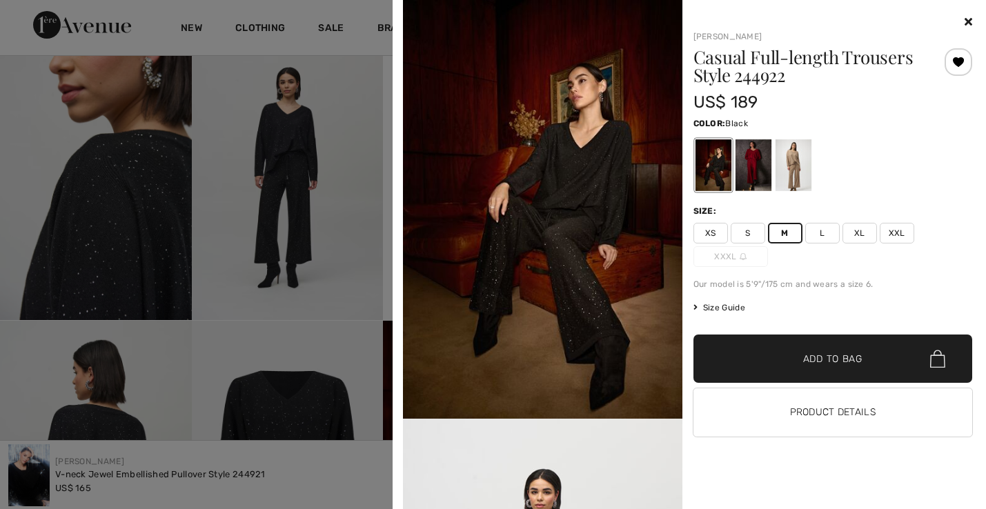
click at [782, 359] on span "✔ Added to Bag" at bounding box center [812, 359] width 84 height 14
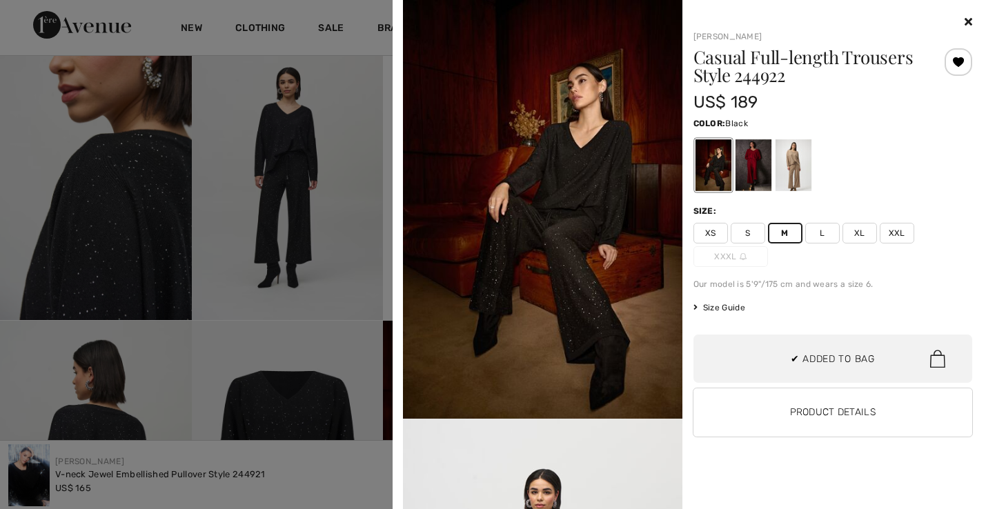
scroll to position [1442, 0]
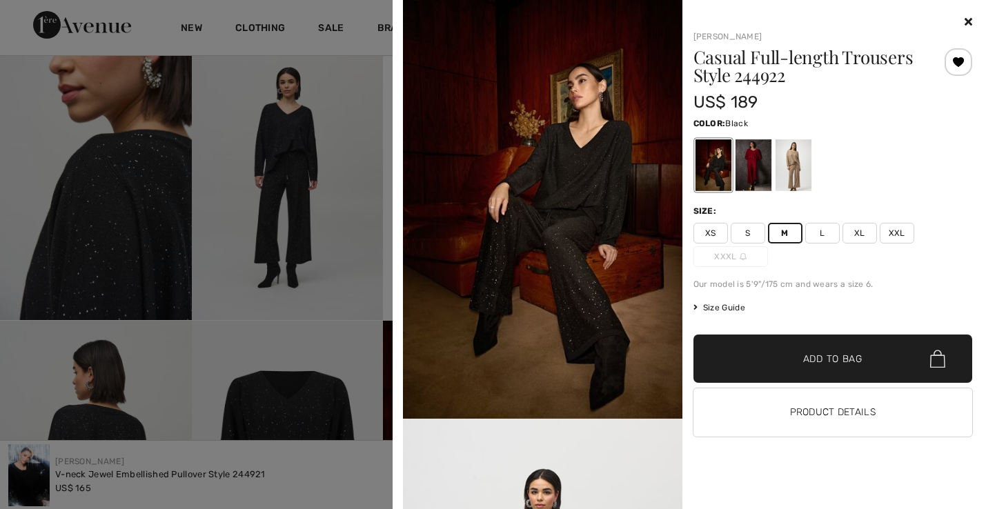
click at [800, 177] on div at bounding box center [793, 165] width 36 height 52
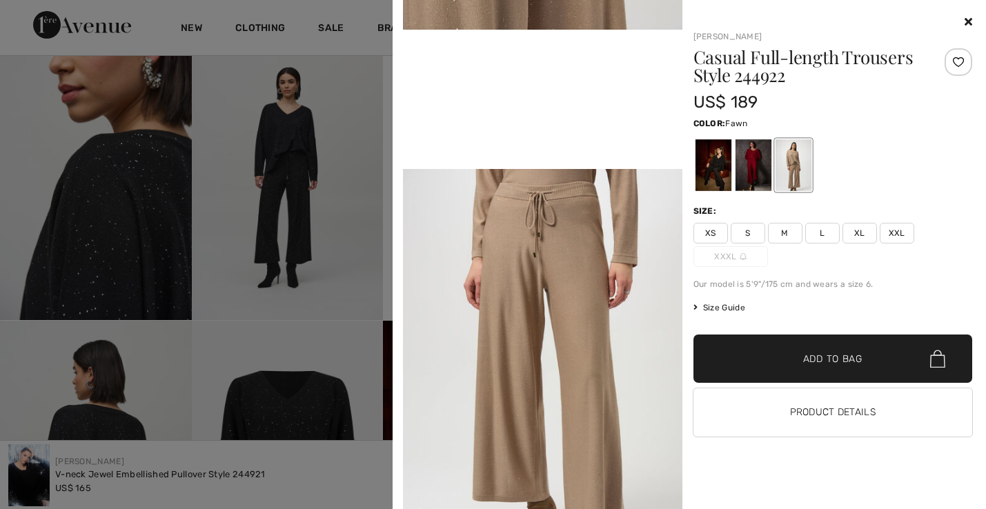
scroll to position [810, 0]
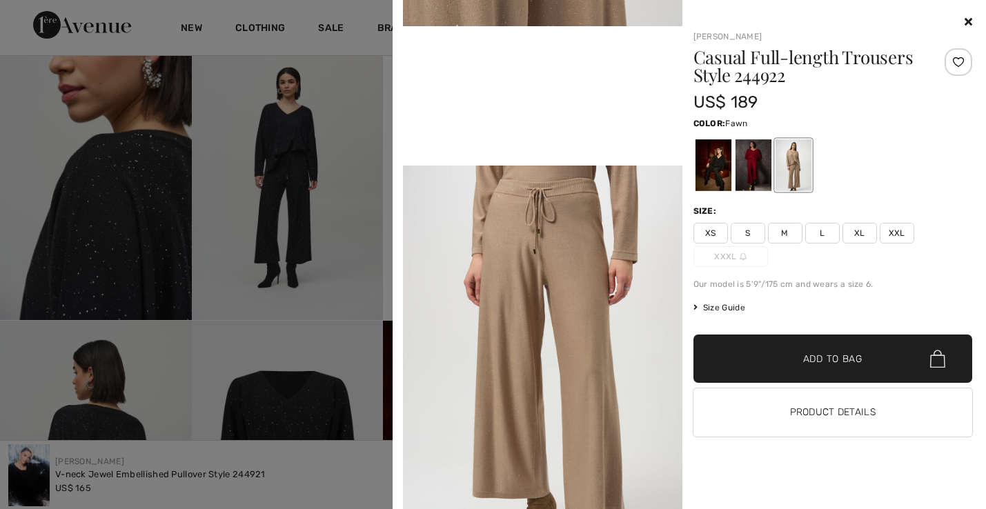
click at [750, 171] on div at bounding box center [753, 165] width 36 height 52
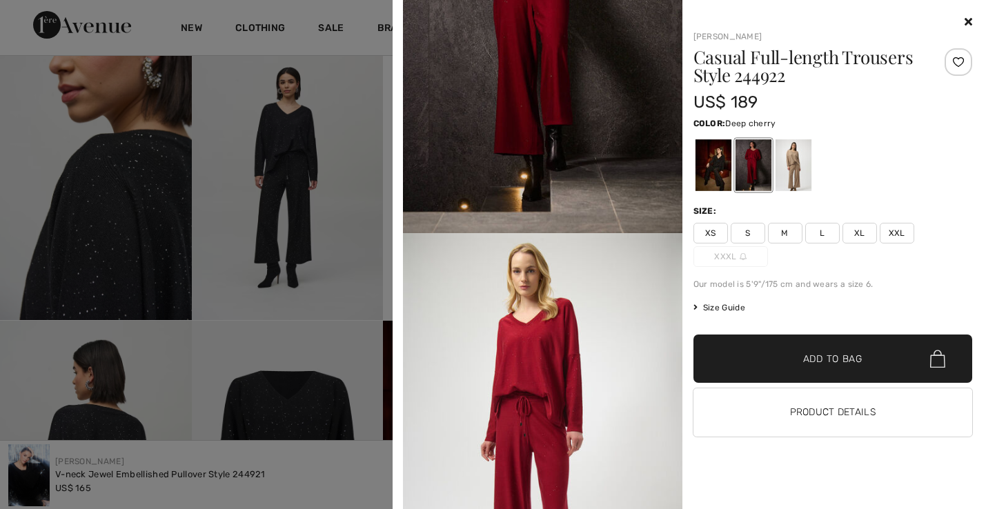
scroll to position [126, 0]
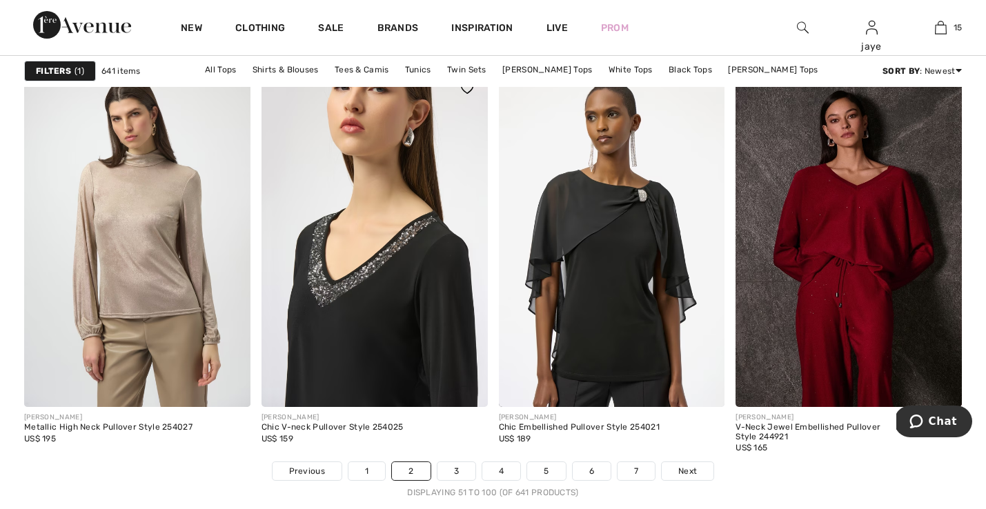
click at [411, 240] on img at bounding box center [374, 237] width 226 height 339
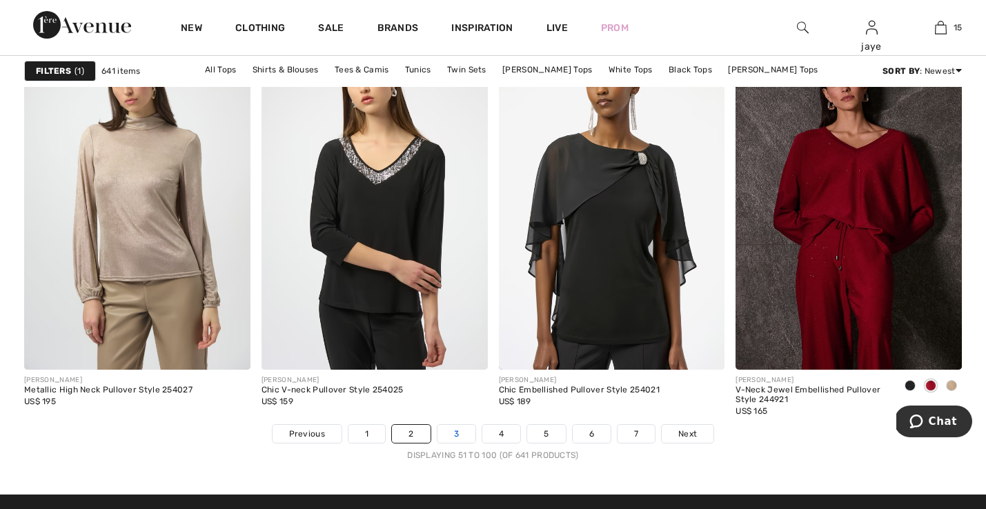
click at [464, 432] on link "3" at bounding box center [456, 434] width 38 height 18
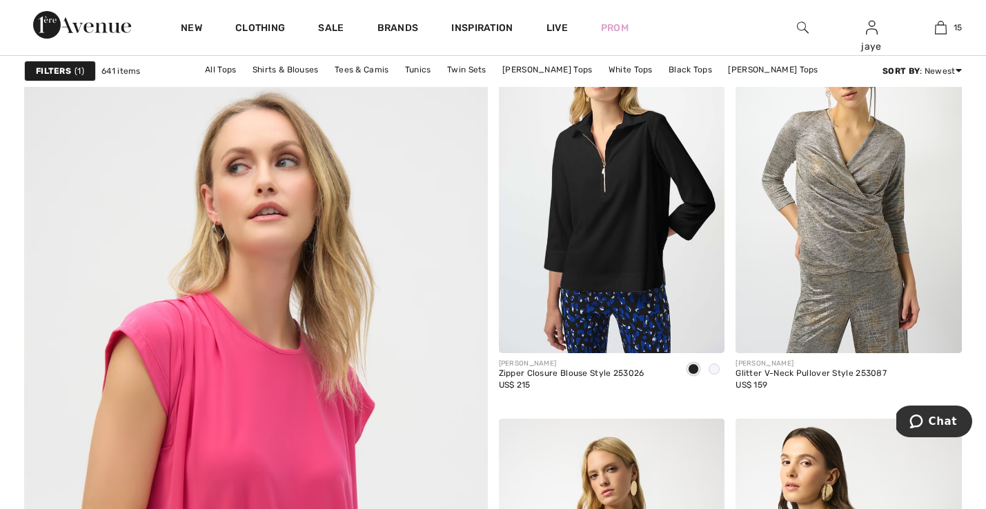
scroll to position [3435, 0]
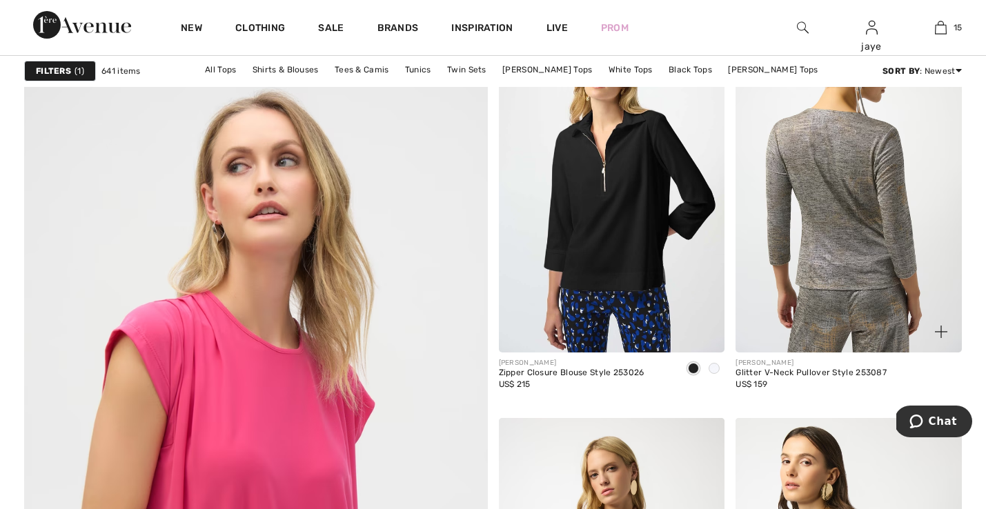
click at [827, 250] on img at bounding box center [848, 182] width 226 height 339
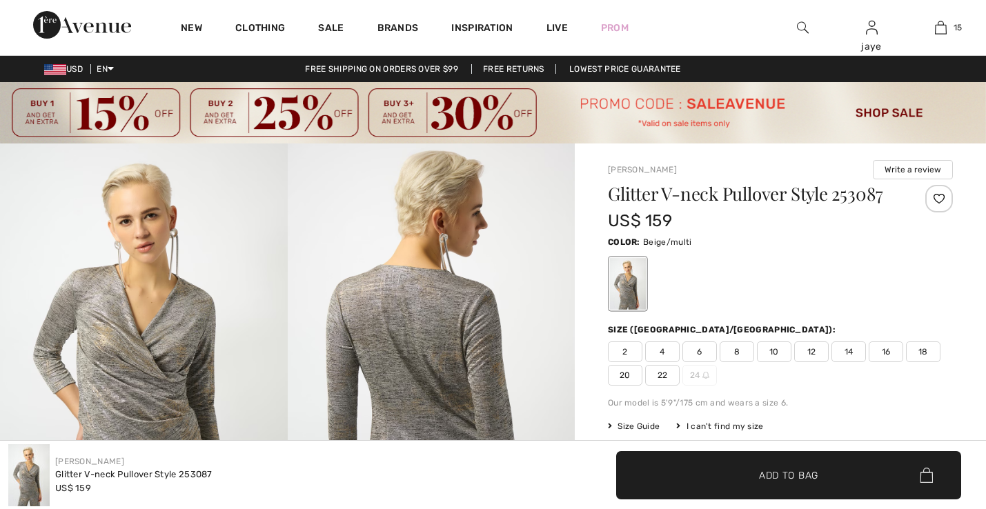
click at [176, 377] on img at bounding box center [144, 359] width 288 height 431
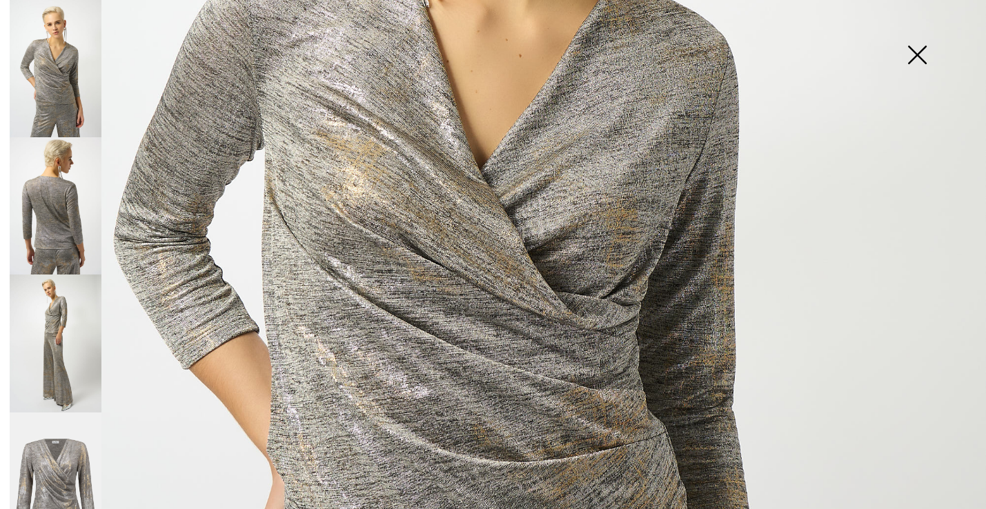
scroll to position [491, 0]
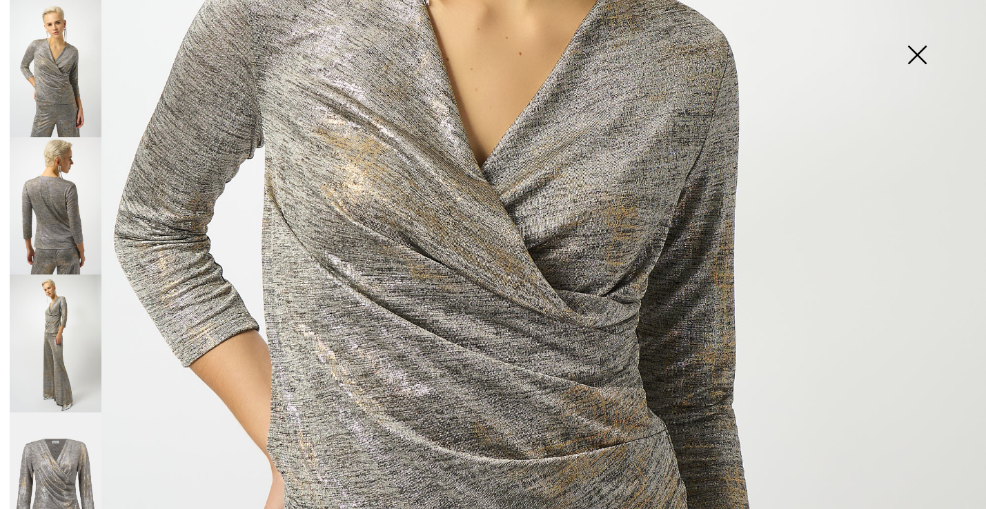
click at [911, 59] on img at bounding box center [916, 56] width 69 height 71
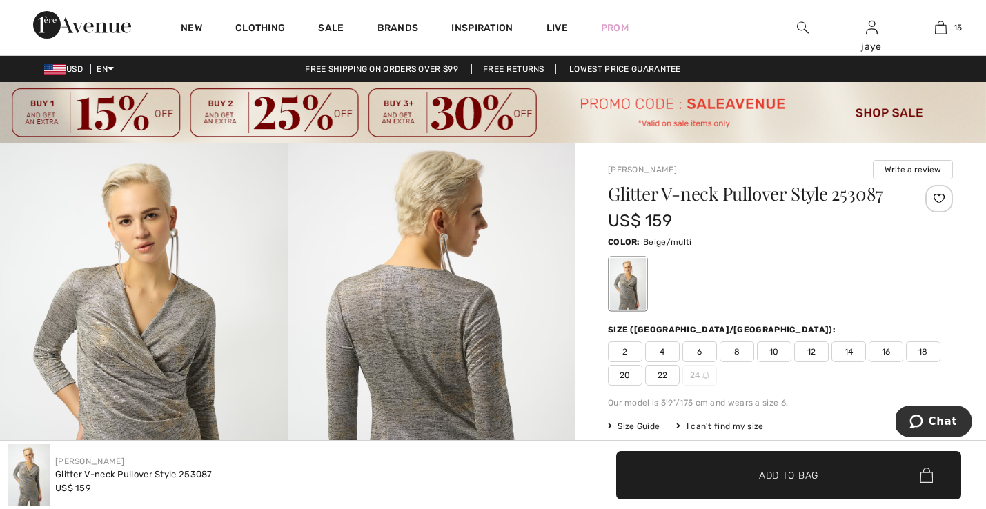
click at [733, 350] on span "8" at bounding box center [737, 352] width 34 height 21
click at [717, 468] on span "✔ Added to Bag Add to Bag" at bounding box center [788, 475] width 345 height 48
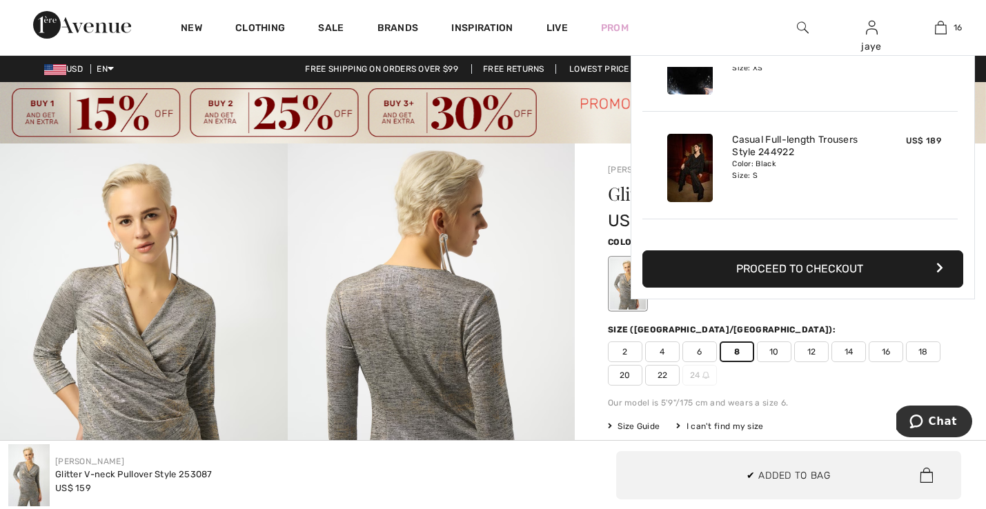
scroll to position [1550, 0]
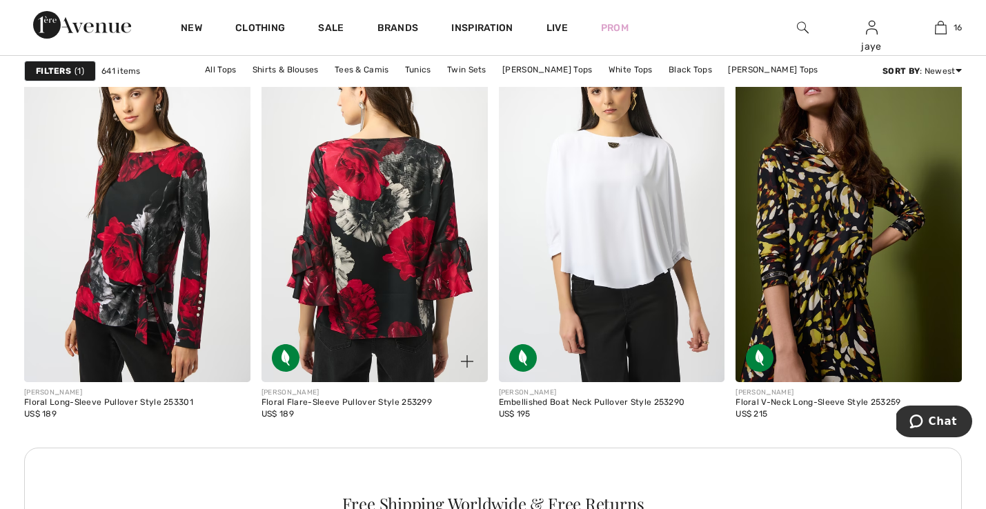
scroll to position [4621, 0]
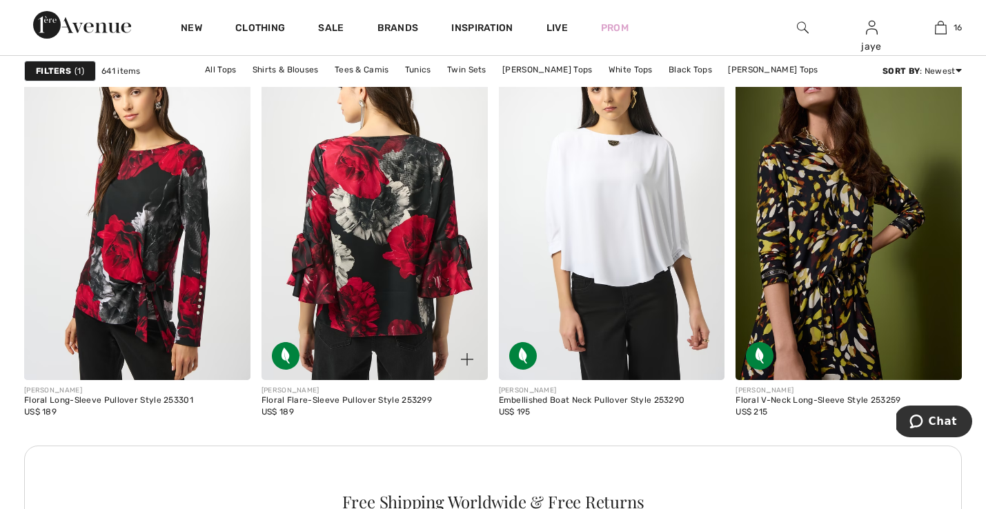
click at [364, 257] on img at bounding box center [374, 210] width 226 height 339
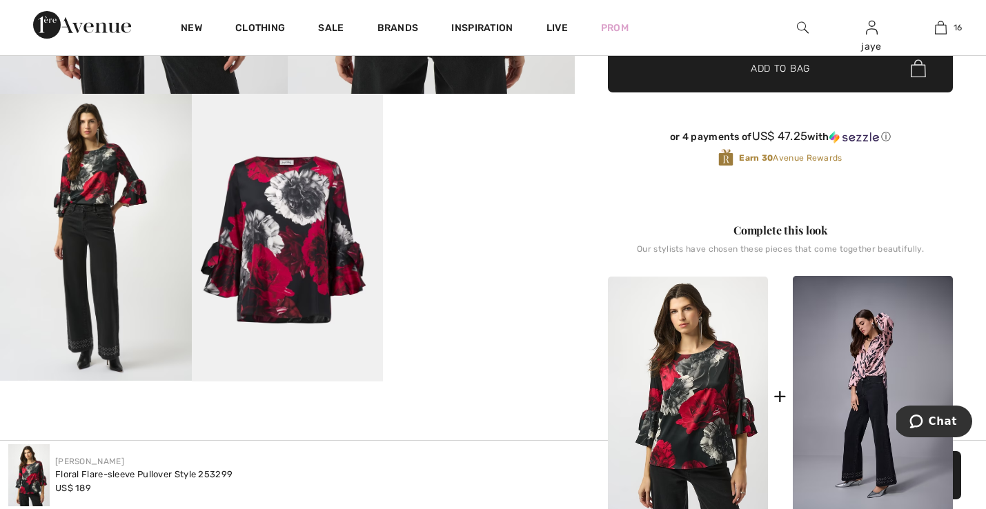
click at [75, 255] on img at bounding box center [96, 237] width 192 height 287
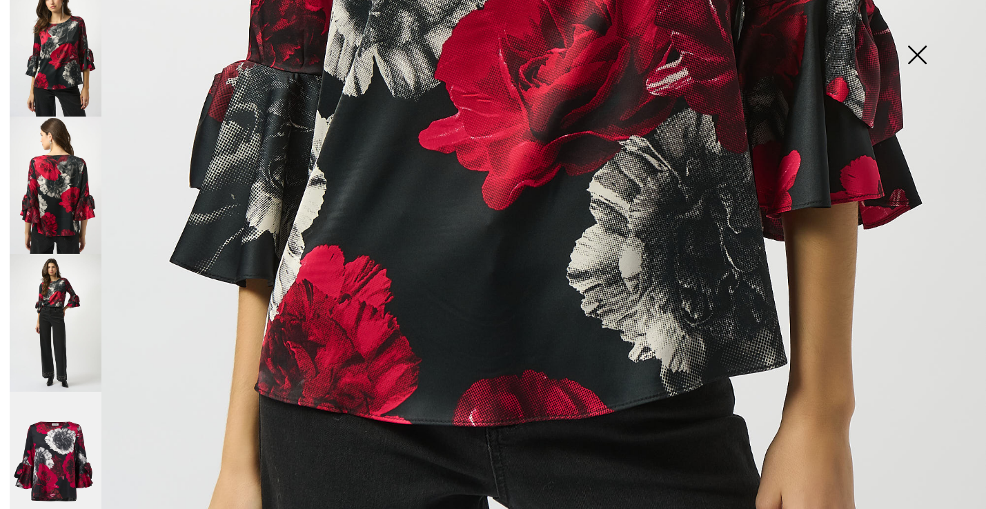
scroll to position [760, 0]
click at [918, 56] on img at bounding box center [916, 56] width 69 height 71
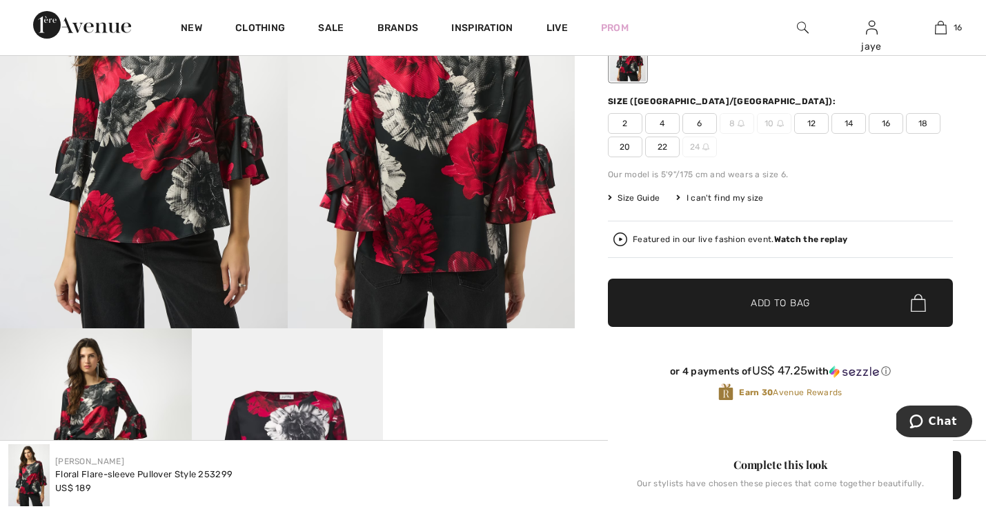
scroll to position [195, 0]
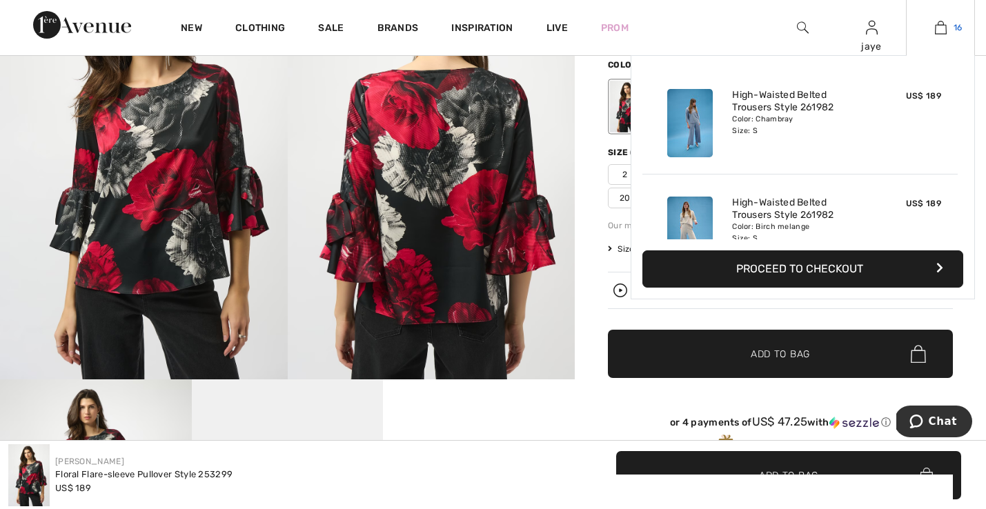
click at [944, 29] on img at bounding box center [941, 27] width 12 height 17
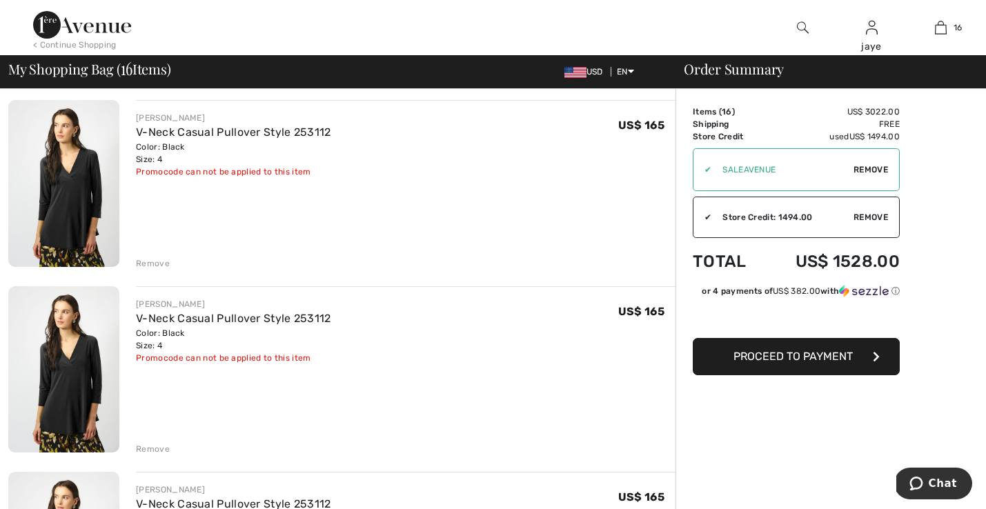
scroll to position [1592, 0]
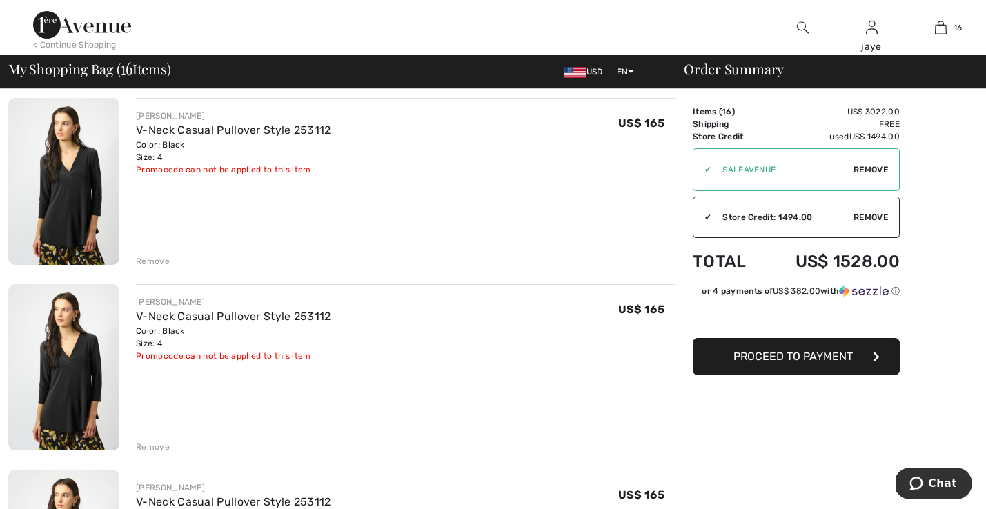
click at [162, 446] on div "Remove" at bounding box center [153, 447] width 34 height 12
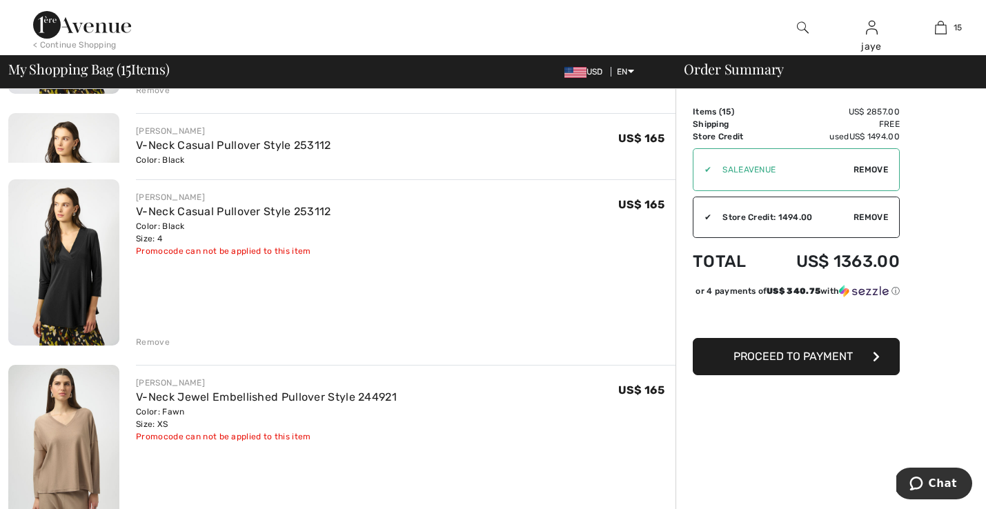
scroll to position [1766, 0]
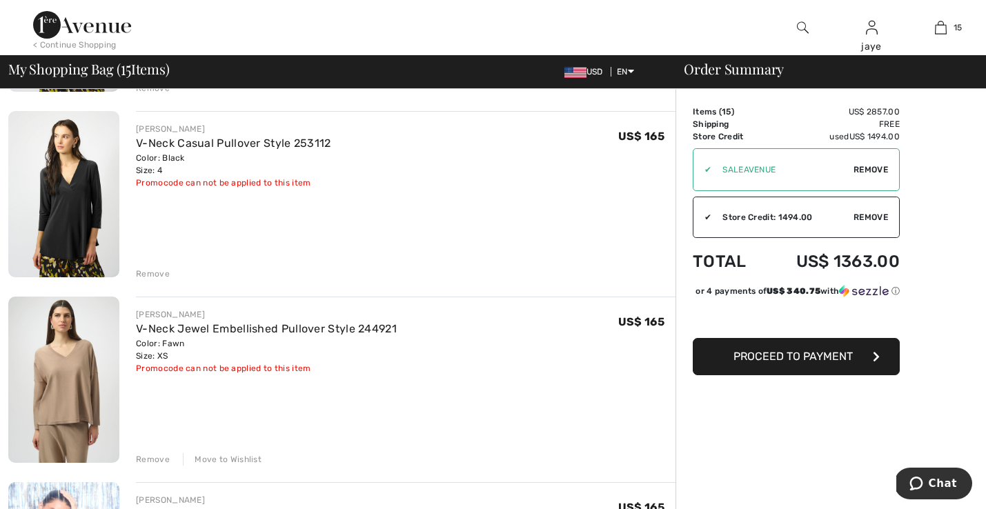
click at [160, 273] on div "Remove" at bounding box center [153, 274] width 34 height 12
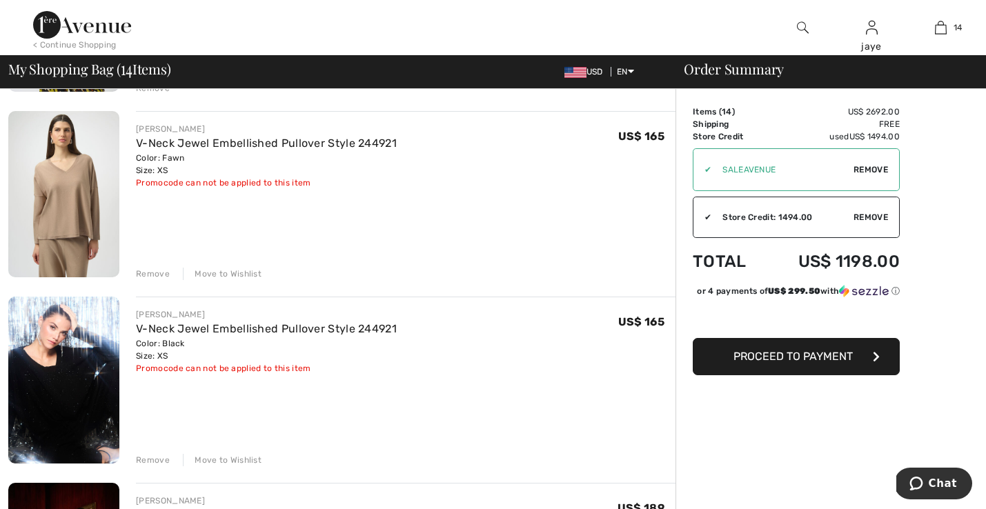
click at [233, 276] on div "Move to Wishlist" at bounding box center [222, 274] width 79 height 12
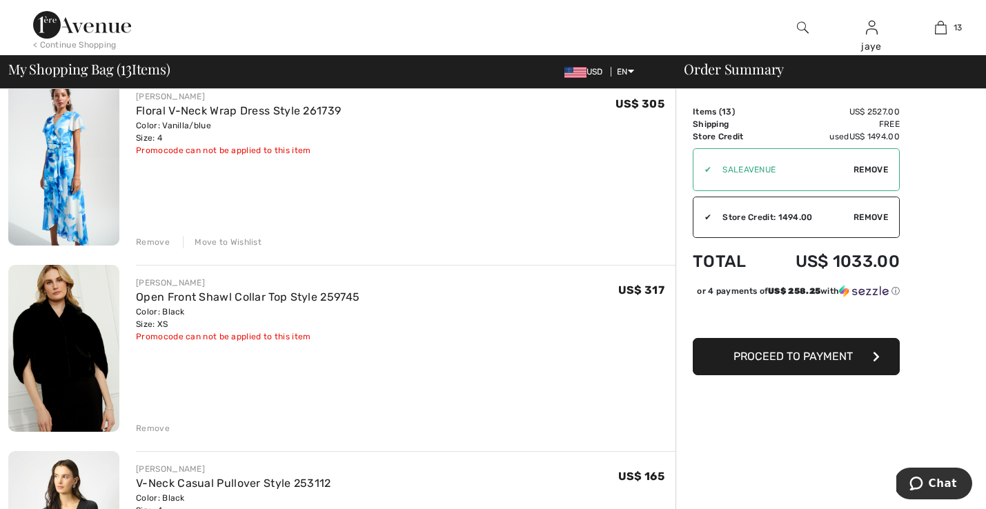
scroll to position [495, 0]
click at [164, 430] on div "Remove" at bounding box center [153, 429] width 34 height 12
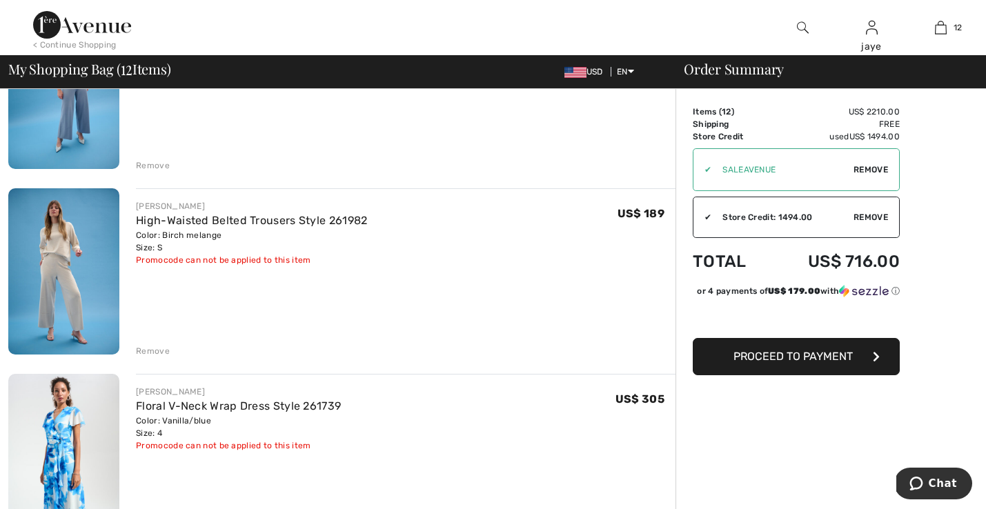
scroll to position [179, 0]
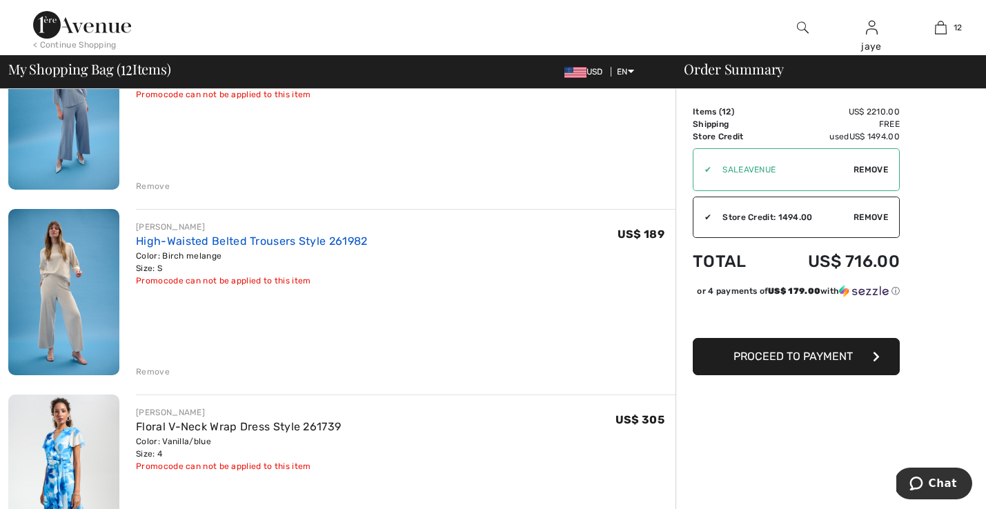
click at [281, 239] on link "High-Waisted Belted Trousers Style 261982" at bounding box center [251, 241] width 231 height 13
